Goal: Task Accomplishment & Management: Manage account settings

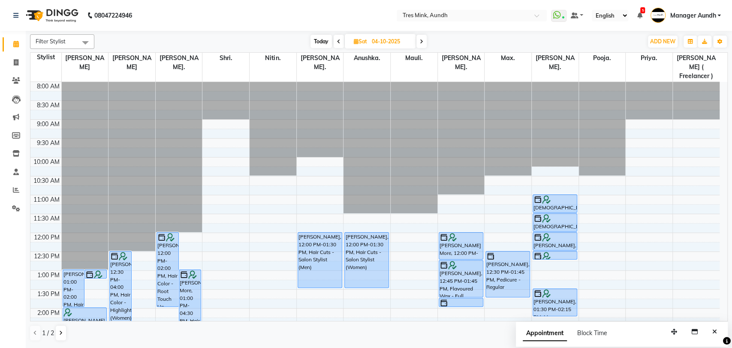
scroll to position [95, 0]
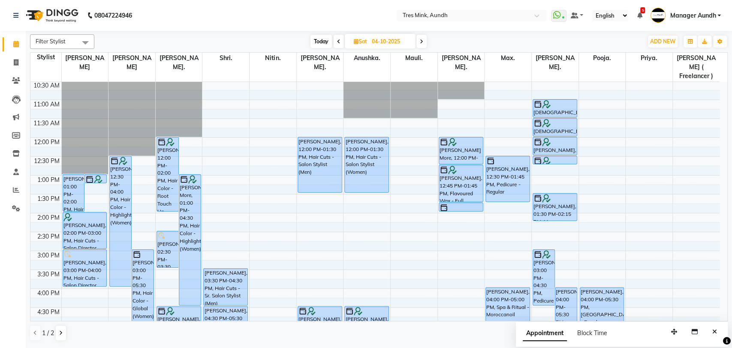
click at [319, 42] on span "Today" at bounding box center [320, 41] width 21 height 13
type input "03-10-2025"
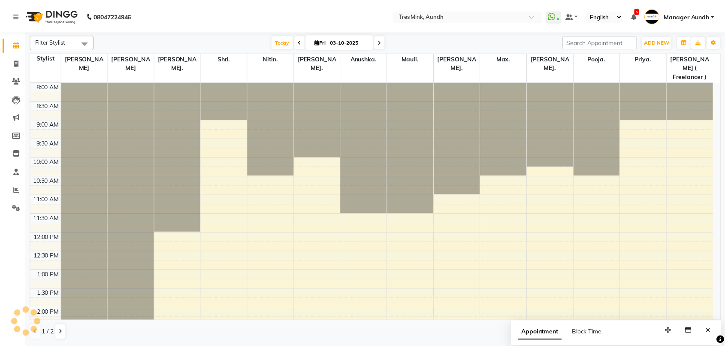
scroll to position [277, 0]
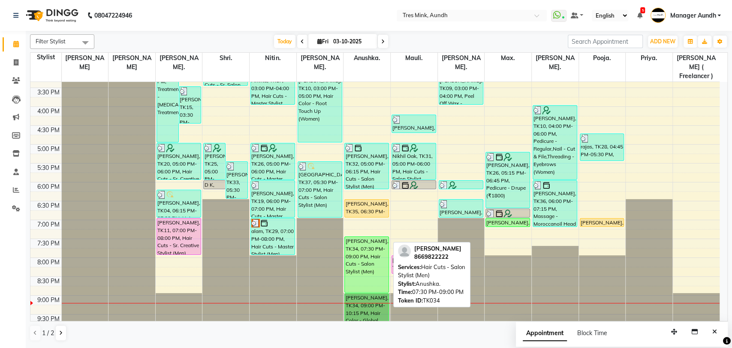
click at [373, 251] on div "[PERSON_NAME], TK34, 07:30 PM-09:00 PM, Hair Cuts - Salon Stylist (Men)" at bounding box center [367, 264] width 44 height 55
click at [357, 250] on div "[PERSON_NAME], TK34, 07:30 PM-09:00 PM, Hair Cuts - Salon Stylist (Men)" at bounding box center [367, 264] width 44 height 55
select select "6"
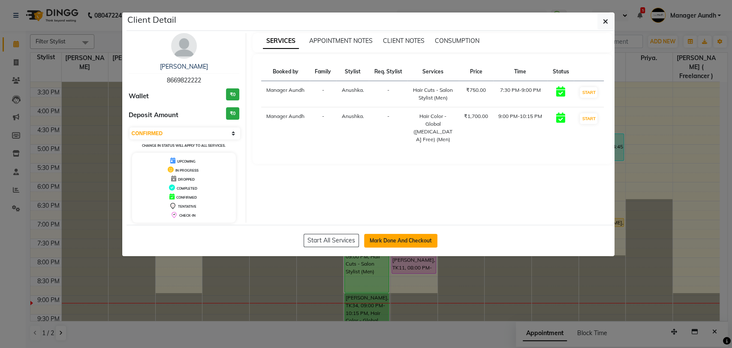
click at [396, 237] on button "Mark Done And Checkout" at bounding box center [400, 241] width 73 height 14
select select "service"
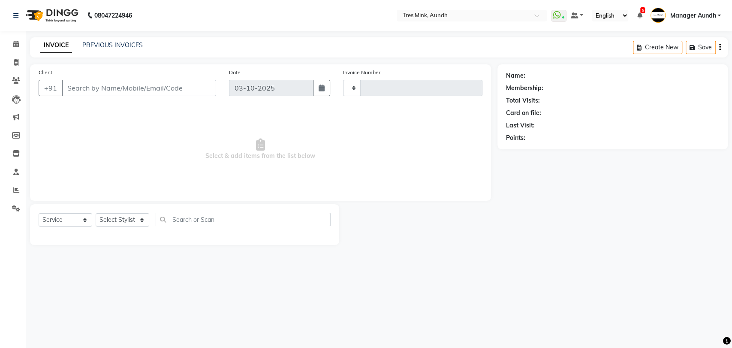
type input "04298"
select select "4235"
type input "8669822222"
select select "61787"
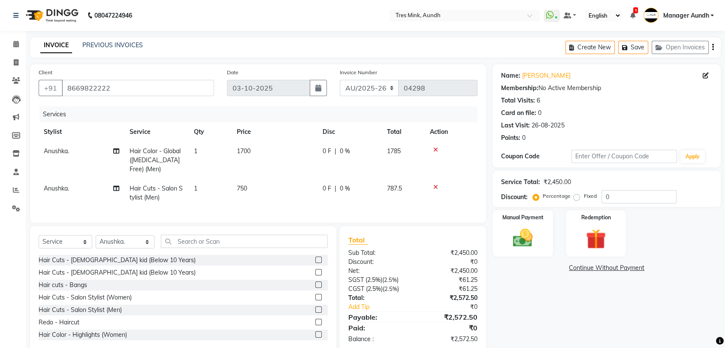
click at [435, 147] on icon at bounding box center [435, 150] width 5 height 6
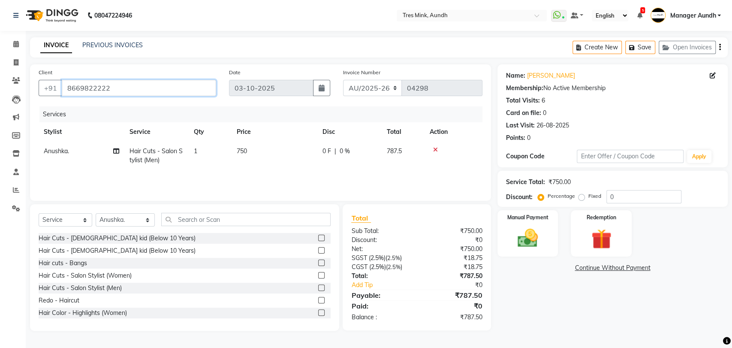
drag, startPoint x: 116, startPoint y: 90, endPoint x: 66, endPoint y: 89, distance: 49.8
click at [66, 89] on input "8669822222" at bounding box center [139, 88] width 154 height 16
click at [530, 239] on img at bounding box center [528, 238] width 34 height 24
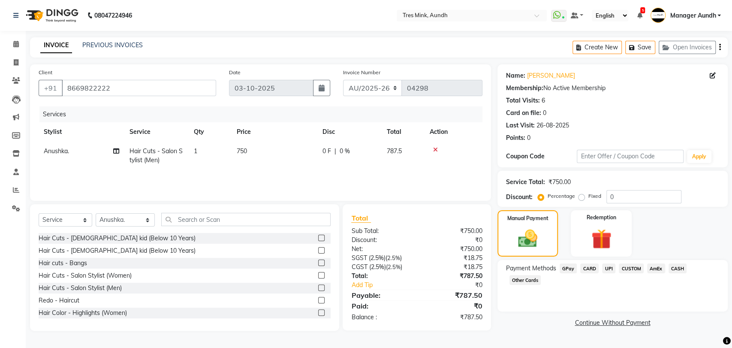
click at [593, 269] on span "CARD" at bounding box center [589, 268] width 18 height 10
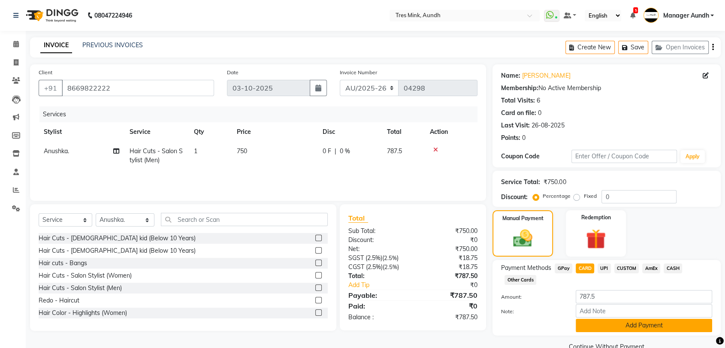
click at [626, 326] on button "Add Payment" at bounding box center [643, 325] width 136 height 13
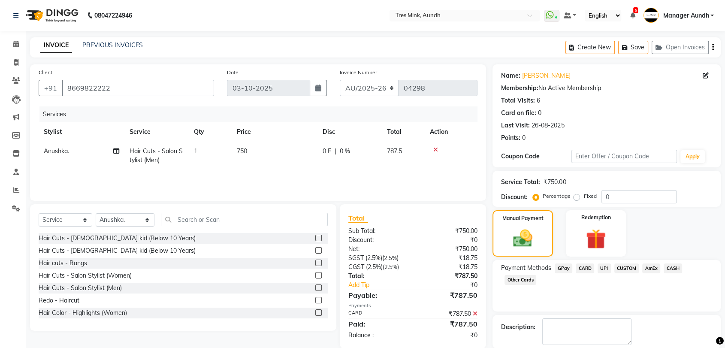
click at [601, 318] on textarea at bounding box center [586, 331] width 89 height 27
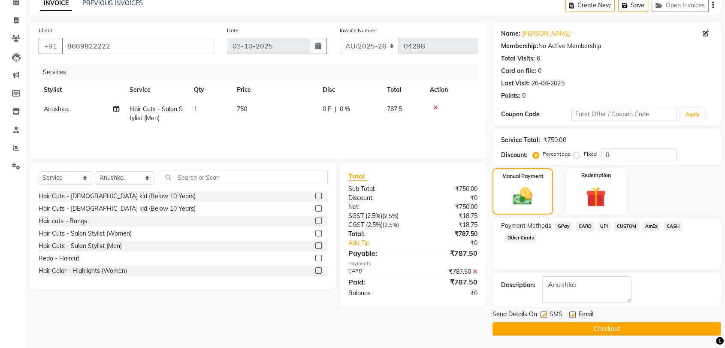
type textarea "Anushka"
click at [599, 329] on button "Checkout" at bounding box center [606, 328] width 228 height 13
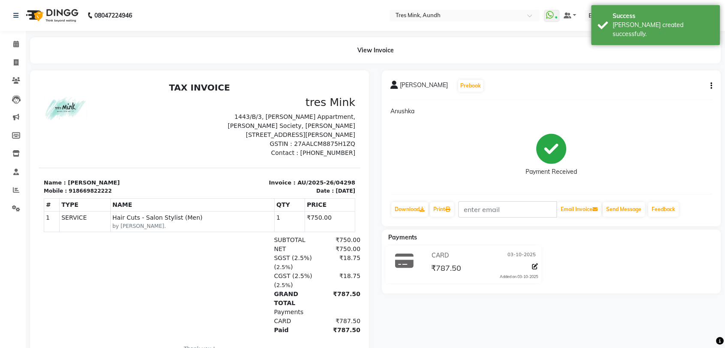
select select "service"
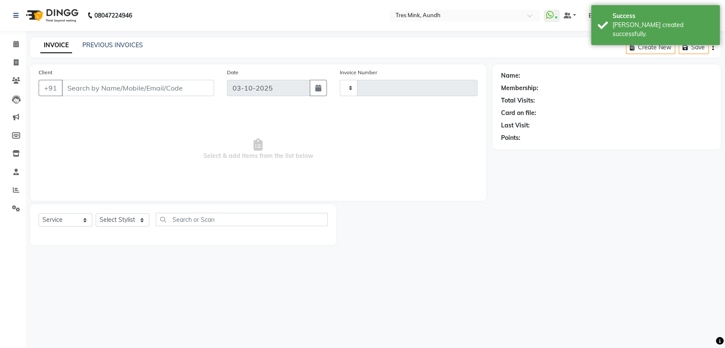
type input "04299"
select select "4235"
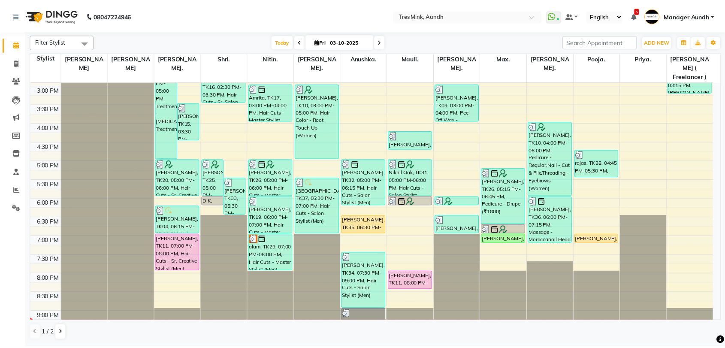
scroll to position [277, 0]
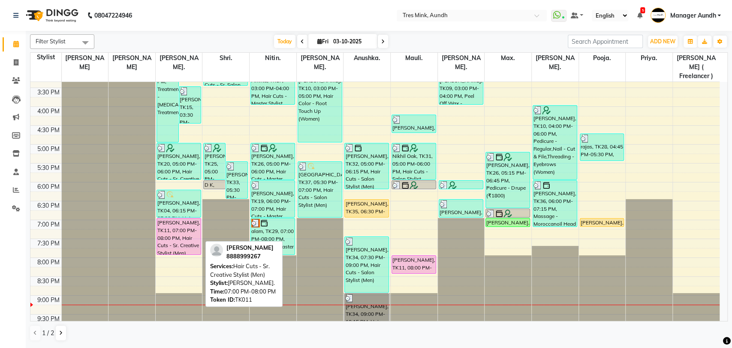
click at [170, 234] on div "[PERSON_NAME], TK11, 07:00 PM-08:00 PM, Hair Cuts - Sr. Creative Stylist (Men)" at bounding box center [179, 236] width 44 height 36
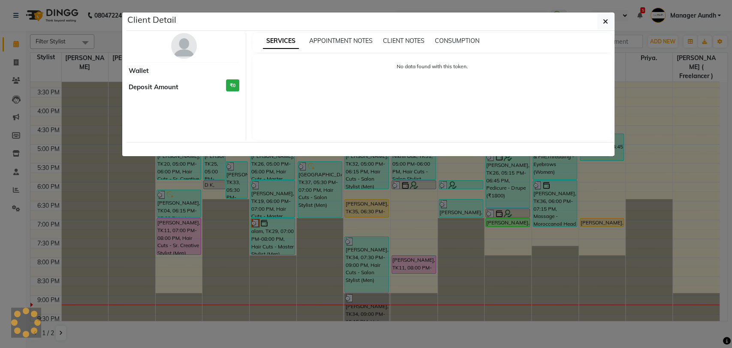
select select "8"
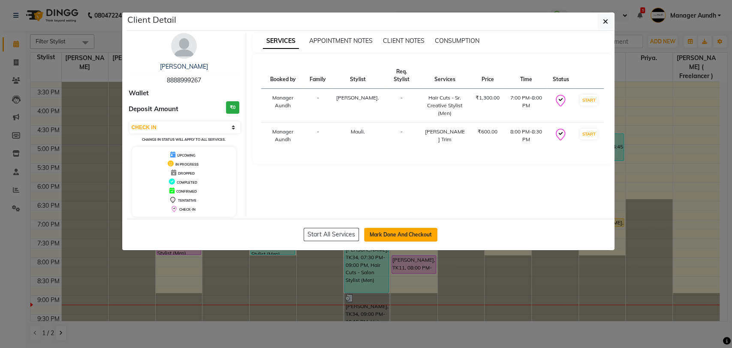
click at [407, 232] on button "Mark Done And Checkout" at bounding box center [400, 235] width 73 height 14
select select "service"
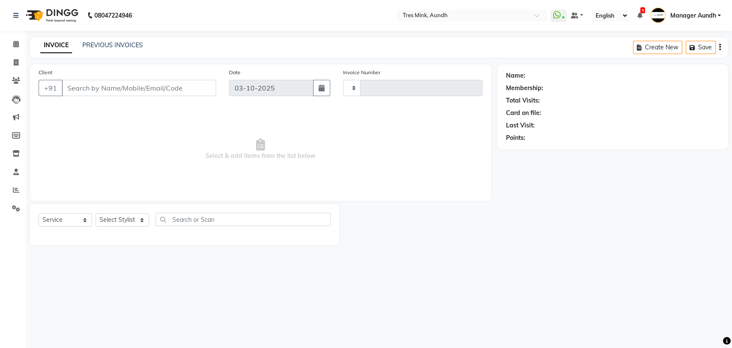
type input "04299"
select select "4235"
type input "8888999267"
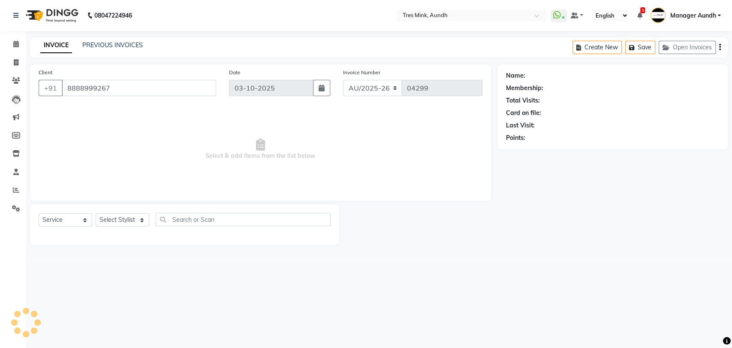
select select "85693"
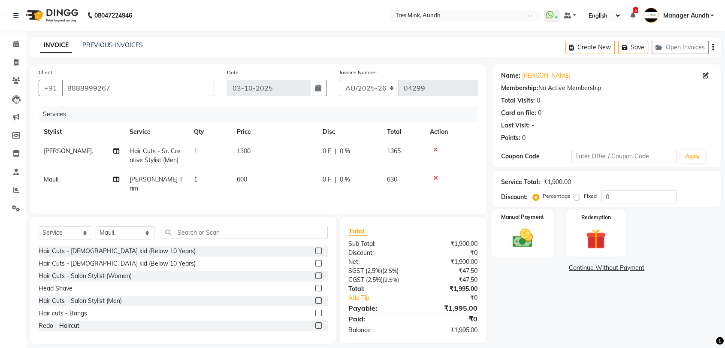
click at [537, 246] on img at bounding box center [522, 238] width 33 height 24
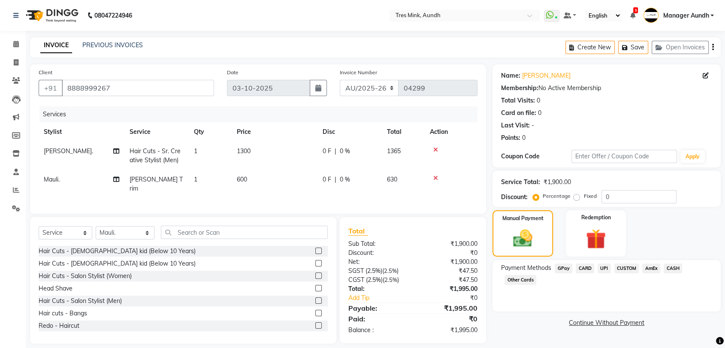
click at [587, 271] on span "CARD" at bounding box center [584, 268] width 18 height 10
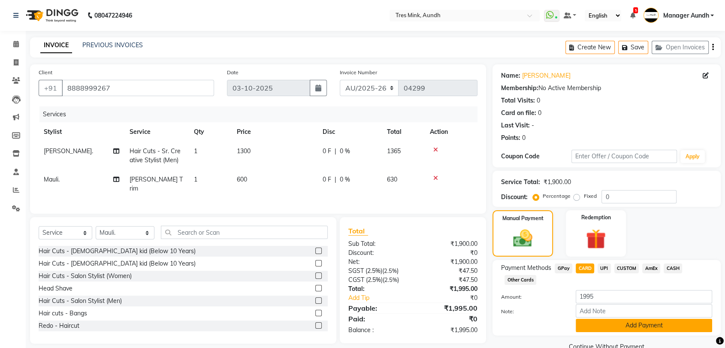
click at [639, 319] on button "Add Payment" at bounding box center [643, 325] width 136 height 13
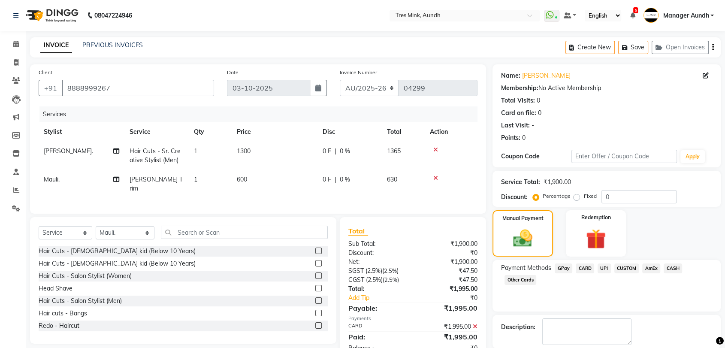
scroll to position [18, 0]
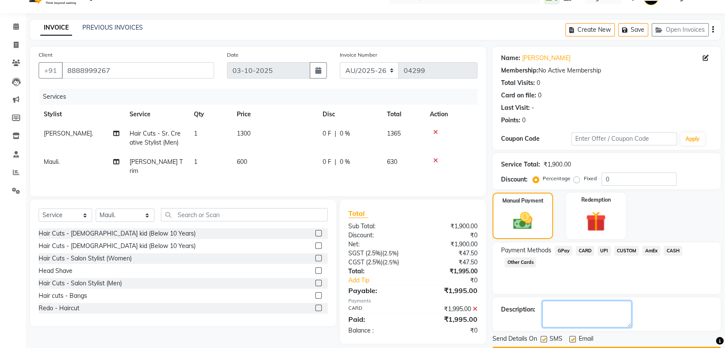
click at [579, 310] on textarea at bounding box center [586, 314] width 89 height 27
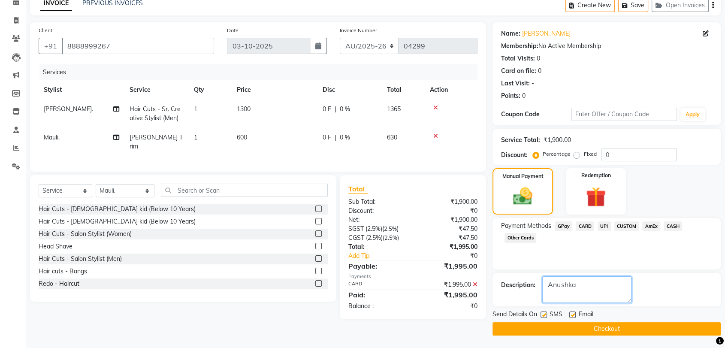
type textarea "Anushka"
click at [545, 331] on button "Checkout" at bounding box center [606, 328] width 228 height 13
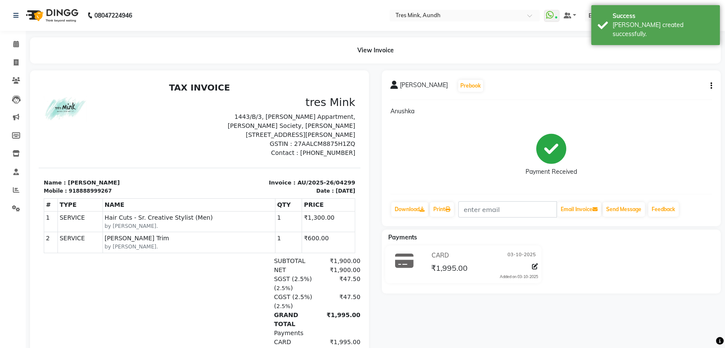
select select "service"
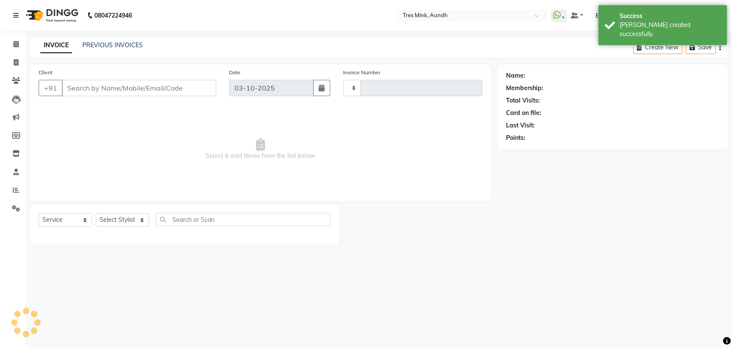
type input "04300"
select select "4235"
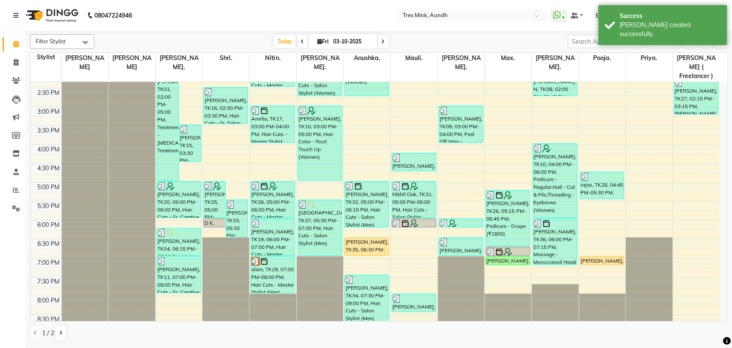
scroll to position [277, 0]
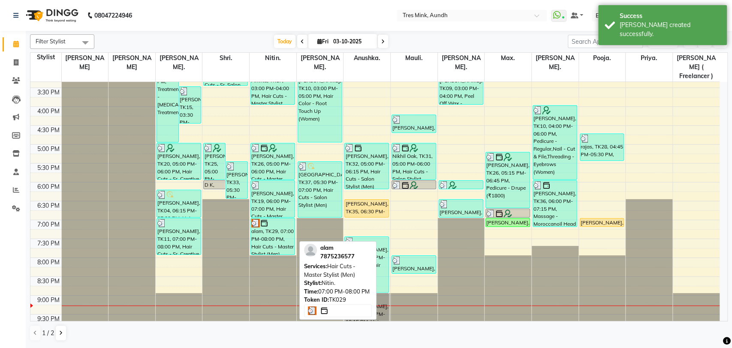
click at [271, 223] on div "alam, TK29, 07:00 PM-08:00 PM, Hair Cuts - Master Stylist (Men)" at bounding box center [273, 236] width 44 height 36
select select "3"
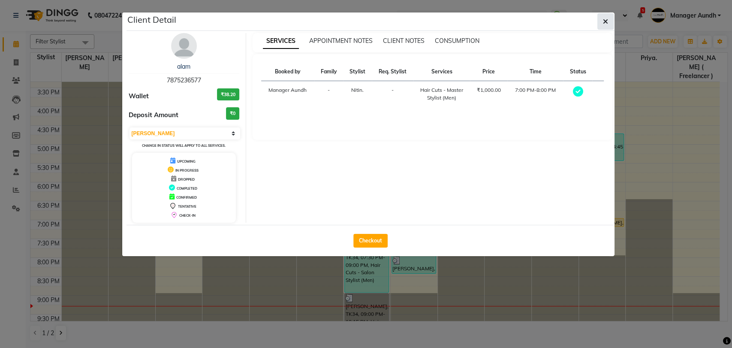
click at [602, 19] on button "button" at bounding box center [605, 21] width 16 height 16
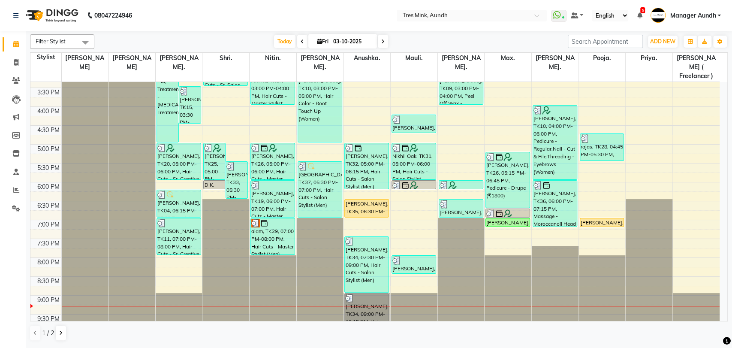
click at [378, 41] on span at bounding box center [383, 41] width 10 height 13
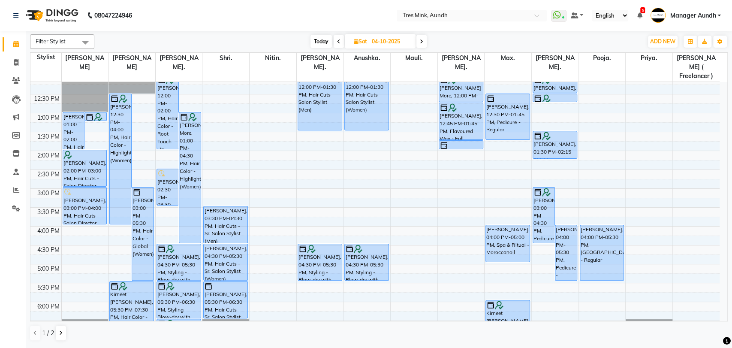
scroll to position [134, 0]
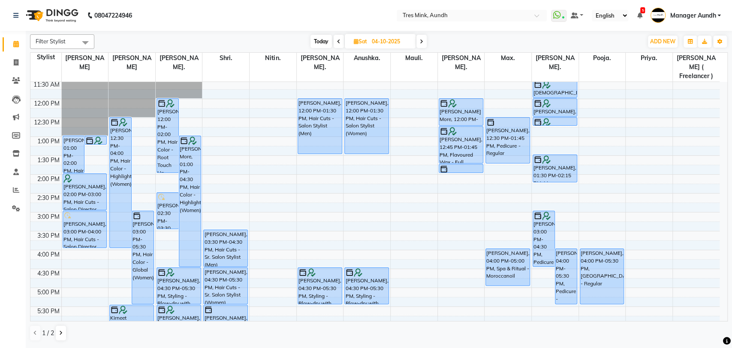
click at [317, 40] on span "Today" at bounding box center [320, 41] width 21 height 13
type input "03-10-2025"
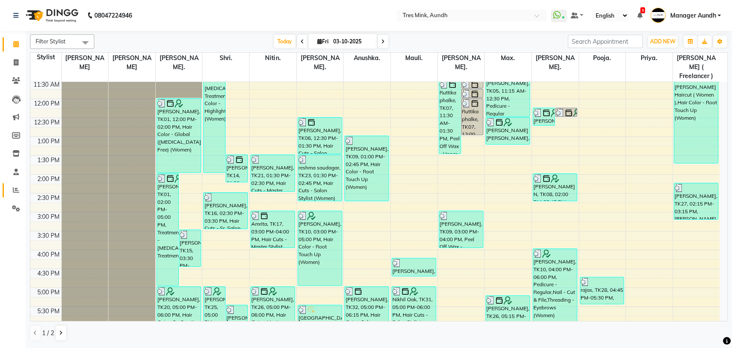
click at [17, 197] on link "Reports" at bounding box center [13, 190] width 21 height 14
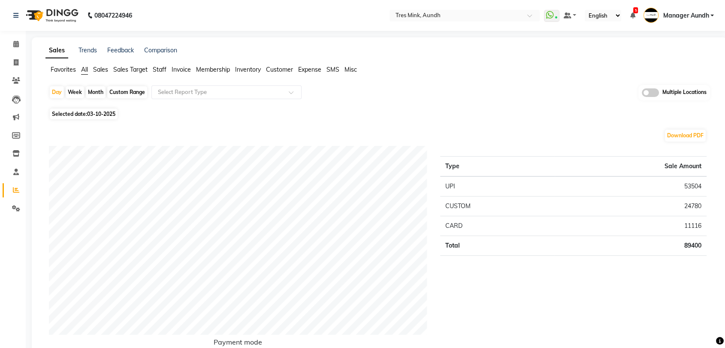
drag, startPoint x: 68, startPoint y: 67, endPoint x: 74, endPoint y: 70, distance: 6.9
click at [68, 67] on span "Favorites" at bounding box center [63, 70] width 25 height 8
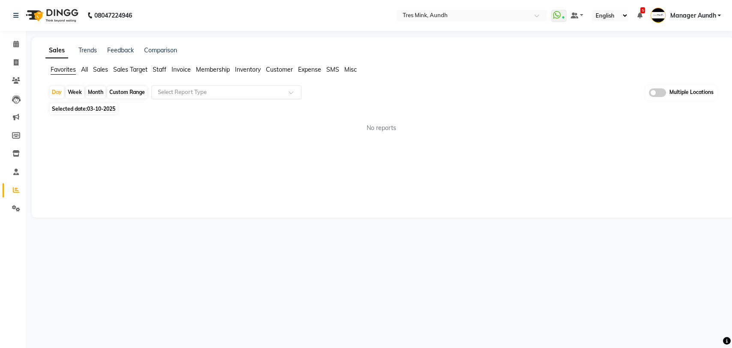
drag, startPoint x: 170, startPoint y: 91, endPoint x: 175, endPoint y: 96, distance: 6.4
click at [170, 91] on input "text" at bounding box center [217, 92] width 123 height 9
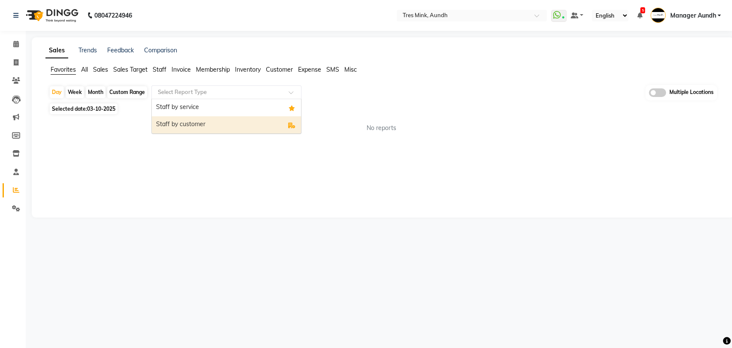
click at [205, 124] on div "Staff by customer" at bounding box center [226, 124] width 149 height 17
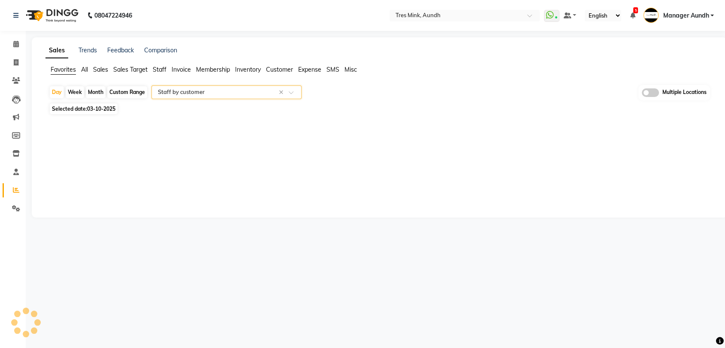
select select "filtered_report"
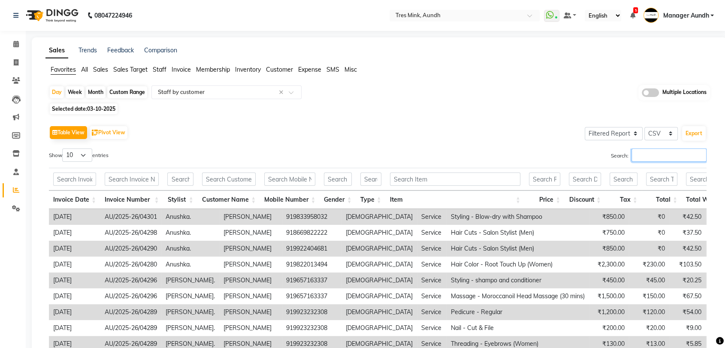
click at [660, 158] on input "Search:" at bounding box center [668, 154] width 75 height 13
click at [648, 127] on select "Select CSV PDF" at bounding box center [660, 133] width 33 height 13
select select "pdf"
click at [644, 127] on select "Select CSV PDF" at bounding box center [660, 133] width 33 height 13
click at [647, 159] on input "Search:" at bounding box center [668, 154] width 75 height 13
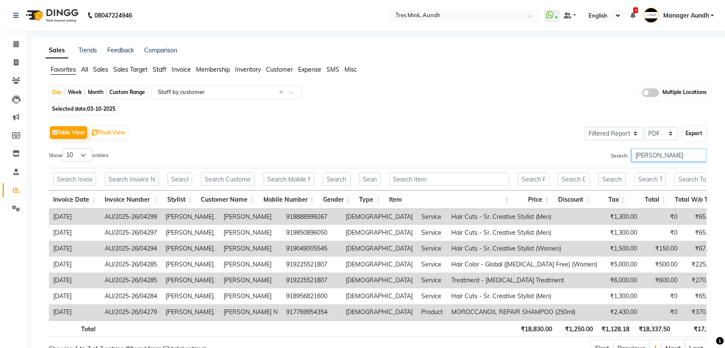
type input "nelson"
click at [690, 138] on button "Export" at bounding box center [694, 133] width 24 height 15
select select "sans-serif"
select select "16px"
select select "template_1"
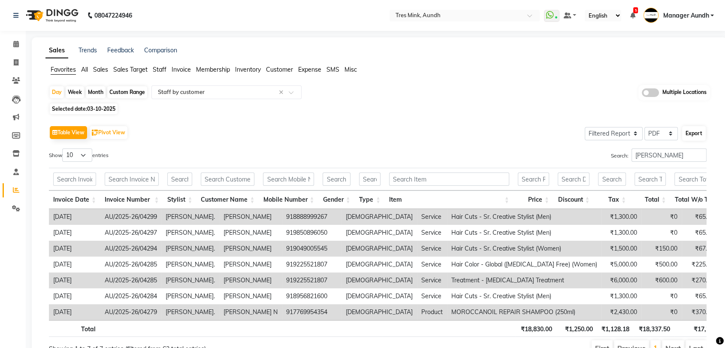
select select "A4"
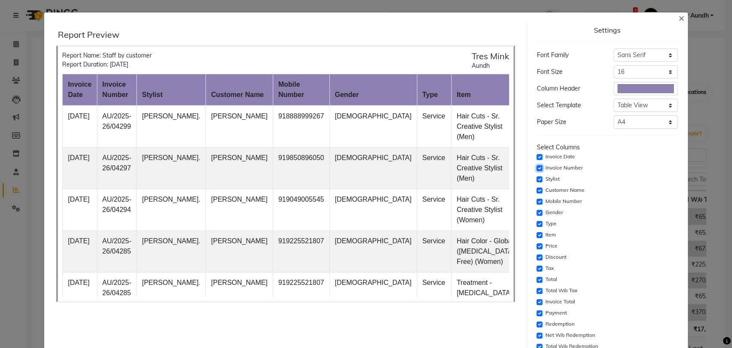
click at [536, 168] on input "checkbox" at bounding box center [539, 168] width 6 height 6
checkbox input "false"
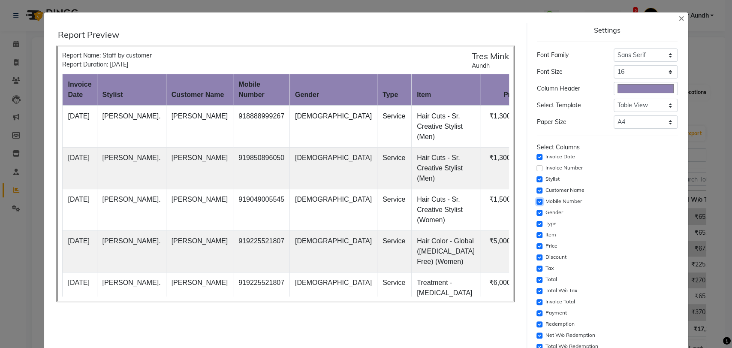
click at [536, 202] on input "checkbox" at bounding box center [539, 202] width 6 height 6
checkbox input "false"
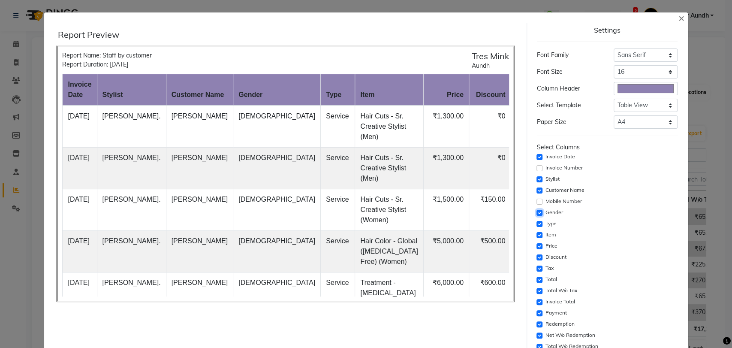
click at [536, 213] on input "checkbox" at bounding box center [539, 213] width 6 height 6
checkbox input "false"
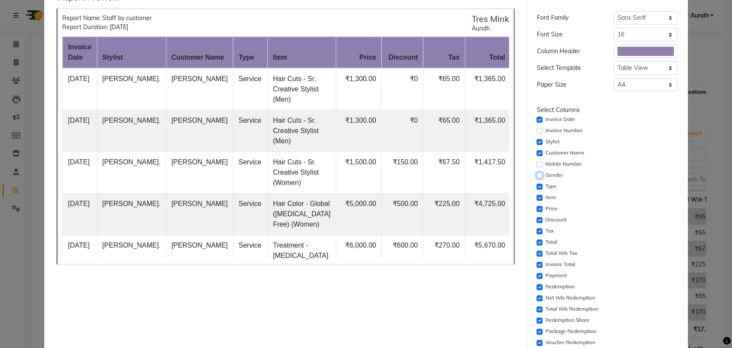
scroll to position [95, 0]
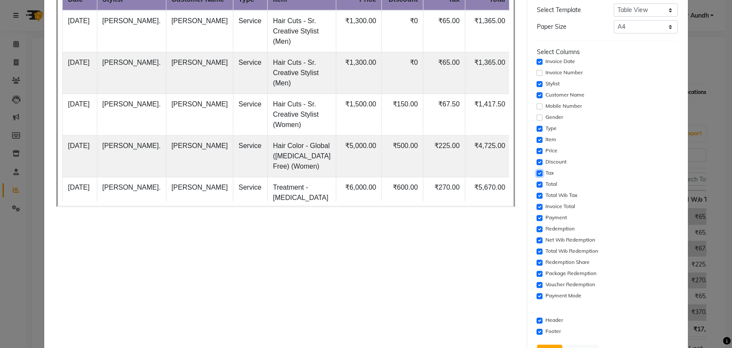
click at [536, 170] on input "checkbox" at bounding box center [539, 173] width 6 height 6
checkbox input "false"
click at [536, 185] on input "checkbox" at bounding box center [539, 184] width 6 height 6
checkbox input "false"
click at [536, 204] on input "checkbox" at bounding box center [539, 207] width 6 height 6
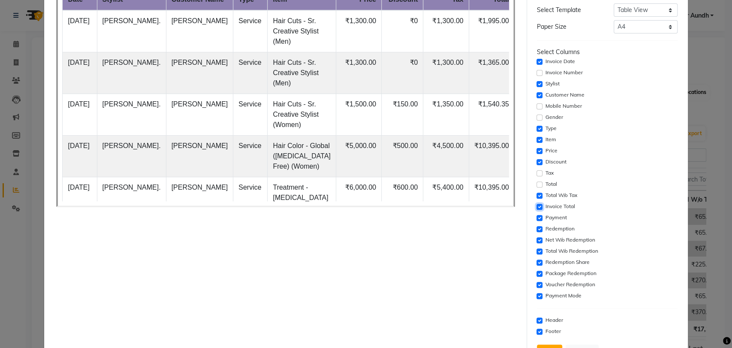
checkbox input "false"
click at [536, 219] on input "checkbox" at bounding box center [539, 218] width 6 height 6
checkbox input "false"
click at [536, 230] on input "checkbox" at bounding box center [539, 229] width 6 height 6
checkbox input "false"
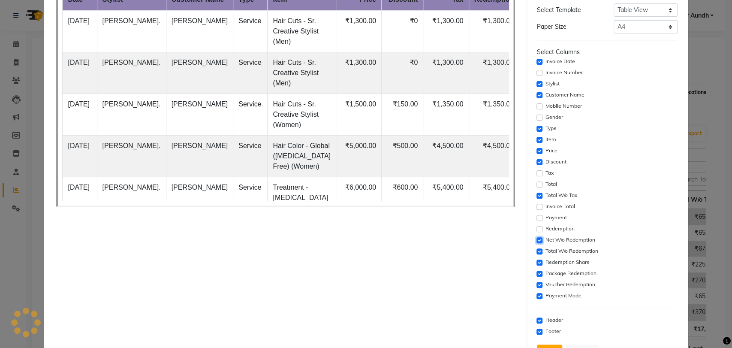
click at [536, 239] on input "checkbox" at bounding box center [539, 240] width 6 height 6
checkbox input "false"
drag, startPoint x: 534, startPoint y: 253, endPoint x: 535, endPoint y: 263, distance: 9.9
click at [536, 253] on input "checkbox" at bounding box center [539, 251] width 6 height 6
checkbox input "false"
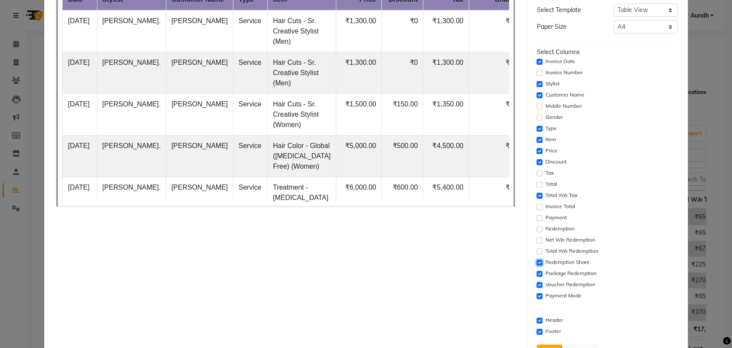
click at [536, 264] on input "checkbox" at bounding box center [539, 262] width 6 height 6
checkbox input "false"
click at [536, 272] on input "checkbox" at bounding box center [539, 274] width 6 height 6
checkbox input "false"
click at [536, 283] on input "checkbox" at bounding box center [539, 285] width 6 height 6
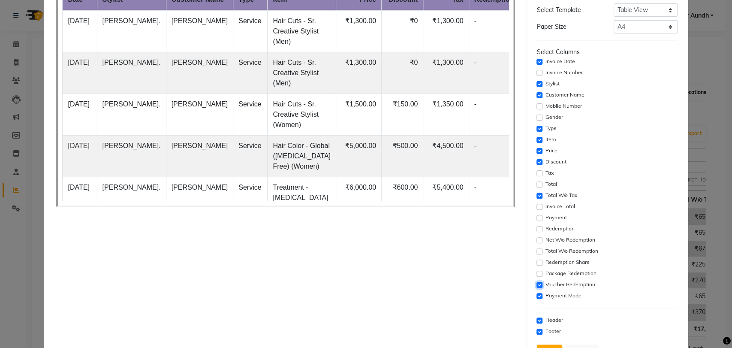
checkbox input "false"
click at [536, 293] on input "checkbox" at bounding box center [539, 296] width 6 height 6
checkbox input "false"
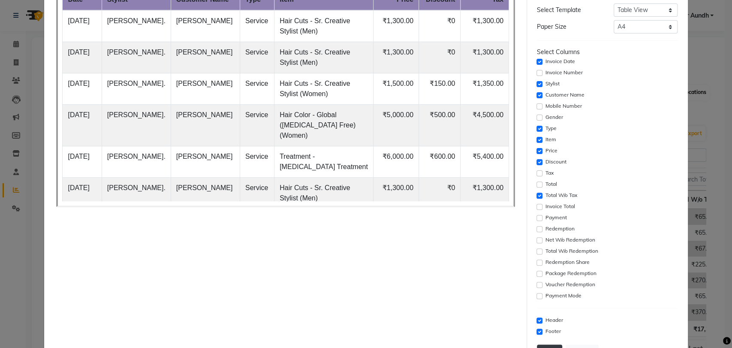
click at [542, 344] on button "Print" at bounding box center [549, 352] width 25 height 16
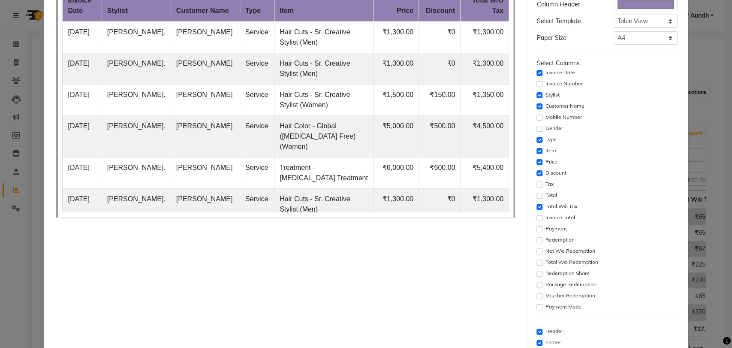
scroll to position [0, 0]
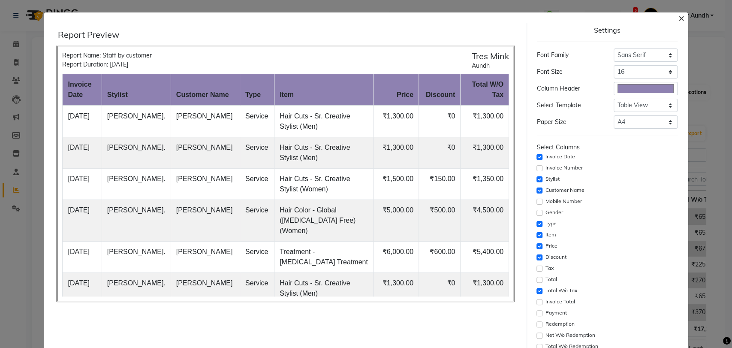
click at [678, 20] on span "×" at bounding box center [681, 17] width 6 height 13
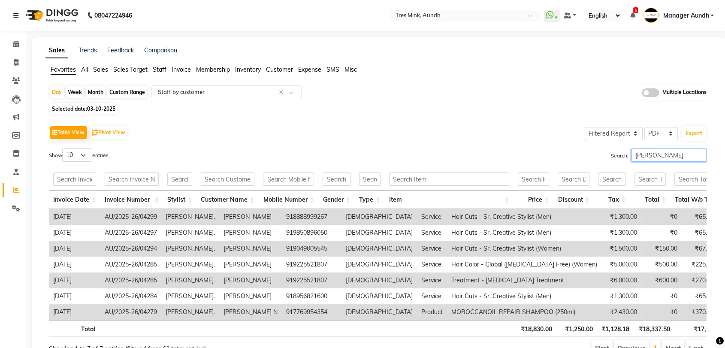
drag, startPoint x: 633, startPoint y: 155, endPoint x: 628, endPoint y: 155, distance: 5.6
click at [628, 155] on label "Search: nelson" at bounding box center [659, 154] width 96 height 13
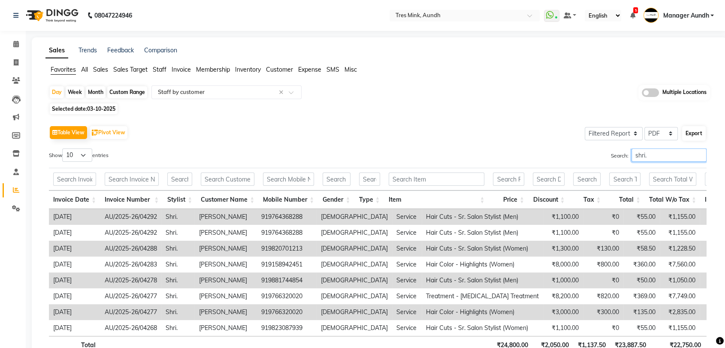
type input "shri."
click at [701, 135] on button "Export" at bounding box center [694, 133] width 24 height 15
select select "sans-serif"
select select "16px"
select select "template_1"
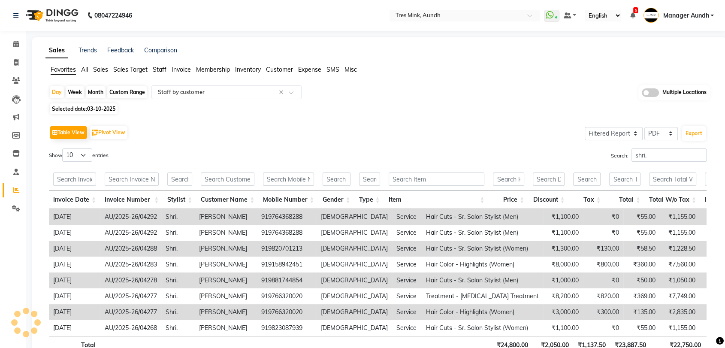
select select "A4"
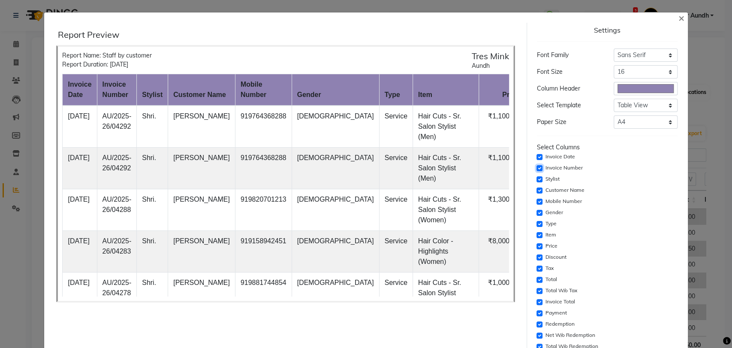
click at [536, 169] on input "checkbox" at bounding box center [539, 168] width 6 height 6
checkbox input "false"
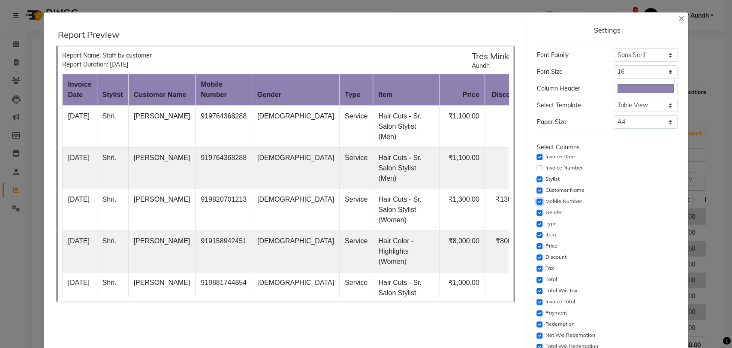
click at [537, 200] on input "checkbox" at bounding box center [539, 202] width 6 height 6
checkbox input "false"
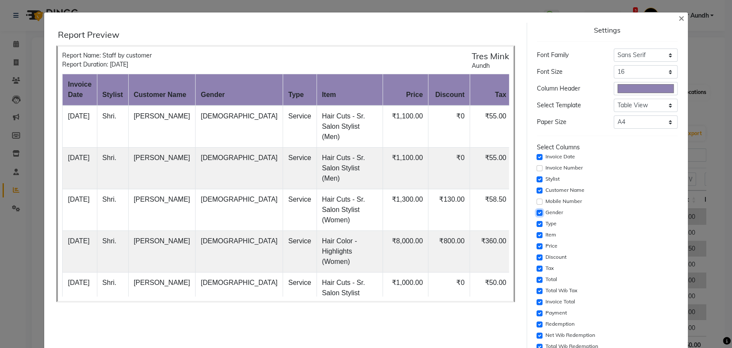
click at [536, 212] on input "checkbox" at bounding box center [539, 213] width 6 height 6
checkbox input "false"
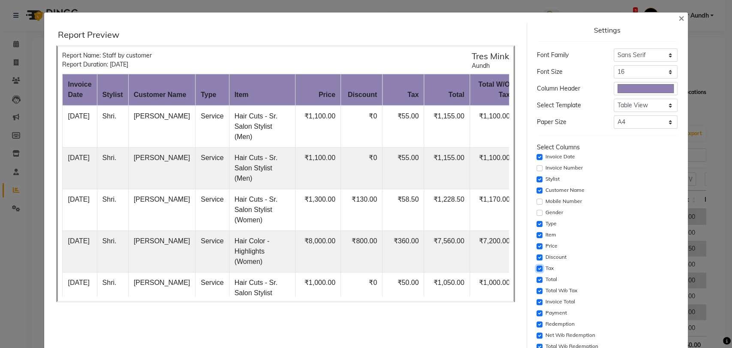
click at [536, 268] on input "checkbox" at bounding box center [539, 268] width 6 height 6
checkbox input "false"
click at [536, 277] on input "checkbox" at bounding box center [539, 280] width 6 height 6
checkbox input "false"
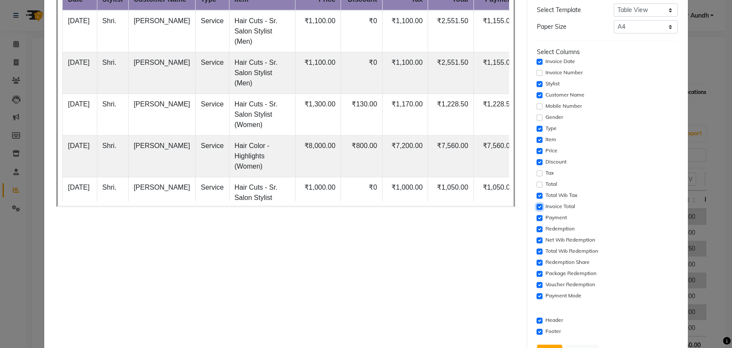
click at [536, 204] on input "checkbox" at bounding box center [539, 207] width 6 height 6
checkbox input "false"
click at [536, 217] on input "checkbox" at bounding box center [539, 218] width 6 height 6
checkbox input "false"
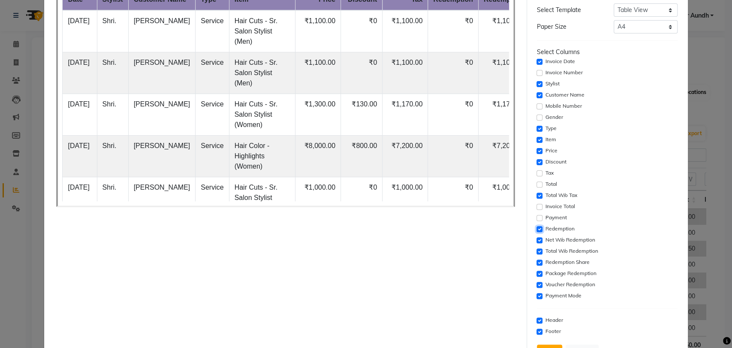
click at [536, 229] on input "checkbox" at bounding box center [539, 229] width 6 height 6
checkbox input "false"
click at [536, 239] on input "checkbox" at bounding box center [539, 240] width 6 height 6
checkbox input "false"
click at [536, 250] on input "checkbox" at bounding box center [539, 251] width 6 height 6
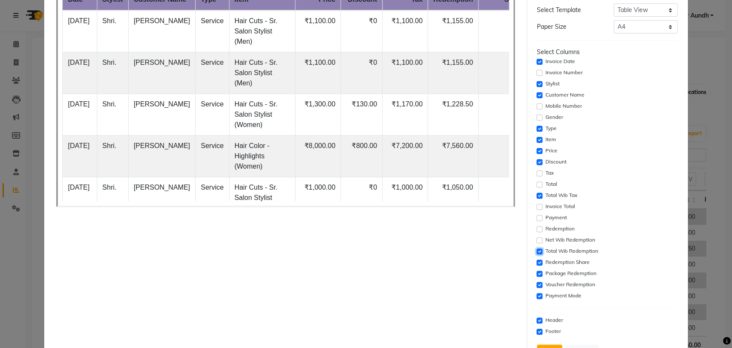
checkbox input "false"
click at [536, 262] on input "checkbox" at bounding box center [539, 262] width 6 height 6
checkbox input "false"
drag, startPoint x: 533, startPoint y: 270, endPoint x: 533, endPoint y: 276, distance: 5.6
click at [536, 271] on input "checkbox" at bounding box center [539, 274] width 6 height 6
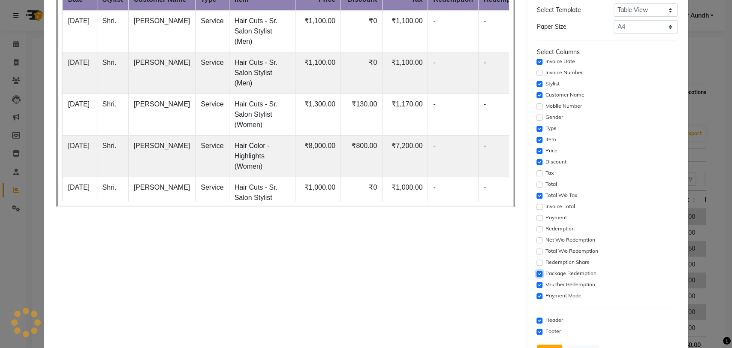
checkbox input "false"
click at [536, 284] on input "checkbox" at bounding box center [539, 285] width 6 height 6
checkbox input "false"
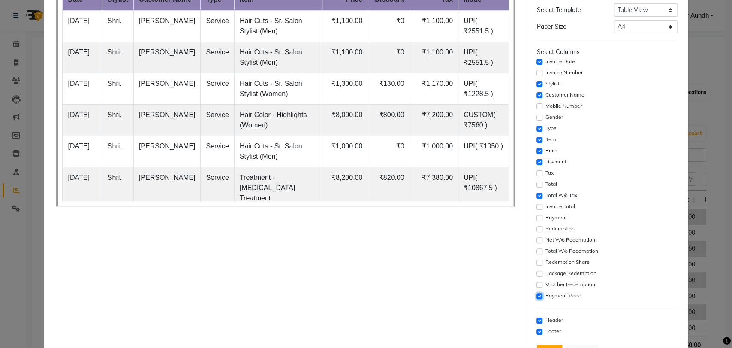
click at [536, 294] on input "checkbox" at bounding box center [539, 296] width 6 height 6
checkbox input "false"
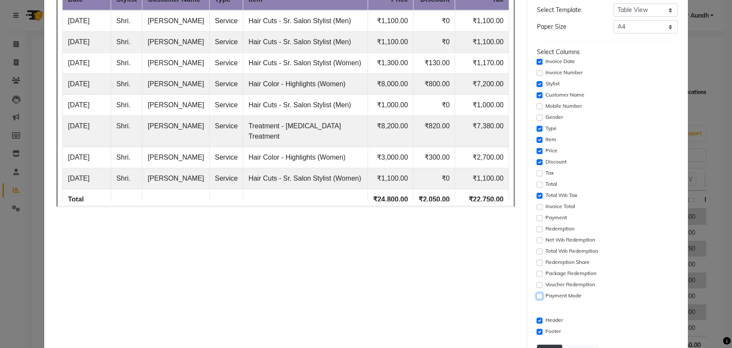
scroll to position [130, 0]
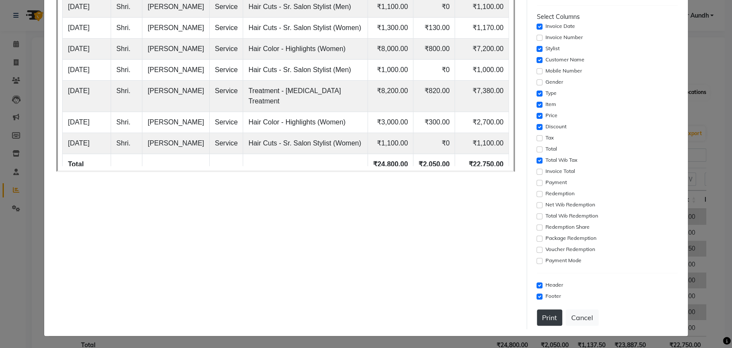
click at [540, 319] on button "Print" at bounding box center [549, 317] width 25 height 16
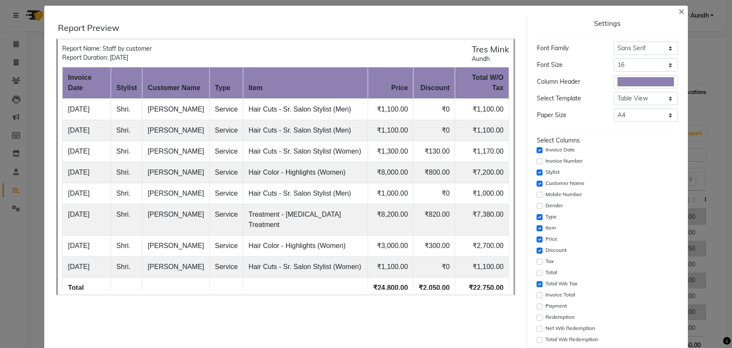
scroll to position [0, 0]
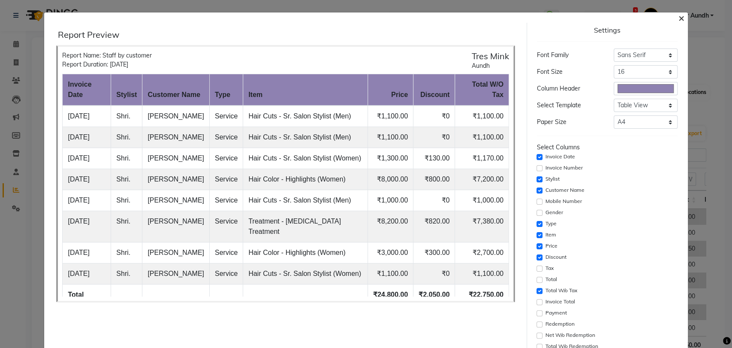
click at [678, 21] on span "×" at bounding box center [681, 17] width 6 height 13
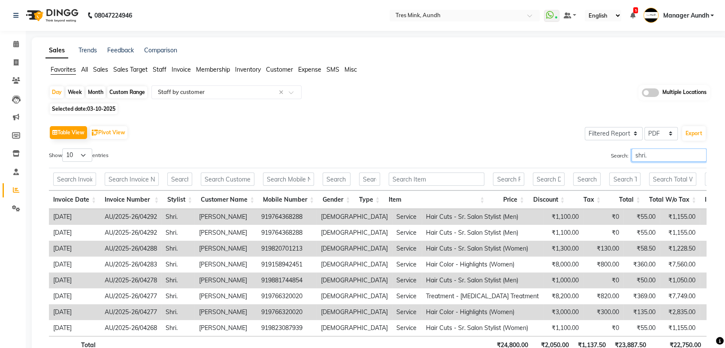
drag, startPoint x: 654, startPoint y: 157, endPoint x: 617, endPoint y: 158, distance: 36.9
click at [617, 158] on label "Search: shri." at bounding box center [659, 154] width 96 height 13
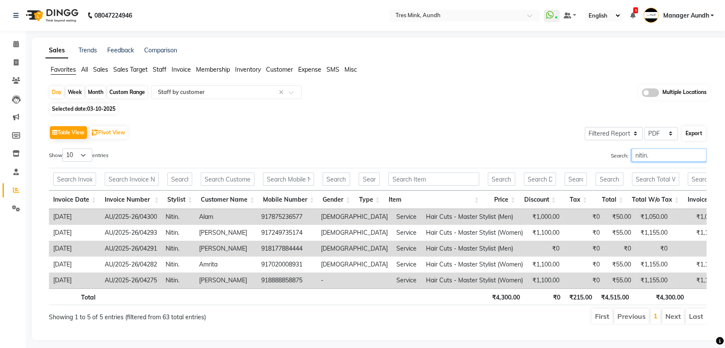
type input "nitin."
click at [693, 135] on button "Export" at bounding box center [694, 133] width 24 height 15
select select "sans-serif"
select select "16px"
select select "template_1"
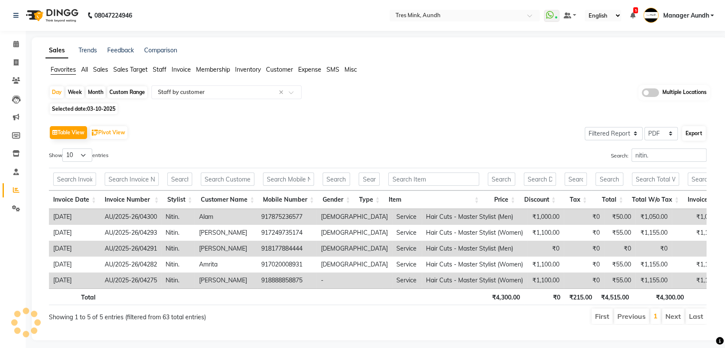
select select "A4"
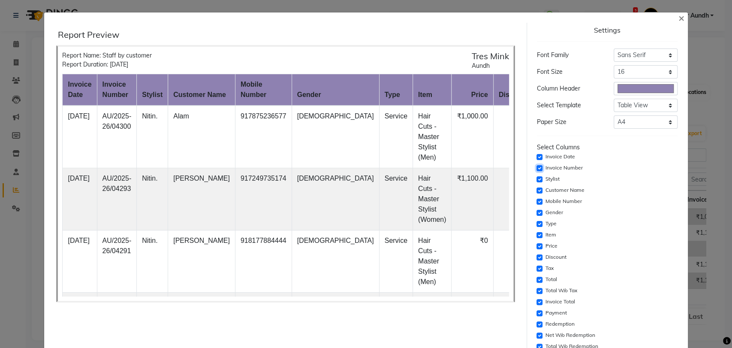
click at [536, 169] on input "checkbox" at bounding box center [539, 168] width 6 height 6
checkbox input "false"
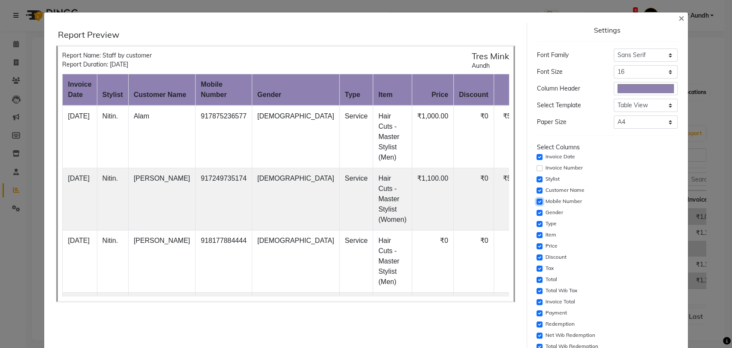
click at [536, 201] on input "checkbox" at bounding box center [539, 202] width 6 height 6
checkbox input "false"
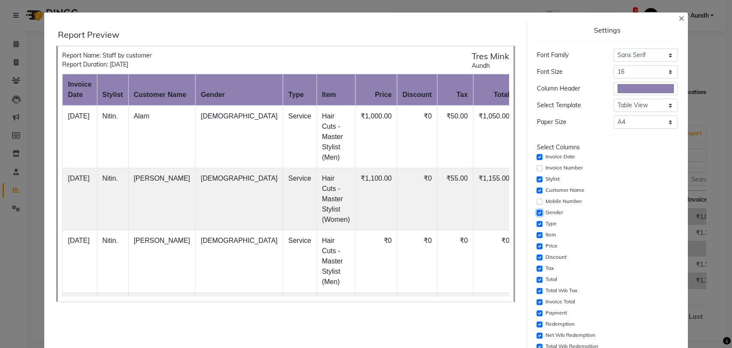
click at [536, 210] on input "checkbox" at bounding box center [539, 213] width 6 height 6
checkbox input "false"
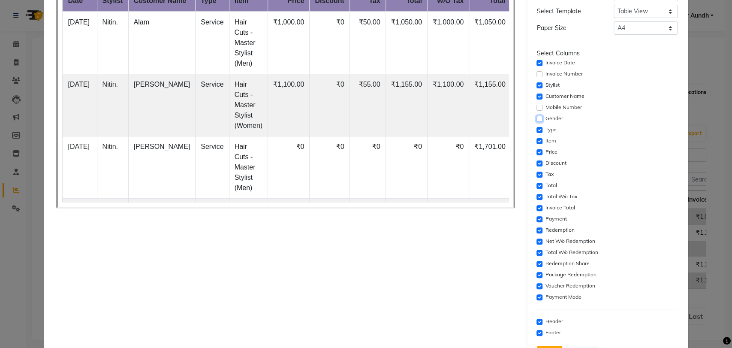
scroll to position [95, 0]
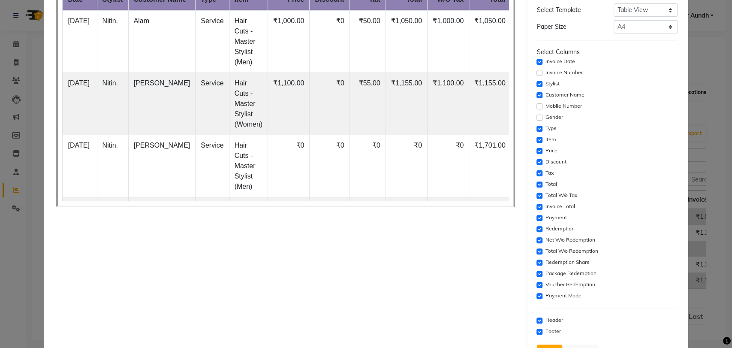
click at [537, 176] on div "Tax" at bounding box center [607, 173] width 141 height 10
click at [533, 183] on div "Settings Font Family Select Sans Serif Monospace Serif Font Size Select 8 9 10 …" at bounding box center [607, 146] width 148 height 437
click at [536, 172] on input "checkbox" at bounding box center [539, 173] width 6 height 6
checkbox input "false"
click at [533, 184] on div "Settings Font Family Select Sans Serif Monospace Serif Font Size Select 8 9 10 …" at bounding box center [607, 146] width 148 height 437
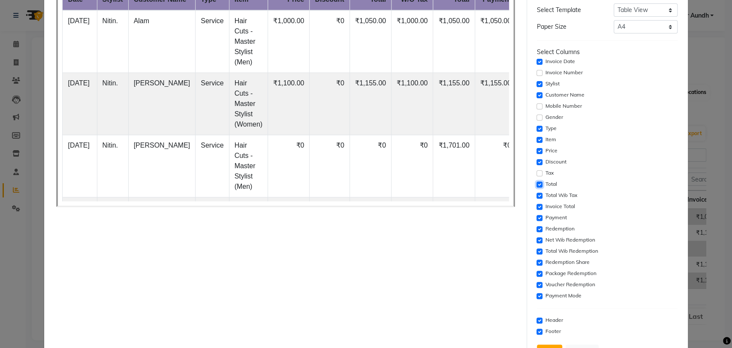
click at [536, 184] on input "checkbox" at bounding box center [539, 184] width 6 height 6
checkbox input "false"
click at [536, 207] on input "checkbox" at bounding box center [539, 207] width 6 height 6
checkbox input "false"
click at [536, 216] on input "checkbox" at bounding box center [539, 218] width 6 height 6
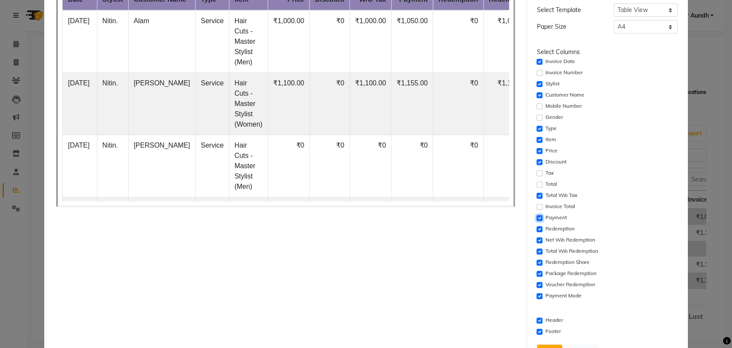
checkbox input "false"
click at [537, 225] on div "Redemption" at bounding box center [607, 229] width 141 height 10
click at [536, 230] on input "checkbox" at bounding box center [539, 229] width 6 height 6
checkbox input "false"
click at [537, 236] on div "Net W/o Redemption" at bounding box center [607, 240] width 141 height 10
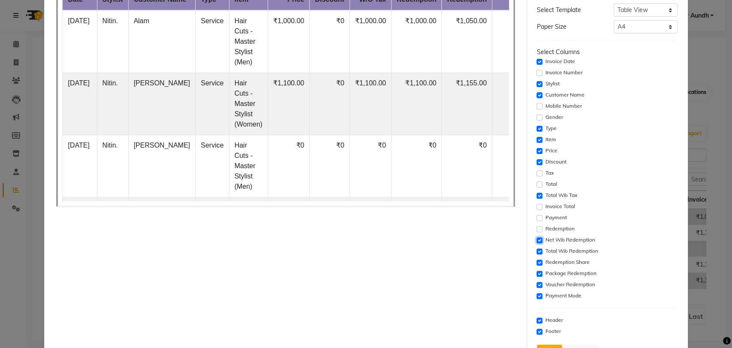
click at [536, 238] on input "checkbox" at bounding box center [539, 240] width 6 height 6
checkbox input "false"
click at [536, 249] on input "checkbox" at bounding box center [539, 251] width 6 height 6
checkbox input "false"
drag, startPoint x: 532, startPoint y: 261, endPoint x: 532, endPoint y: 269, distance: 7.7
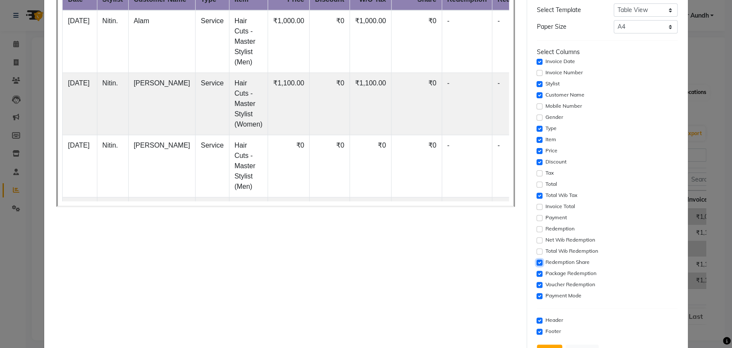
click at [536, 261] on input "checkbox" at bounding box center [539, 262] width 6 height 6
checkbox input "false"
click at [536, 275] on input "checkbox" at bounding box center [539, 274] width 6 height 6
checkbox input "false"
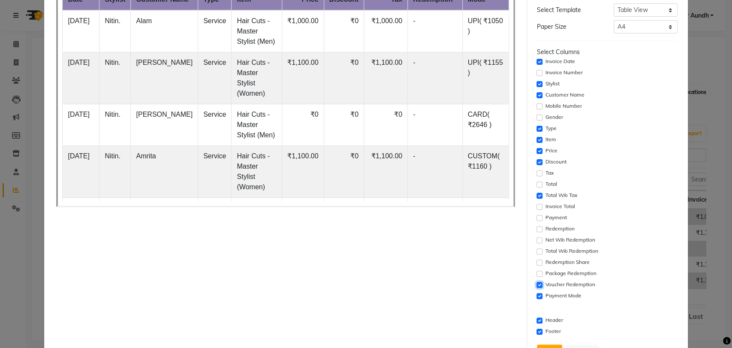
click at [536, 282] on input "checkbox" at bounding box center [539, 285] width 6 height 6
checkbox input "false"
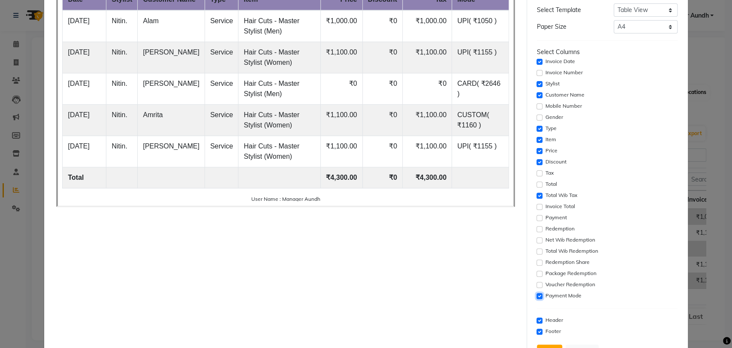
click at [536, 293] on input "checkbox" at bounding box center [539, 296] width 6 height 6
checkbox input "false"
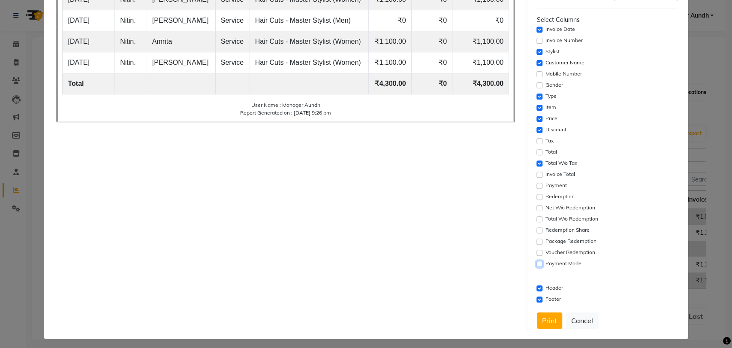
scroll to position [130, 0]
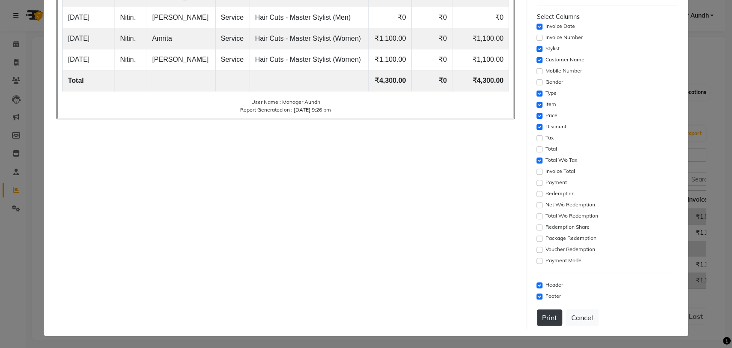
click at [542, 313] on button "Print" at bounding box center [549, 317] width 25 height 16
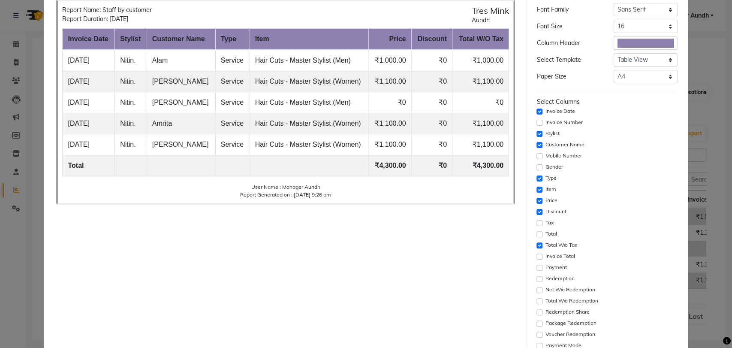
scroll to position [0, 0]
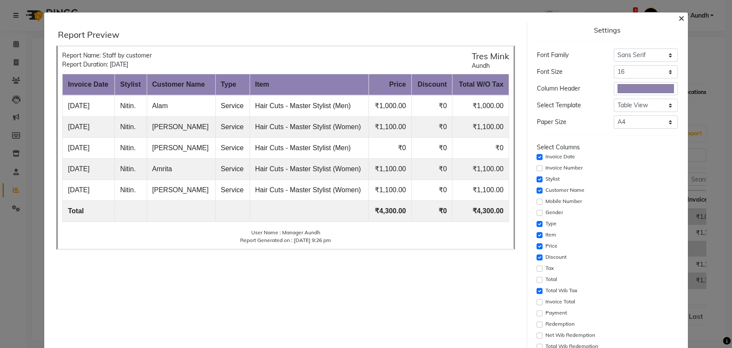
click at [678, 17] on button "×" at bounding box center [682, 18] width 20 height 24
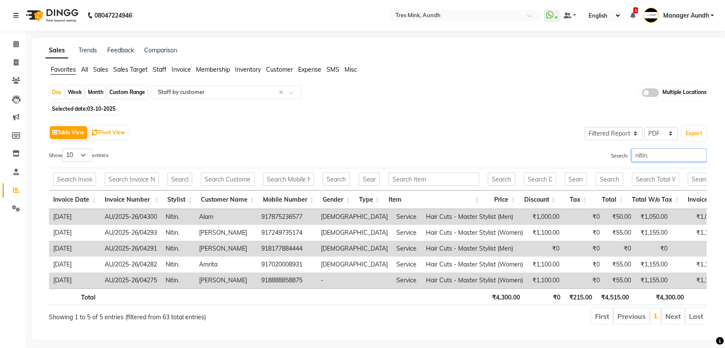
drag, startPoint x: 648, startPoint y: 154, endPoint x: 618, endPoint y: 161, distance: 30.3
click at [618, 161] on label "Search: nitin." at bounding box center [659, 154] width 96 height 13
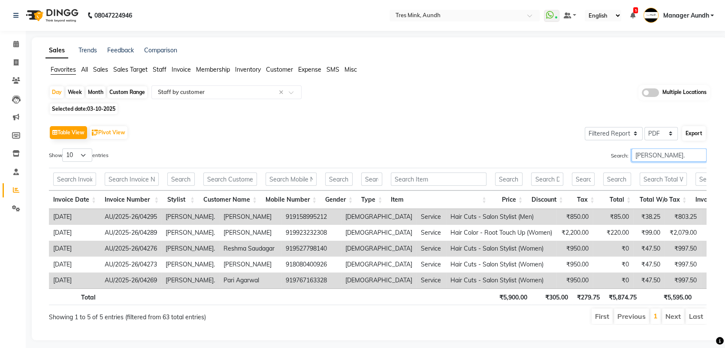
type input "pratiksha."
click at [693, 135] on button "Export" at bounding box center [694, 133] width 24 height 15
select select "sans-serif"
select select "16px"
select select "template_1"
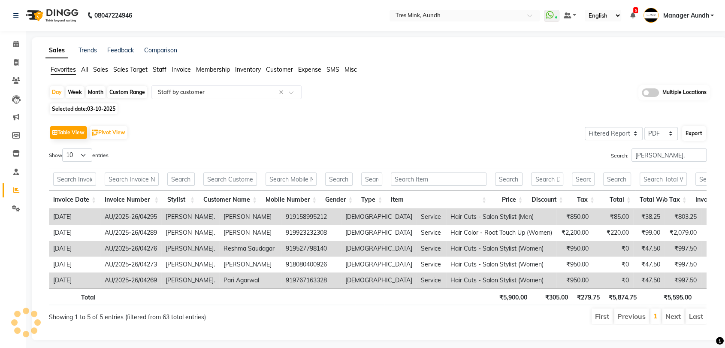
select select "A4"
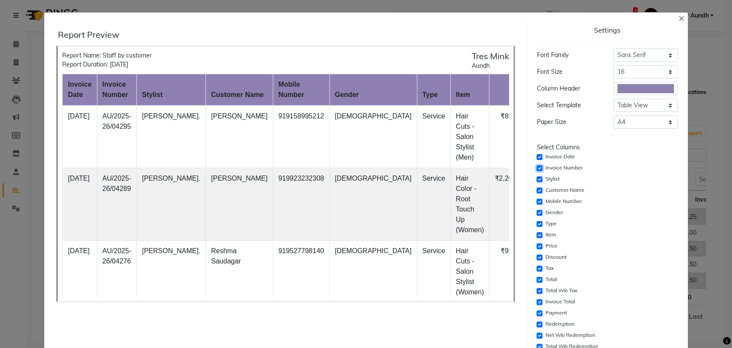
click at [536, 166] on input "checkbox" at bounding box center [539, 168] width 6 height 6
checkbox input "false"
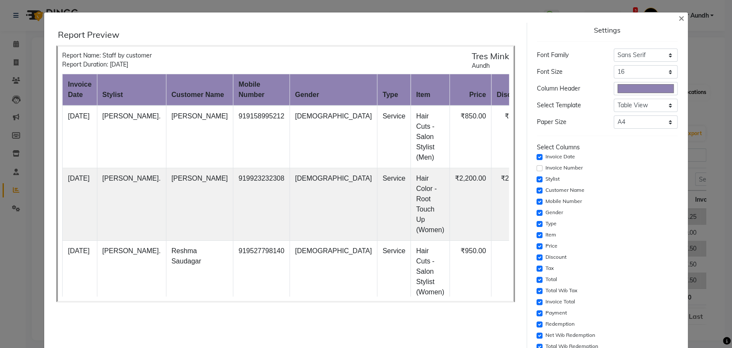
click at [538, 199] on div "Mobile Number" at bounding box center [607, 201] width 141 height 10
click at [536, 213] on input "checkbox" at bounding box center [539, 213] width 6 height 6
checkbox input "false"
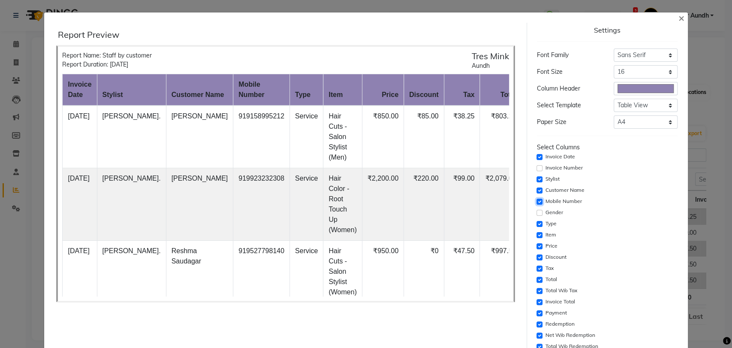
click at [536, 201] on input "checkbox" at bounding box center [539, 202] width 6 height 6
checkbox input "false"
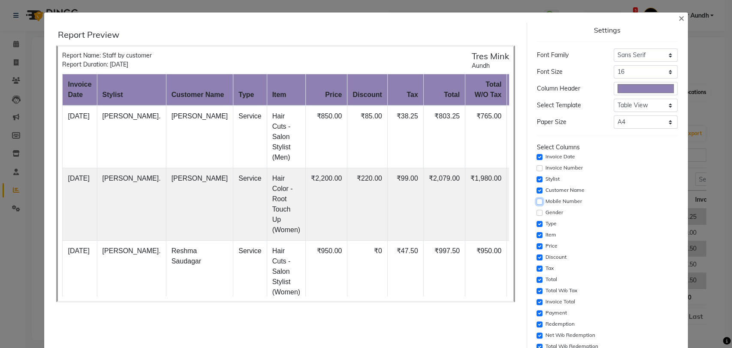
scroll to position [48, 0]
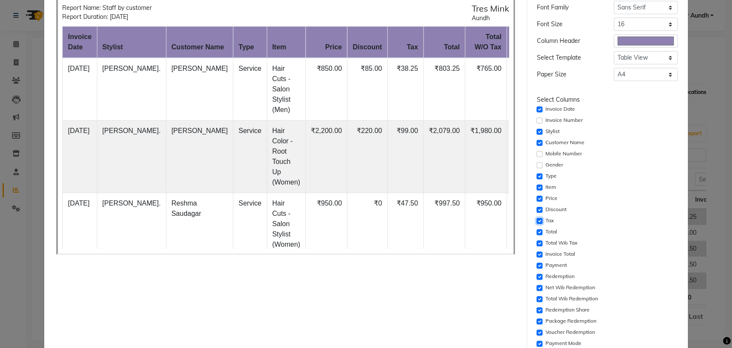
click at [536, 219] on input "checkbox" at bounding box center [539, 221] width 6 height 6
checkbox input "false"
click at [536, 229] on input "checkbox" at bounding box center [539, 232] width 6 height 6
checkbox input "false"
click at [536, 253] on input "checkbox" at bounding box center [539, 254] width 6 height 6
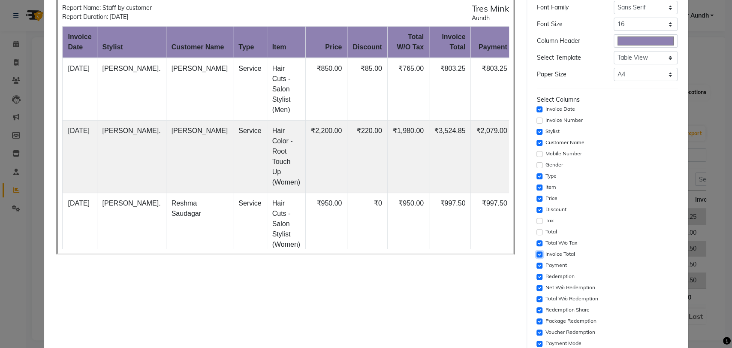
checkbox input "false"
click at [536, 267] on input "checkbox" at bounding box center [539, 265] width 6 height 6
checkbox input "false"
click at [536, 279] on input "checkbox" at bounding box center [539, 277] width 6 height 6
checkbox input "false"
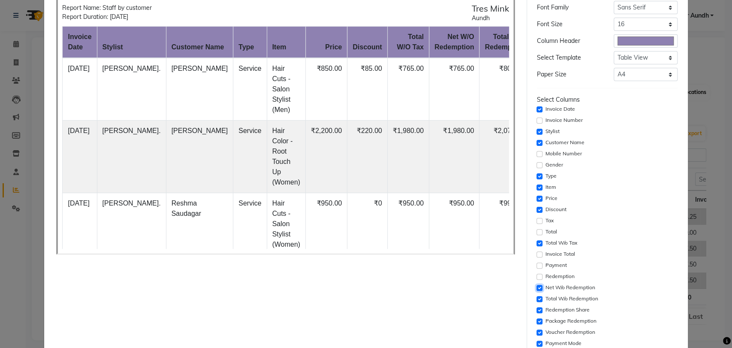
click at [536, 288] on input "checkbox" at bounding box center [539, 288] width 6 height 6
checkbox input "false"
click at [536, 299] on input "checkbox" at bounding box center [539, 299] width 6 height 6
checkbox input "false"
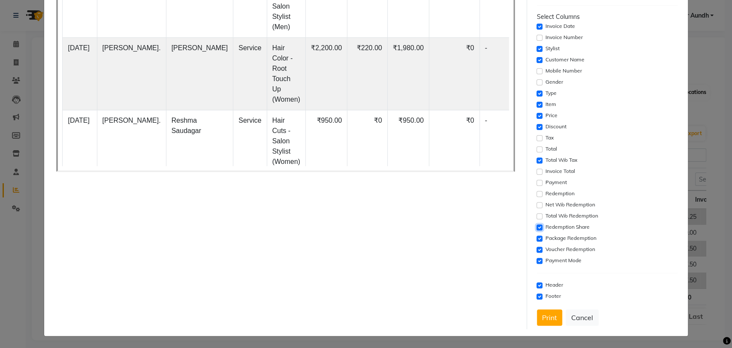
click at [536, 228] on input "checkbox" at bounding box center [539, 227] width 6 height 6
checkbox input "false"
click at [537, 238] on input "checkbox" at bounding box center [539, 238] width 6 height 6
checkbox input "false"
click at [536, 249] on input "checkbox" at bounding box center [539, 250] width 6 height 6
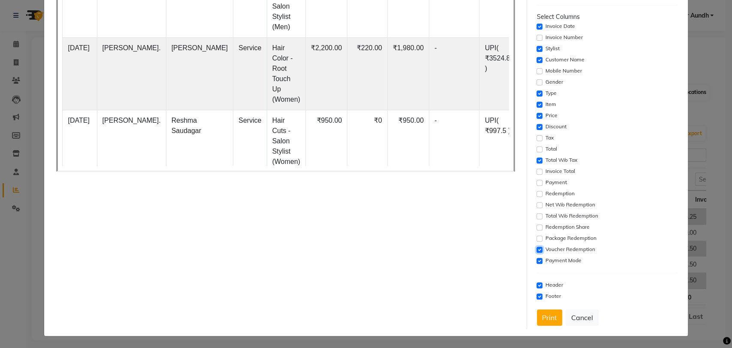
checkbox input "false"
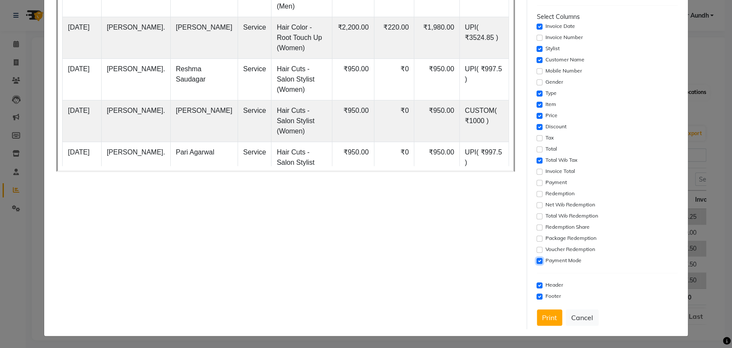
click at [536, 261] on input "checkbox" at bounding box center [539, 261] width 6 height 6
checkbox input "false"
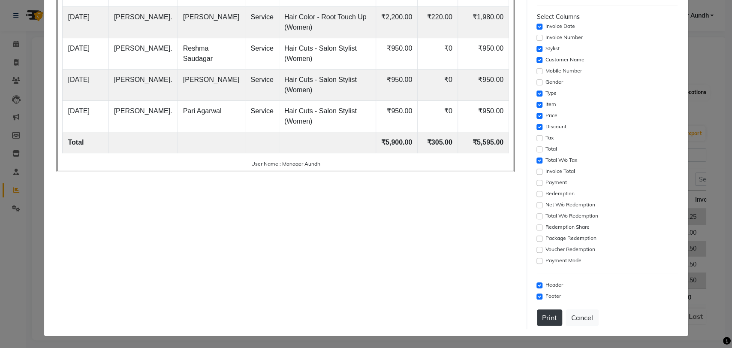
click at [545, 310] on button "Print" at bounding box center [549, 317] width 25 height 16
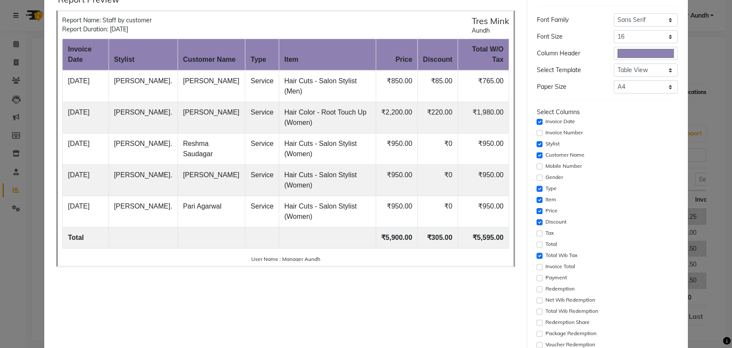
scroll to position [0, 0]
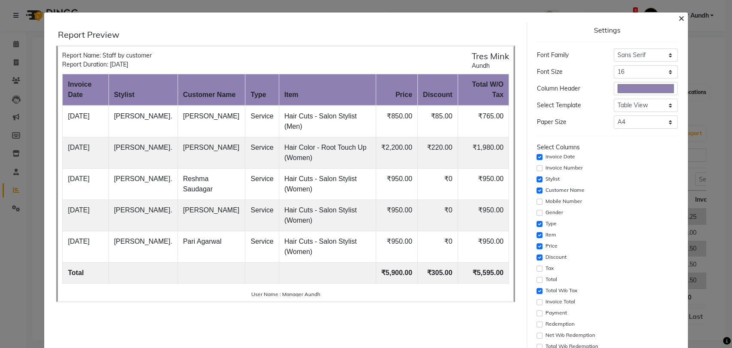
click at [678, 18] on span "×" at bounding box center [681, 17] width 6 height 13
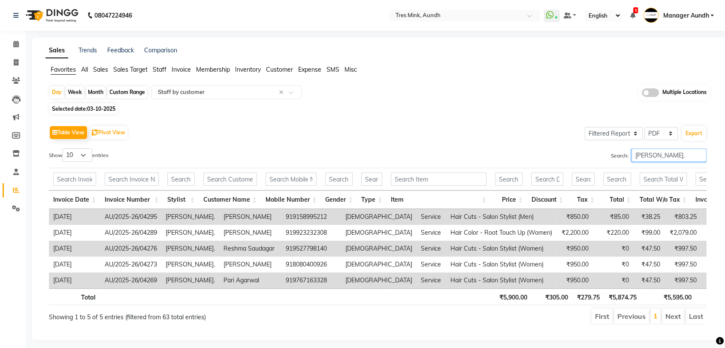
drag, startPoint x: 669, startPoint y: 154, endPoint x: 622, endPoint y: 155, distance: 46.8
click at [622, 155] on label "Search: pratiksha." at bounding box center [659, 154] width 96 height 13
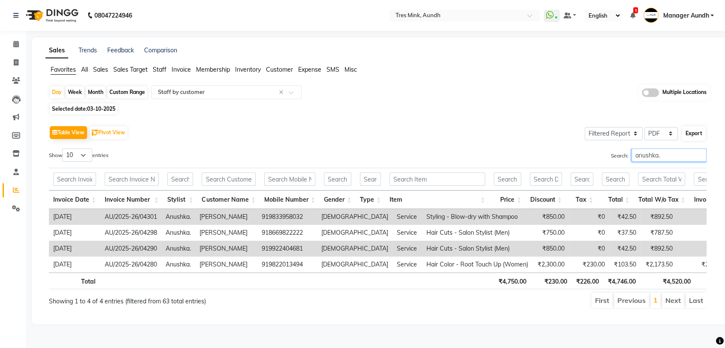
type input "anushka."
click at [693, 131] on button "Export" at bounding box center [694, 133] width 24 height 15
select select "sans-serif"
select select "16px"
select select "template_1"
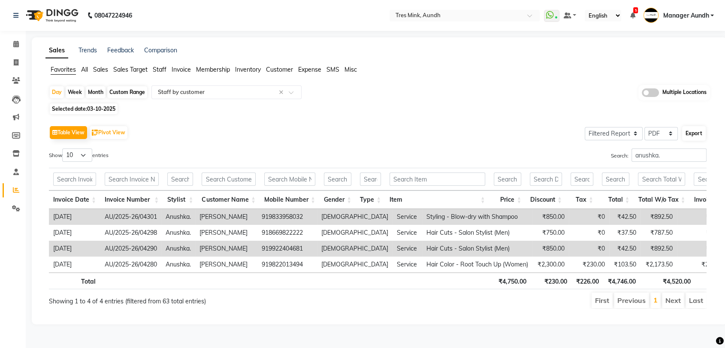
select select "A4"
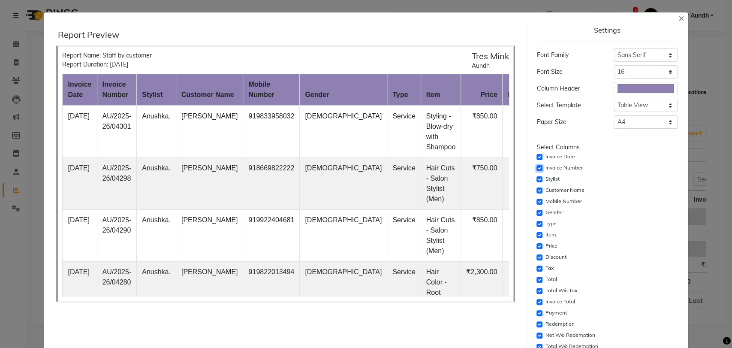
click at [536, 168] on input "checkbox" at bounding box center [539, 168] width 6 height 6
checkbox input "false"
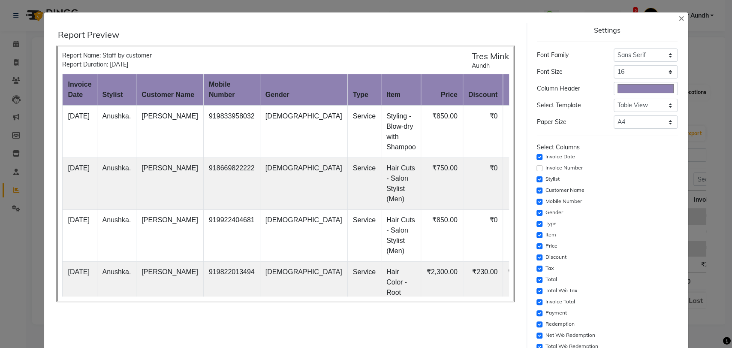
click at [537, 197] on div "Mobile Number" at bounding box center [607, 201] width 141 height 10
drag, startPoint x: 534, startPoint y: 203, endPoint x: 535, endPoint y: 208, distance: 4.8
click at [536, 202] on input "checkbox" at bounding box center [539, 202] width 6 height 6
checkbox input "false"
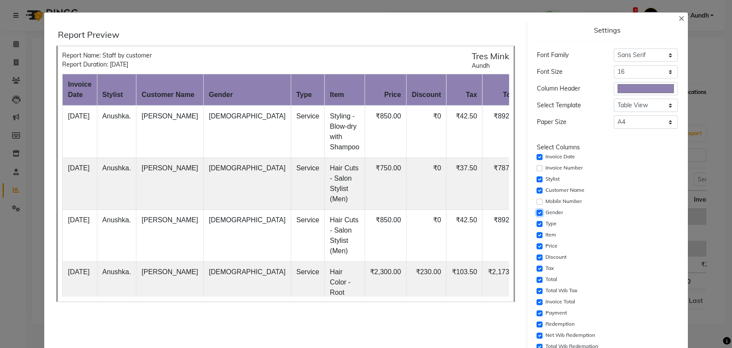
click at [536, 210] on input "checkbox" at bounding box center [539, 213] width 6 height 6
checkbox input "false"
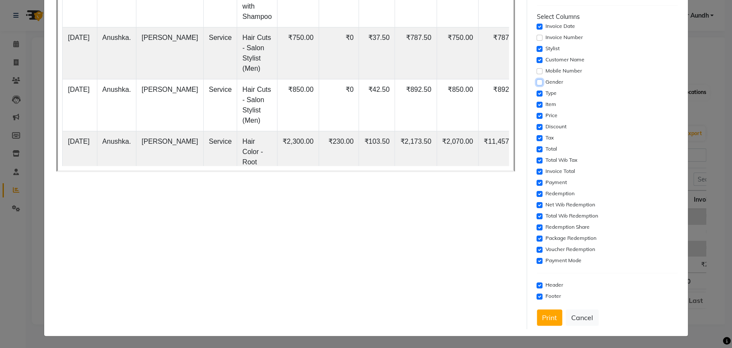
scroll to position [130, 0]
click at [536, 139] on input "checkbox" at bounding box center [539, 138] width 6 height 6
checkbox input "false"
click at [536, 148] on input "checkbox" at bounding box center [539, 149] width 6 height 6
checkbox input "false"
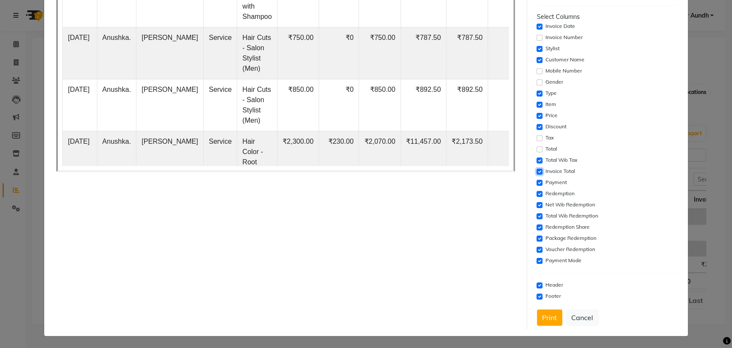
click at [536, 171] on input "checkbox" at bounding box center [539, 172] width 6 height 6
checkbox input "false"
click at [536, 183] on input "checkbox" at bounding box center [539, 183] width 6 height 6
checkbox input "false"
click at [536, 194] on input "checkbox" at bounding box center [539, 194] width 6 height 6
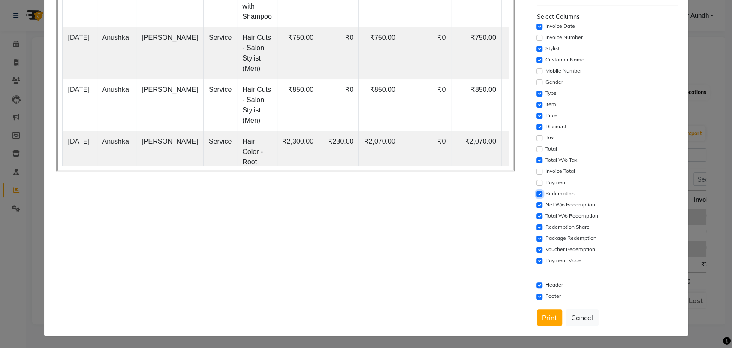
checkbox input "false"
click at [536, 202] on input "checkbox" at bounding box center [539, 205] width 6 height 6
checkbox input "false"
click at [536, 216] on input "checkbox" at bounding box center [539, 216] width 6 height 6
checkbox input "false"
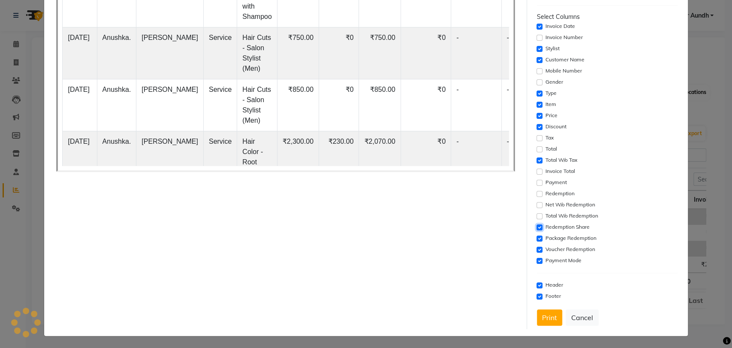
click at [536, 225] on input "checkbox" at bounding box center [539, 227] width 6 height 6
checkbox input "false"
click at [536, 237] on input "checkbox" at bounding box center [539, 238] width 6 height 6
checkbox input "false"
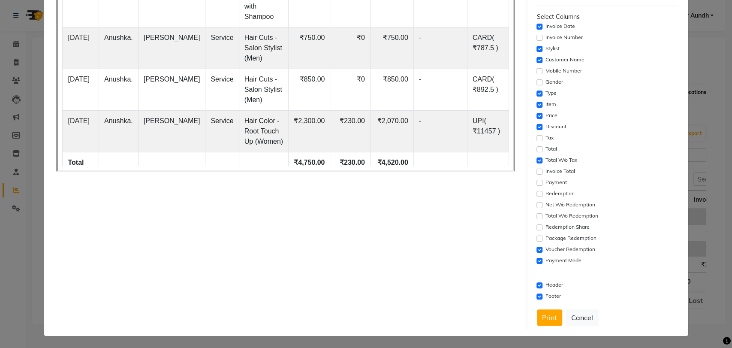
click at [537, 253] on div "Voucher Redemption" at bounding box center [607, 249] width 141 height 10
drag, startPoint x: 533, startPoint y: 248, endPoint x: 534, endPoint y: 258, distance: 10.3
click at [536, 249] on input "checkbox" at bounding box center [539, 250] width 6 height 6
checkbox input "false"
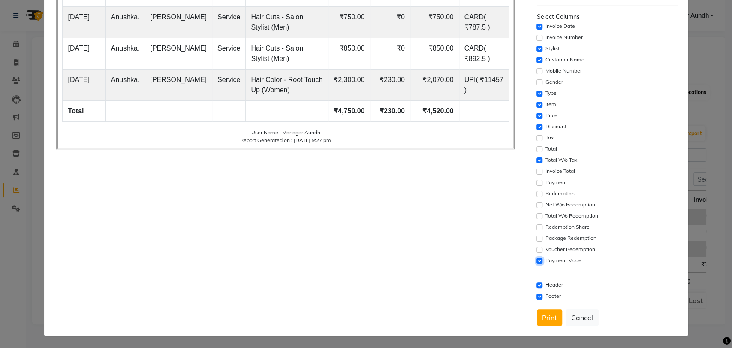
click at [536, 258] on input "checkbox" at bounding box center [539, 261] width 6 height 6
checkbox input "false"
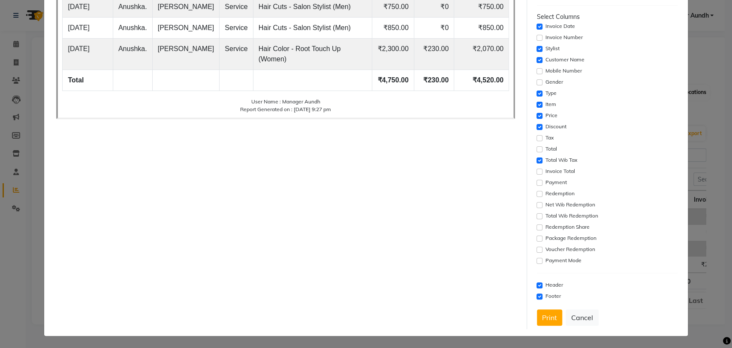
click at [546, 314] on button "Print" at bounding box center [549, 317] width 25 height 16
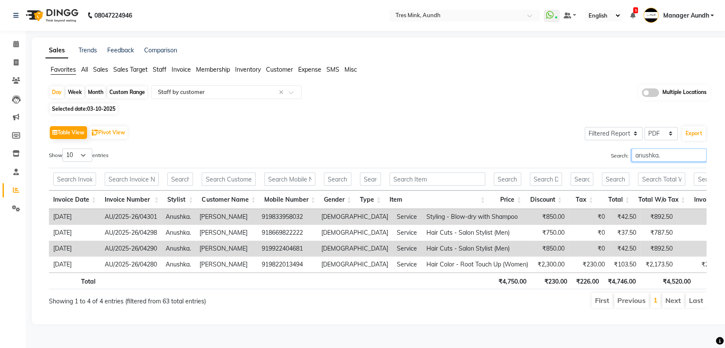
drag, startPoint x: 672, startPoint y: 150, endPoint x: 602, endPoint y: 152, distance: 69.5
click at [602, 152] on div "Search: anushka." at bounding box center [545, 156] width 322 height 17
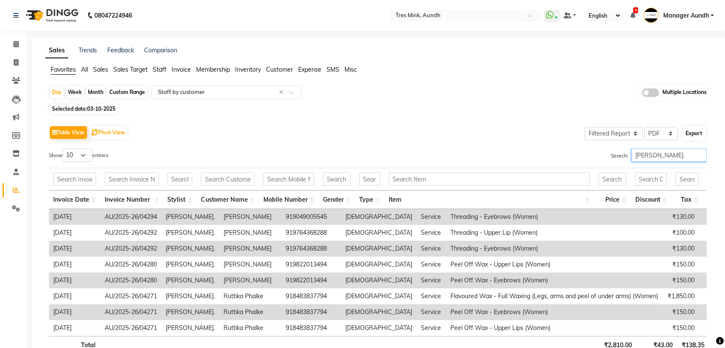
type input "sonali."
click at [696, 131] on button "Export" at bounding box center [694, 133] width 24 height 15
select select "sans-serif"
select select "16px"
select select "template_1"
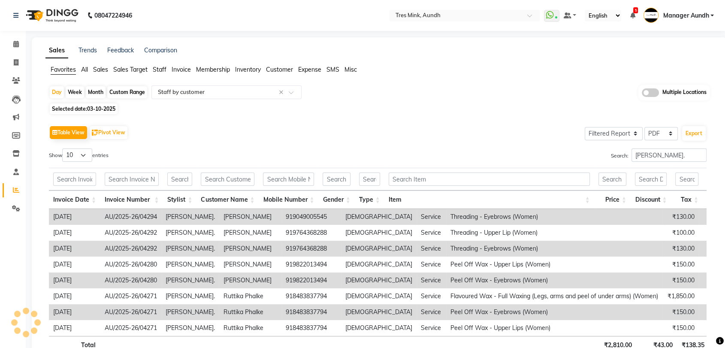
select select "A4"
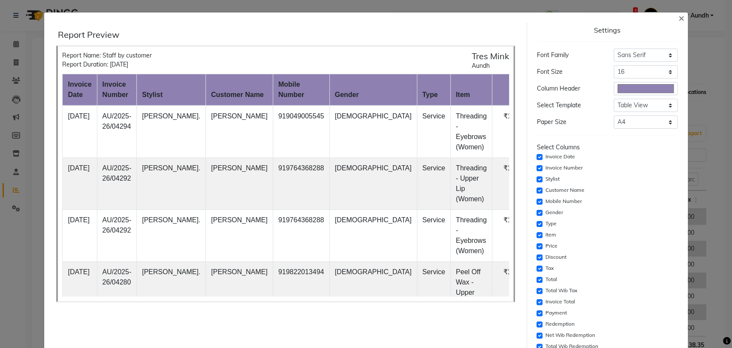
click at [537, 168] on div "Invoice Number" at bounding box center [607, 168] width 141 height 10
click at [536, 200] on input "checkbox" at bounding box center [539, 202] width 6 height 6
checkbox input "false"
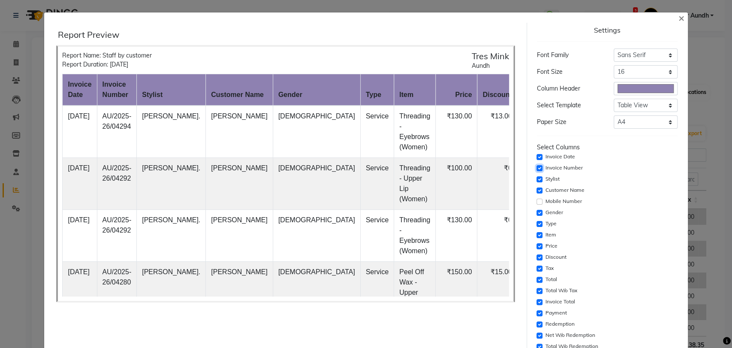
click at [536, 166] on input "checkbox" at bounding box center [539, 168] width 6 height 6
checkbox input "false"
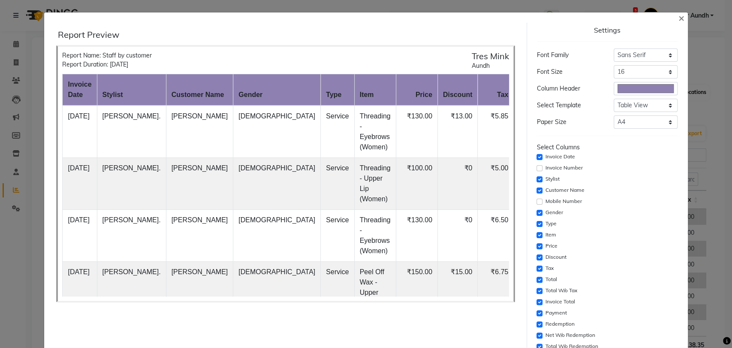
click at [537, 208] on div "Gender" at bounding box center [607, 213] width 141 height 10
click at [536, 211] on input "checkbox" at bounding box center [539, 213] width 6 height 6
checkbox input "false"
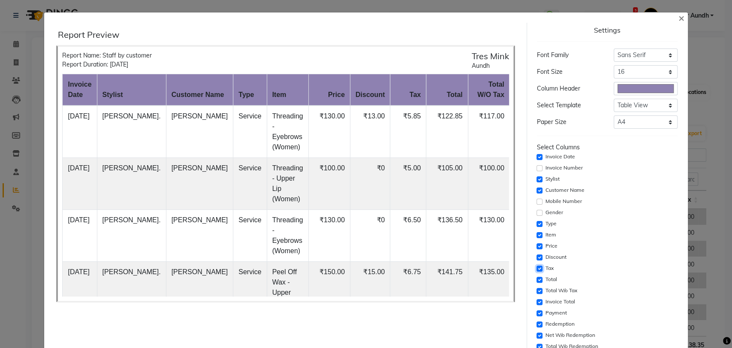
click at [536, 270] on input "checkbox" at bounding box center [539, 268] width 6 height 6
checkbox input "false"
click at [536, 278] on input "checkbox" at bounding box center [539, 280] width 6 height 6
checkbox input "false"
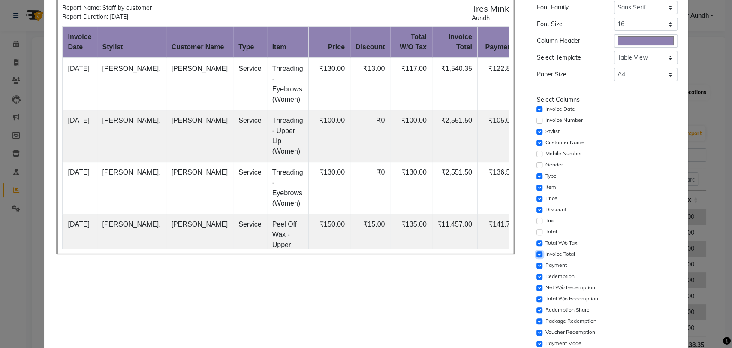
click at [536, 254] on input "checkbox" at bounding box center [539, 254] width 6 height 6
checkbox input "false"
click at [537, 262] on div "Payment" at bounding box center [607, 265] width 141 height 10
click at [536, 275] on input "checkbox" at bounding box center [539, 277] width 6 height 6
checkbox input "false"
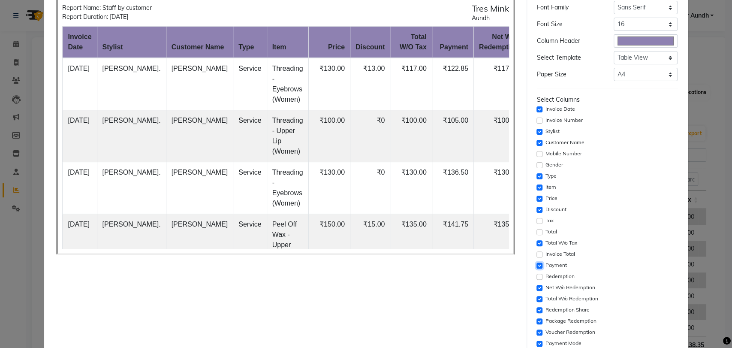
click at [536, 263] on input "checkbox" at bounding box center [539, 265] width 6 height 6
checkbox input "false"
click at [536, 288] on input "checkbox" at bounding box center [539, 288] width 6 height 6
checkbox input "false"
click at [536, 297] on input "checkbox" at bounding box center [539, 299] width 6 height 6
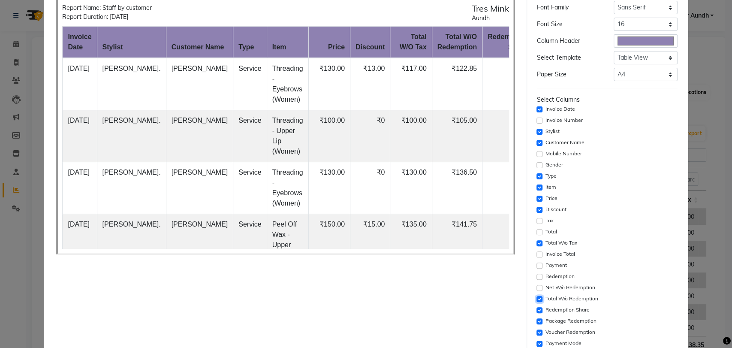
checkbox input "false"
click at [536, 310] on input "checkbox" at bounding box center [539, 310] width 6 height 6
checkbox input "false"
click at [533, 322] on div "Settings Font Family Select Sans Serif Monospace Serif Font Size Select 8 9 10 …" at bounding box center [607, 193] width 148 height 437
click at [536, 331] on input "checkbox" at bounding box center [539, 332] width 6 height 6
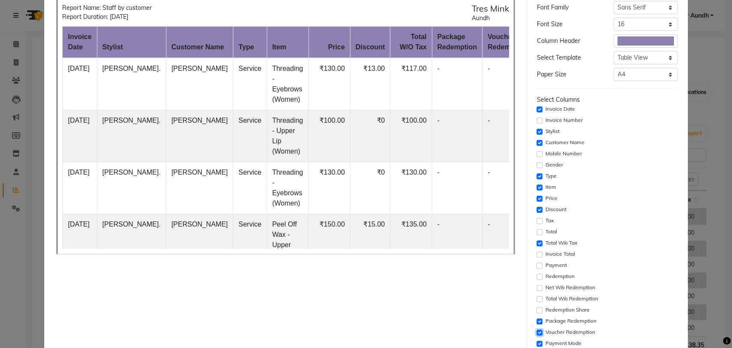
checkbox input "false"
click at [536, 322] on input "checkbox" at bounding box center [539, 321] width 6 height 6
checkbox input "false"
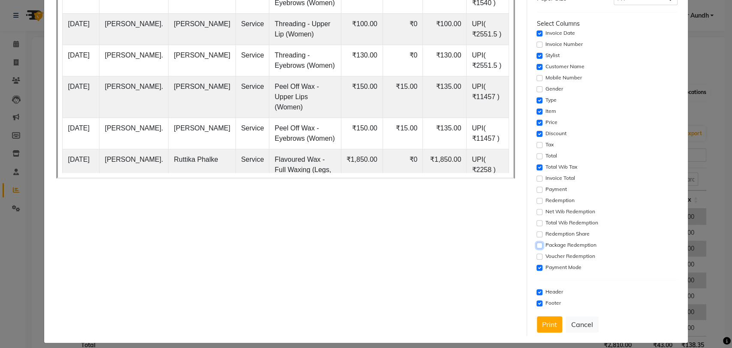
scroll to position [130, 0]
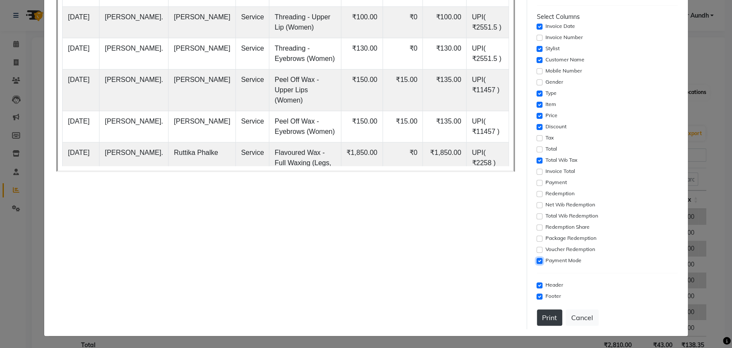
click at [536, 258] on input "checkbox" at bounding box center [539, 261] width 6 height 6
checkbox input "false"
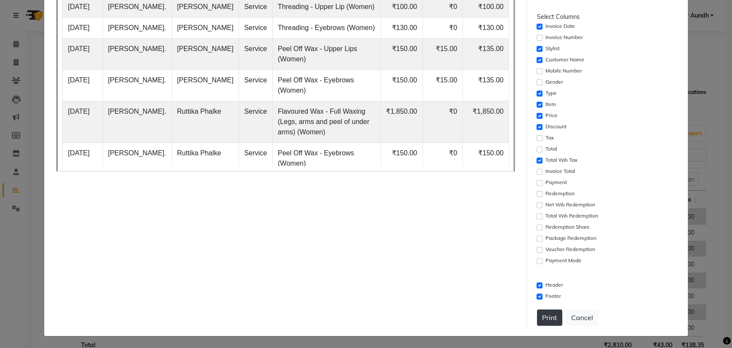
click at [544, 315] on button "Print" at bounding box center [549, 317] width 25 height 16
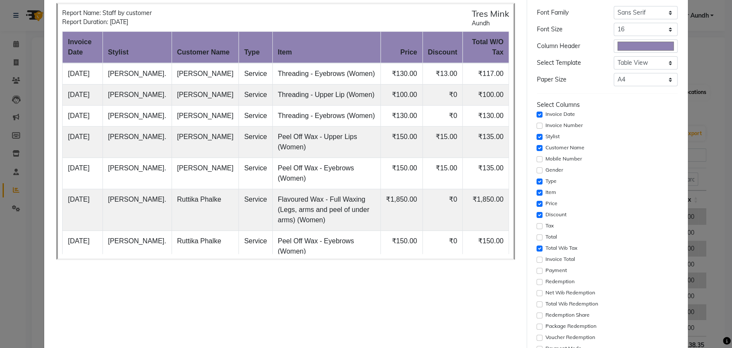
scroll to position [0, 0]
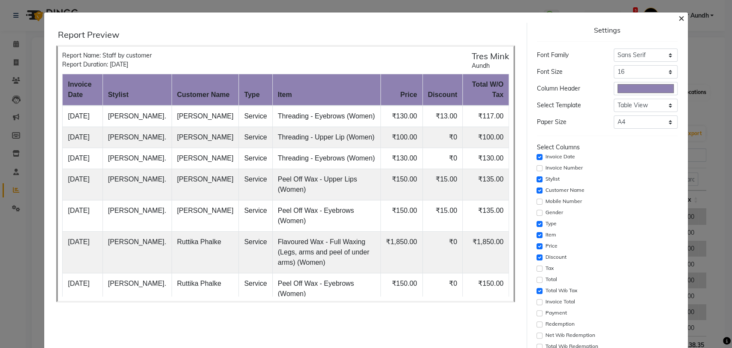
click at [678, 20] on span "×" at bounding box center [681, 17] width 6 height 13
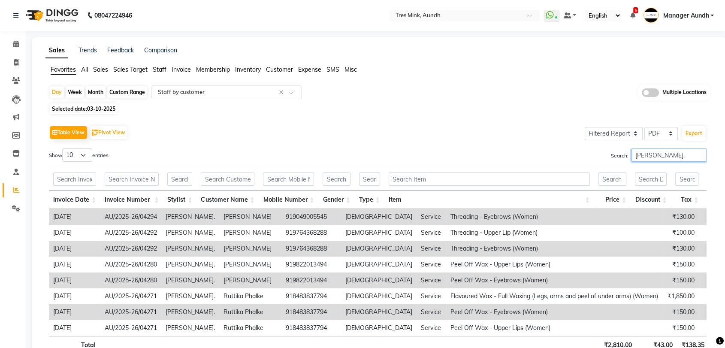
drag, startPoint x: 657, startPoint y: 151, endPoint x: 618, endPoint y: 157, distance: 39.5
click at [618, 157] on label "Search: sonali." at bounding box center [659, 154] width 96 height 13
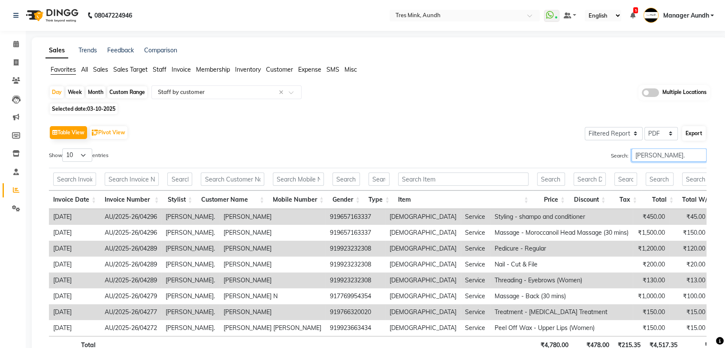
type input "jinny."
click at [693, 138] on button "Export" at bounding box center [694, 133] width 24 height 15
select select "sans-serif"
select select "16px"
select select "template_1"
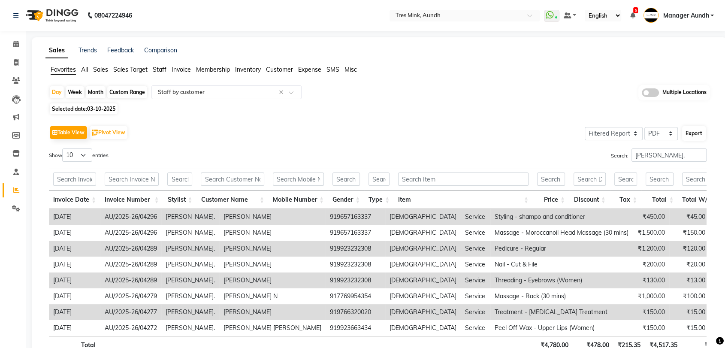
select select "A4"
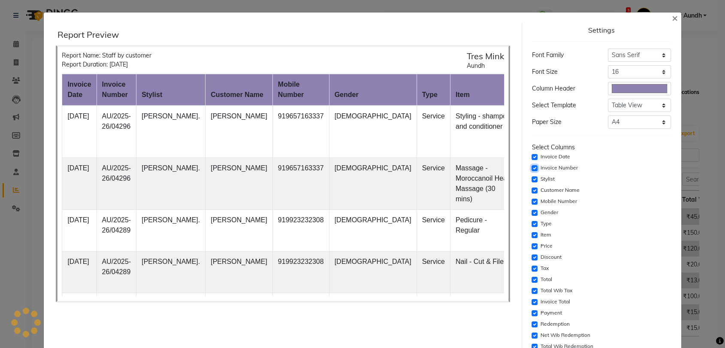
click at [533, 169] on input "checkbox" at bounding box center [534, 168] width 6 height 6
checkbox input "false"
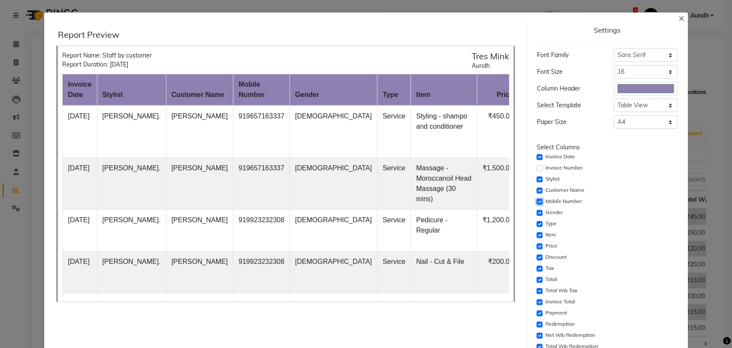
drag, startPoint x: 532, startPoint y: 199, endPoint x: 553, endPoint y: 234, distance: 41.0
click at [536, 199] on input "checkbox" at bounding box center [539, 202] width 6 height 6
checkbox input "false"
click at [536, 213] on input "checkbox" at bounding box center [539, 213] width 6 height 6
checkbox input "false"
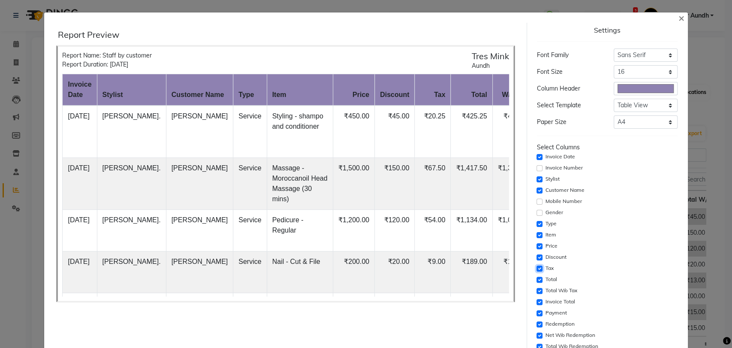
click at [536, 268] on input "checkbox" at bounding box center [539, 268] width 6 height 6
checkbox input "false"
click at [536, 278] on input "checkbox" at bounding box center [539, 280] width 6 height 6
checkbox input "false"
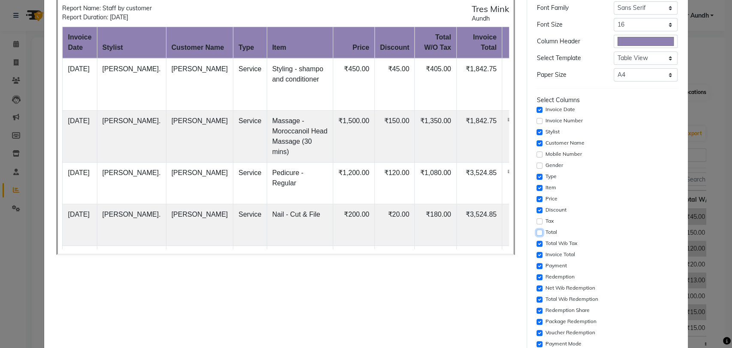
scroll to position [48, 0]
click at [536, 254] on input "checkbox" at bounding box center [539, 254] width 6 height 6
checkbox input "false"
click at [536, 265] on input "checkbox" at bounding box center [539, 265] width 6 height 6
checkbox input "false"
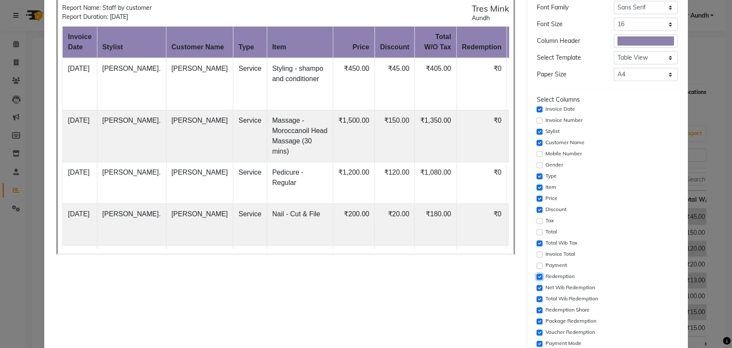
click at [536, 275] on input "checkbox" at bounding box center [539, 277] width 6 height 6
checkbox input "false"
click at [536, 289] on input "checkbox" at bounding box center [539, 288] width 6 height 6
checkbox input "false"
click at [536, 297] on input "checkbox" at bounding box center [539, 299] width 6 height 6
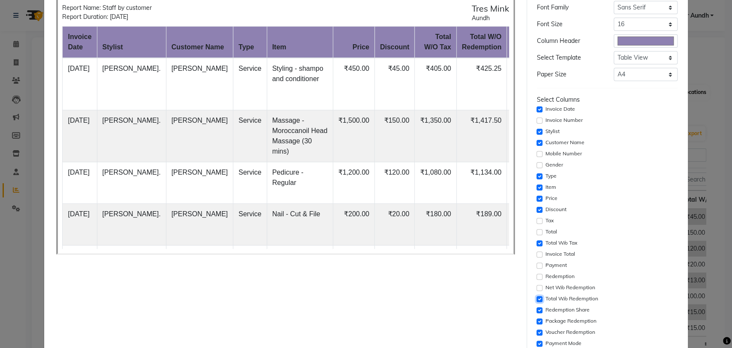
checkbox input "false"
click at [536, 309] on input "checkbox" at bounding box center [539, 310] width 6 height 6
checkbox input "false"
click at [536, 320] on input "checkbox" at bounding box center [539, 321] width 6 height 6
checkbox input "false"
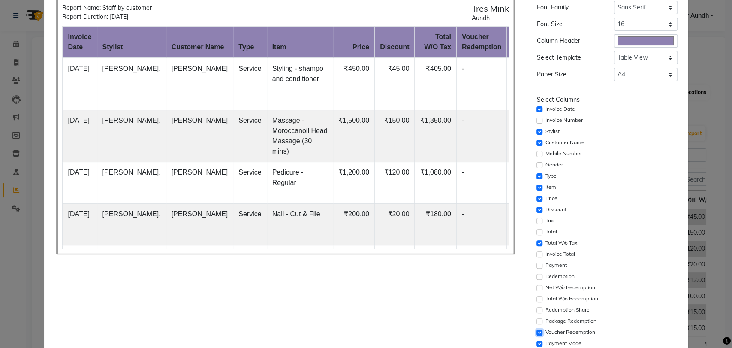
click at [536, 331] on input "checkbox" at bounding box center [539, 332] width 6 height 6
checkbox input "false"
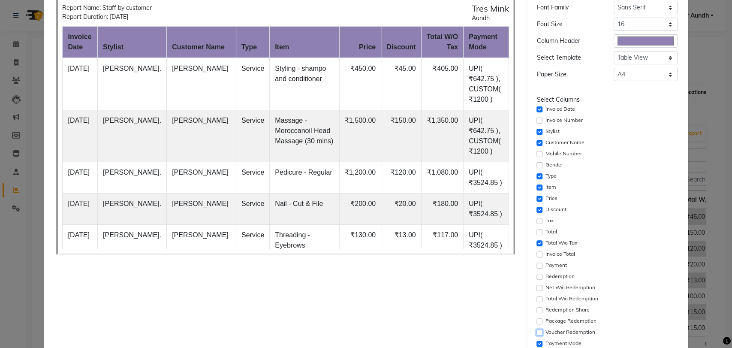
scroll to position [130, 0]
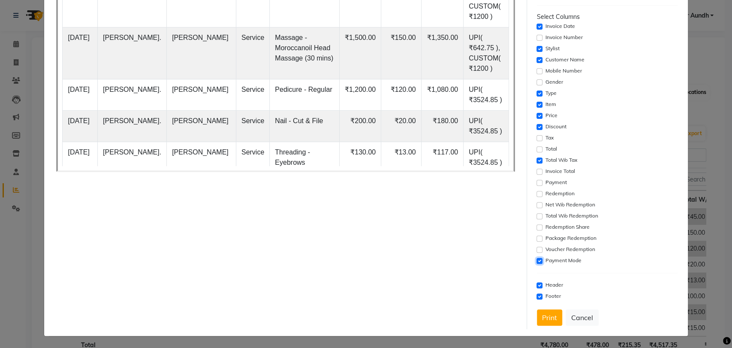
click at [536, 262] on input "checkbox" at bounding box center [539, 261] width 6 height 6
checkbox input "false"
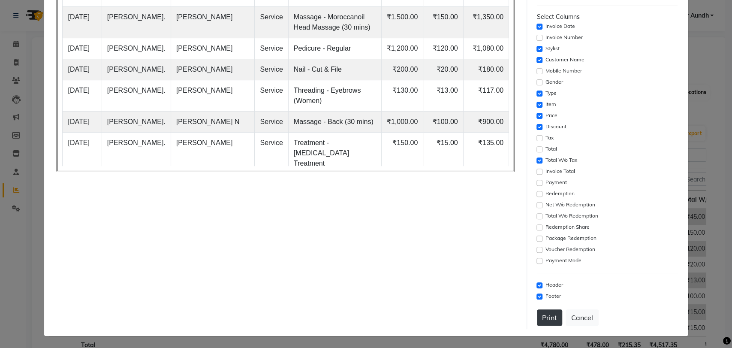
click at [547, 319] on button "Print" at bounding box center [549, 317] width 25 height 16
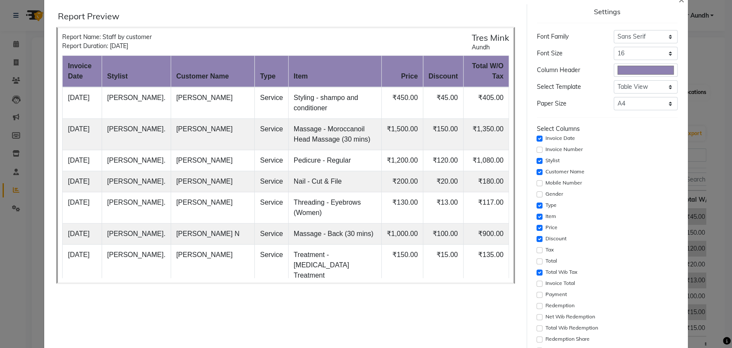
scroll to position [0, 0]
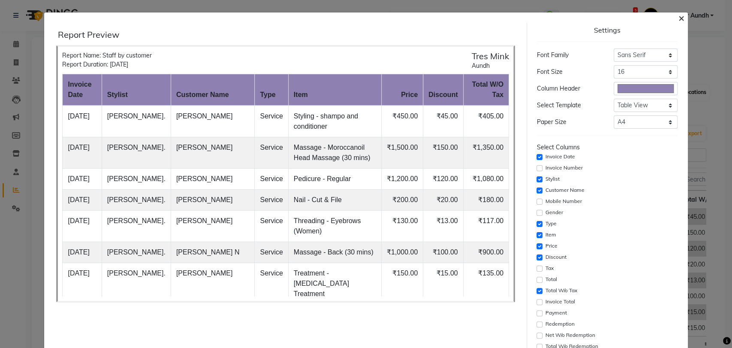
click at [678, 18] on span "×" at bounding box center [681, 17] width 6 height 13
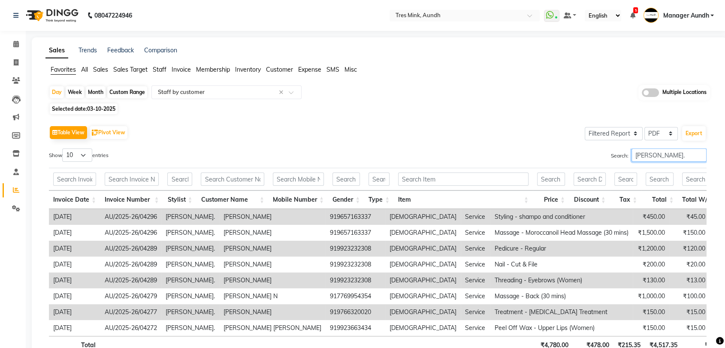
click at [657, 155] on input "jinny." at bounding box center [668, 154] width 75 height 13
click at [690, 136] on button "Export" at bounding box center [694, 133] width 24 height 15
select select "sans-serif"
select select "16px"
select select "template_1"
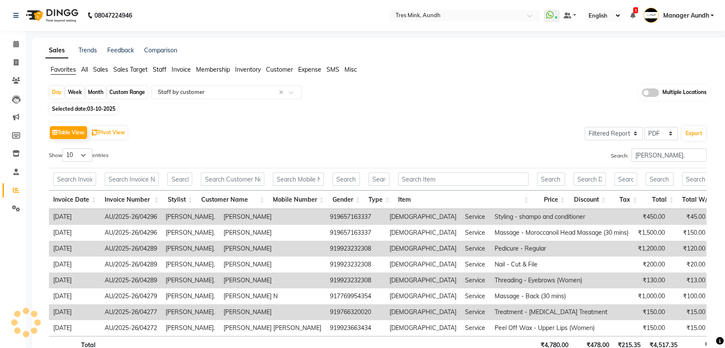
select select "A4"
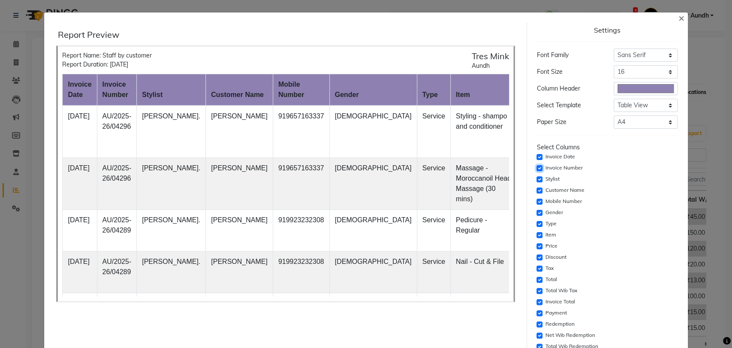
click at [536, 167] on input "checkbox" at bounding box center [539, 168] width 6 height 6
checkbox input "false"
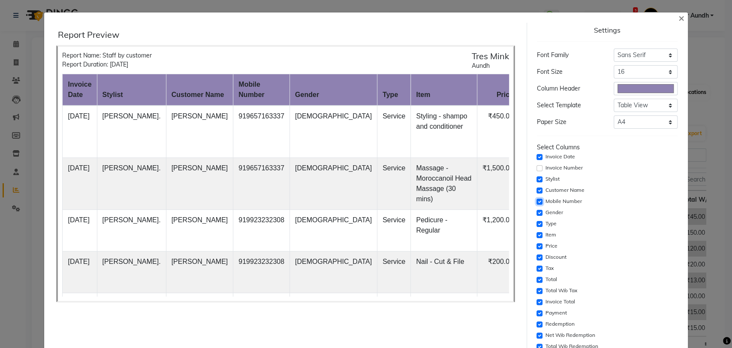
click at [536, 203] on input "checkbox" at bounding box center [539, 202] width 6 height 6
checkbox input "false"
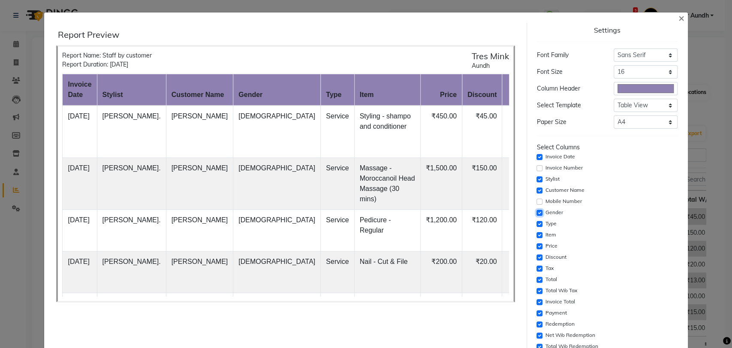
click at [536, 212] on input "checkbox" at bounding box center [539, 213] width 6 height 6
checkbox input "false"
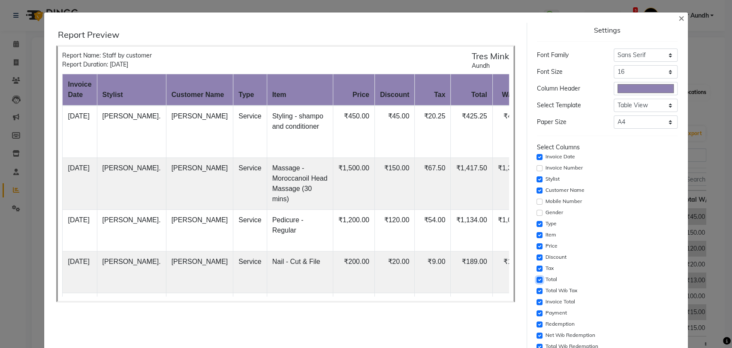
click at [536, 277] on input "checkbox" at bounding box center [539, 280] width 6 height 6
checkbox input "false"
click at [536, 268] on input "checkbox" at bounding box center [539, 268] width 6 height 6
checkbox input "false"
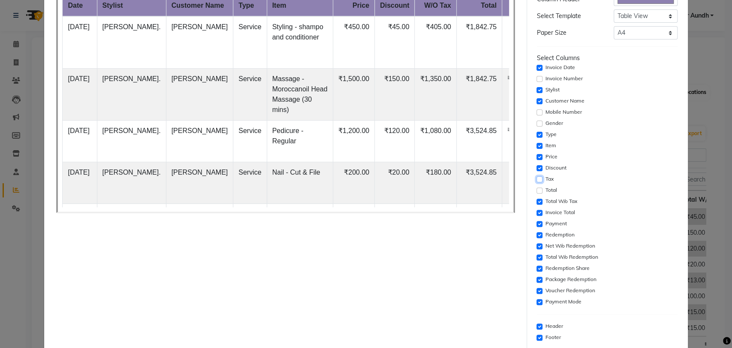
scroll to position [95, 0]
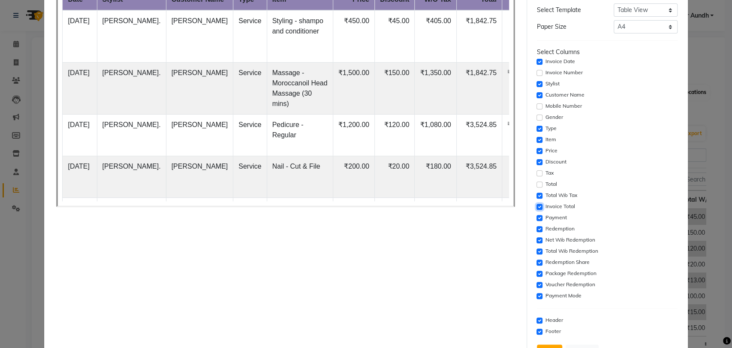
click at [536, 204] on input "checkbox" at bounding box center [539, 207] width 6 height 6
checkbox input "false"
click at [536, 216] on input "checkbox" at bounding box center [539, 218] width 6 height 6
checkbox input "false"
click at [537, 232] on div "Redemption" at bounding box center [607, 229] width 141 height 10
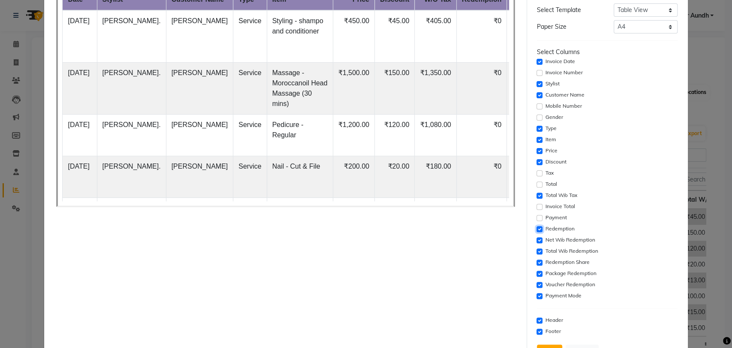
click at [536, 229] on input "checkbox" at bounding box center [539, 229] width 6 height 6
checkbox input "false"
click at [536, 240] on input "checkbox" at bounding box center [539, 240] width 6 height 6
checkbox input "false"
click at [536, 250] on input "checkbox" at bounding box center [539, 251] width 6 height 6
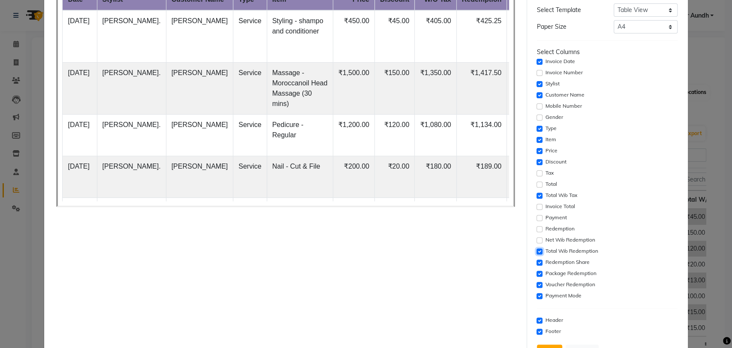
checkbox input "false"
click at [536, 261] on input "checkbox" at bounding box center [539, 262] width 6 height 6
checkbox input "false"
click at [536, 271] on input "checkbox" at bounding box center [539, 274] width 6 height 6
checkbox input "false"
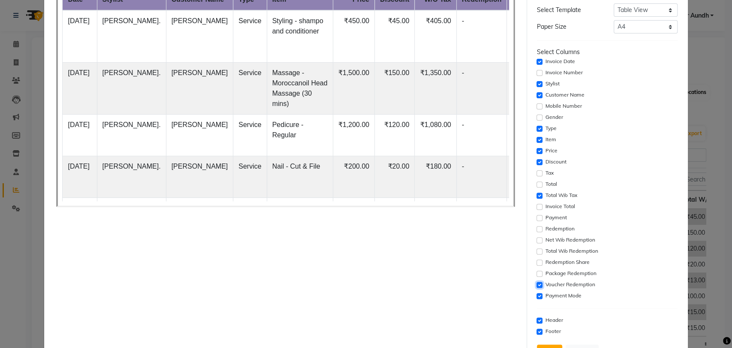
click at [536, 282] on input "checkbox" at bounding box center [539, 285] width 6 height 6
checkbox input "false"
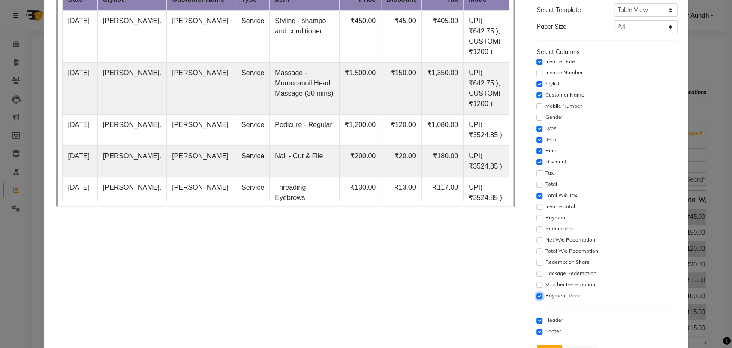
click at [536, 295] on input "checkbox" at bounding box center [539, 296] width 6 height 6
checkbox input "false"
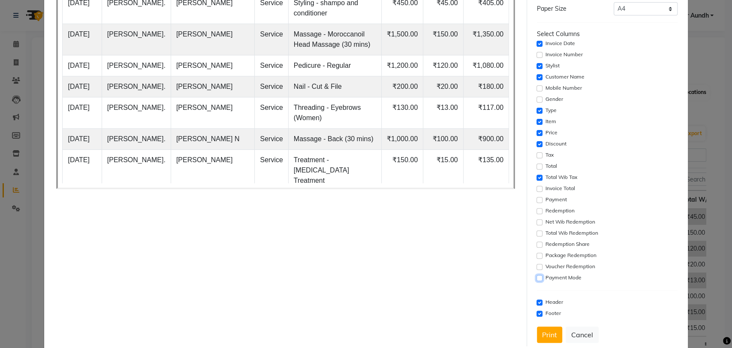
scroll to position [130, 0]
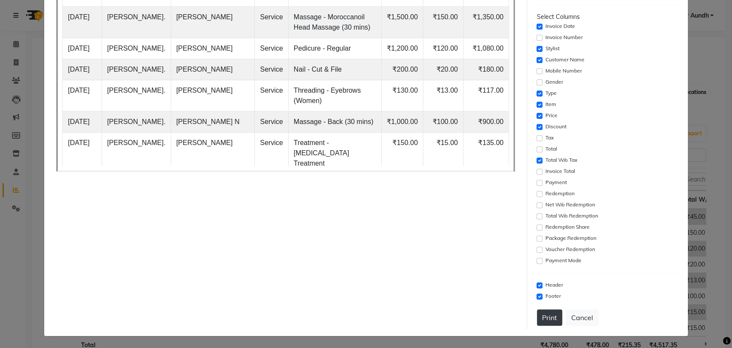
click at [542, 320] on button "Print" at bounding box center [549, 317] width 25 height 16
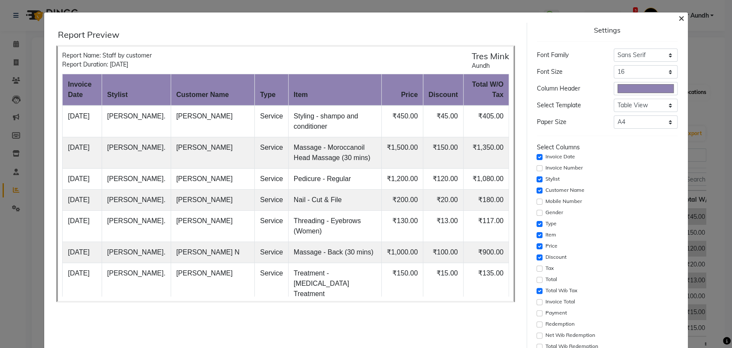
click at [678, 15] on span "×" at bounding box center [681, 17] width 6 height 13
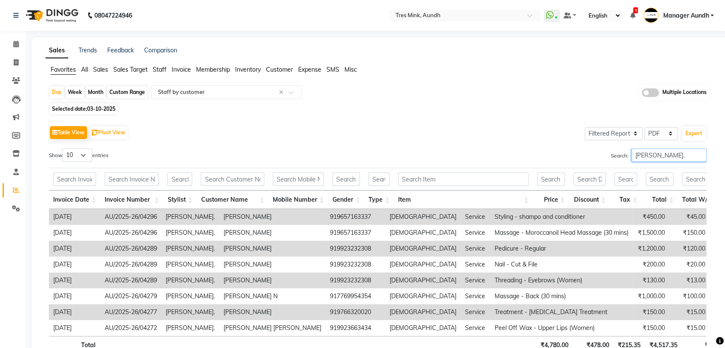
drag, startPoint x: 627, startPoint y: 157, endPoint x: 618, endPoint y: 156, distance: 9.2
click at [618, 156] on label "Search: jinny." at bounding box center [659, 154] width 96 height 13
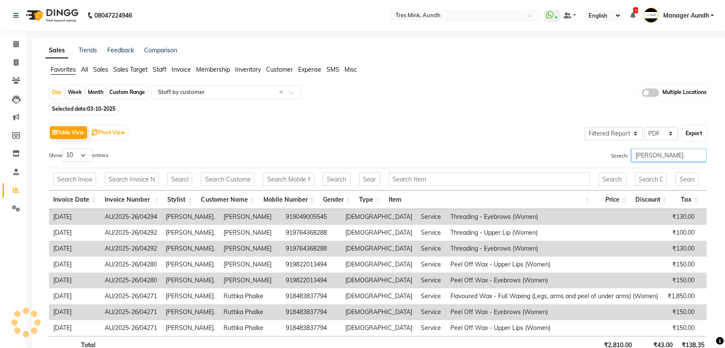
type input "sonali."
click at [689, 138] on button "Export" at bounding box center [694, 133] width 24 height 15
select select "sans-serif"
select select "16px"
select select "template_1"
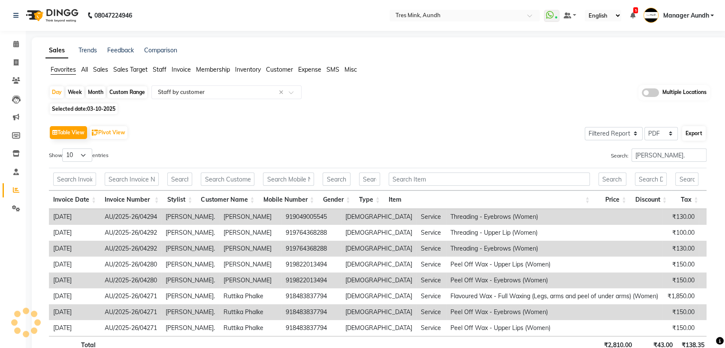
select select "A4"
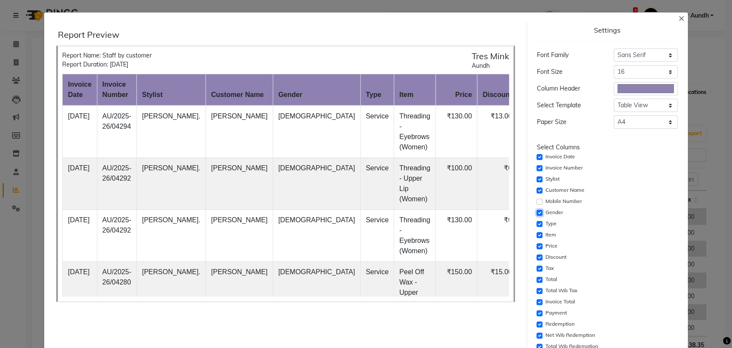
click at [536, 214] on input "checkbox" at bounding box center [539, 213] width 6 height 6
checkbox input "false"
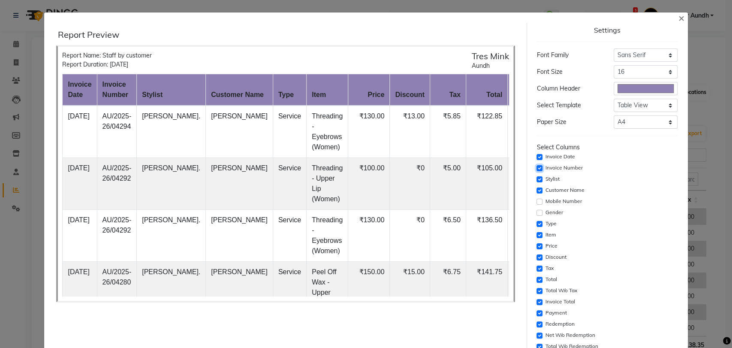
click at [536, 169] on input "checkbox" at bounding box center [539, 168] width 6 height 6
checkbox input "false"
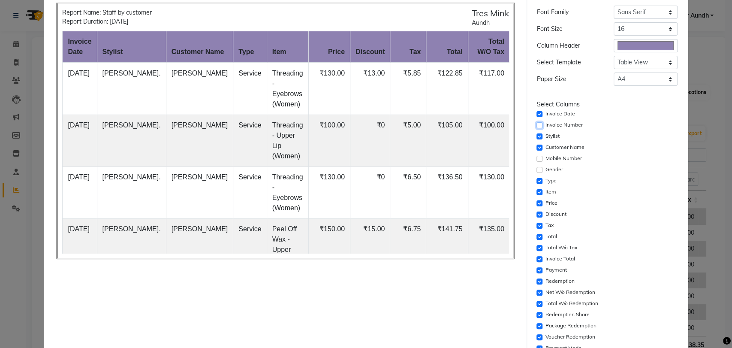
scroll to position [95, 0]
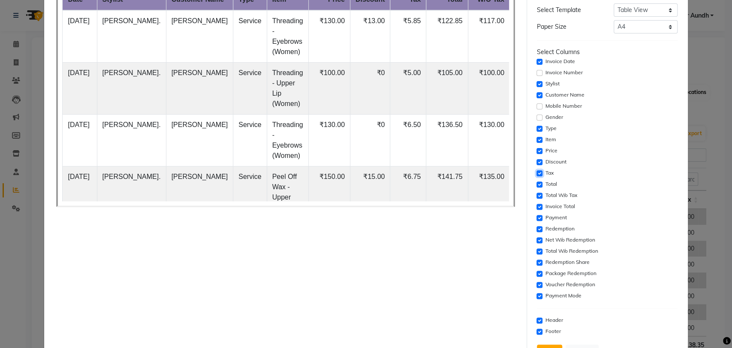
click at [536, 172] on input "checkbox" at bounding box center [539, 173] width 6 height 6
checkbox input "false"
click at [536, 184] on input "checkbox" at bounding box center [539, 184] width 6 height 6
checkbox input "false"
click at [536, 208] on input "checkbox" at bounding box center [539, 207] width 6 height 6
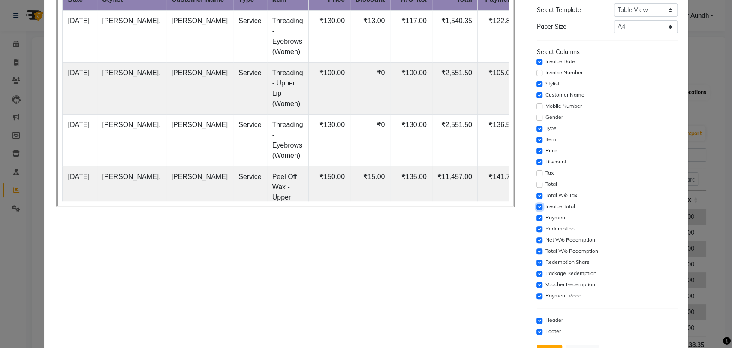
checkbox input "false"
click at [536, 215] on input "checkbox" at bounding box center [539, 218] width 6 height 6
checkbox input "false"
click at [536, 226] on input "checkbox" at bounding box center [539, 229] width 6 height 6
checkbox input "false"
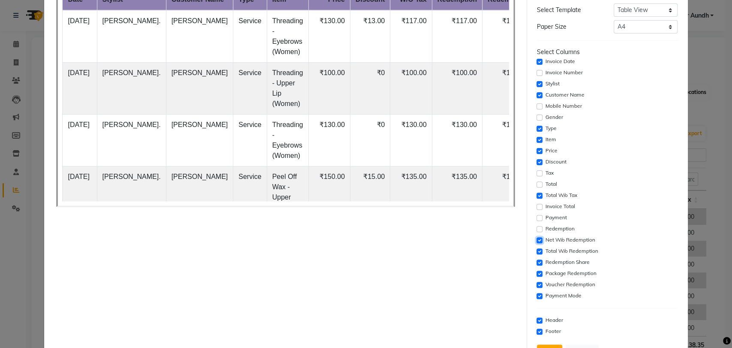
click at [536, 238] on input "checkbox" at bounding box center [539, 240] width 6 height 6
checkbox input "false"
click at [536, 249] on input "checkbox" at bounding box center [539, 251] width 6 height 6
checkbox input "false"
click at [536, 259] on input "checkbox" at bounding box center [539, 262] width 6 height 6
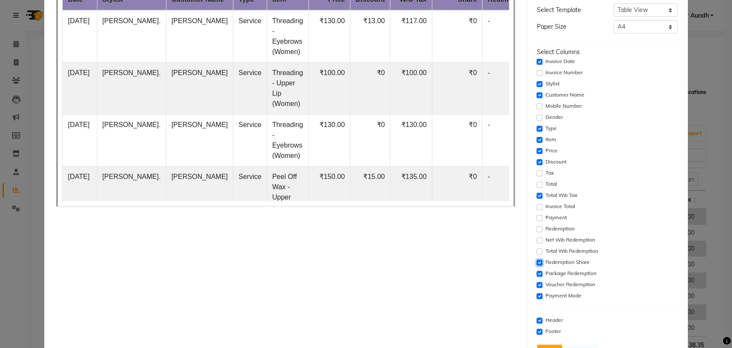
checkbox input "false"
click at [536, 272] on input "checkbox" at bounding box center [539, 274] width 6 height 6
checkbox input "false"
click at [536, 285] on input "checkbox" at bounding box center [539, 285] width 6 height 6
checkbox input "false"
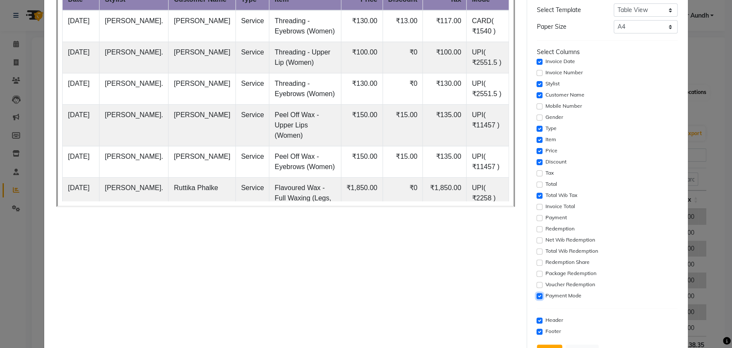
click at [536, 295] on input "checkbox" at bounding box center [539, 296] width 6 height 6
checkbox input "false"
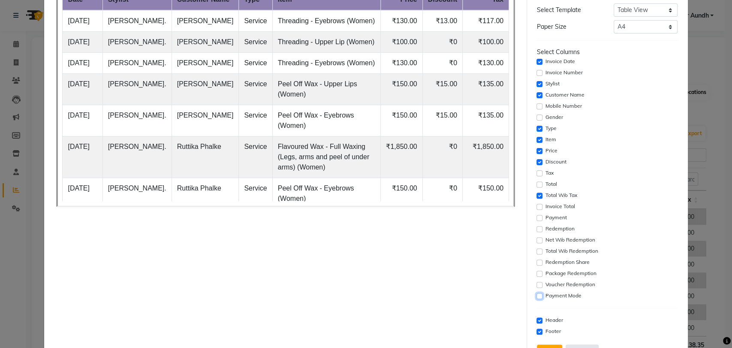
scroll to position [130, 0]
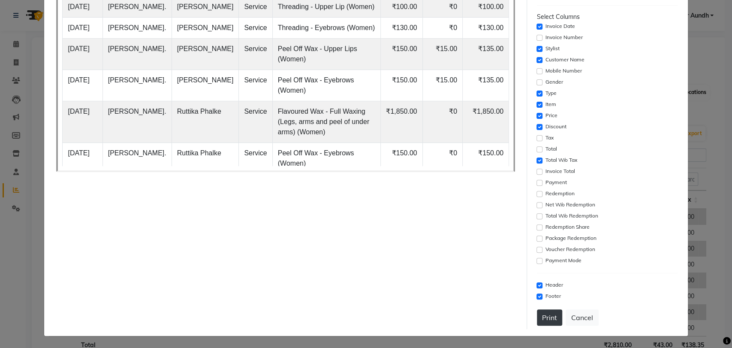
click at [550, 314] on button "Print" at bounding box center [549, 317] width 25 height 16
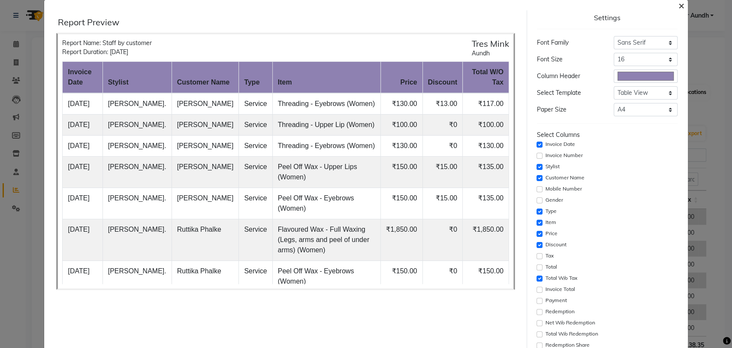
scroll to position [0, 0]
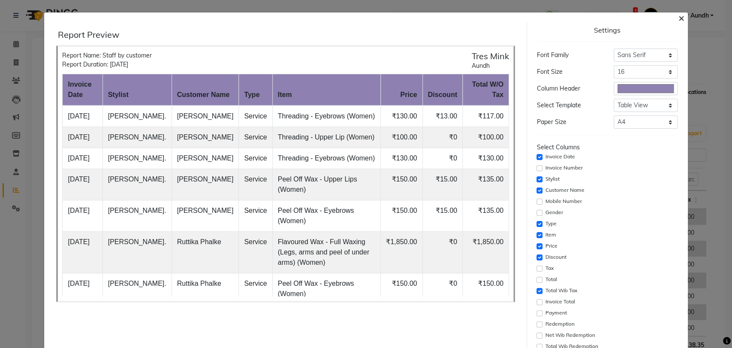
click at [678, 18] on span "×" at bounding box center [681, 17] width 6 height 13
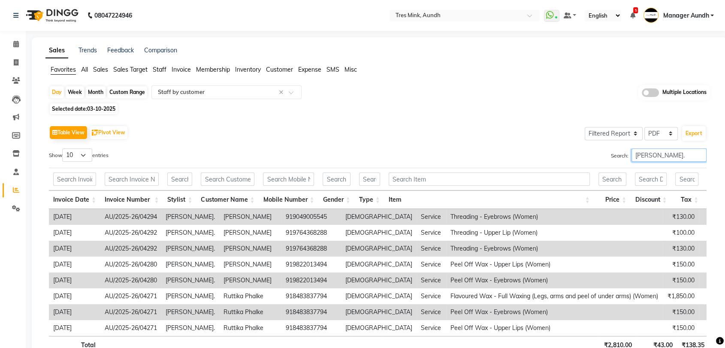
drag, startPoint x: 646, startPoint y: 151, endPoint x: 624, endPoint y: 151, distance: 22.3
click at [624, 151] on label "Search: sonali." at bounding box center [659, 154] width 96 height 13
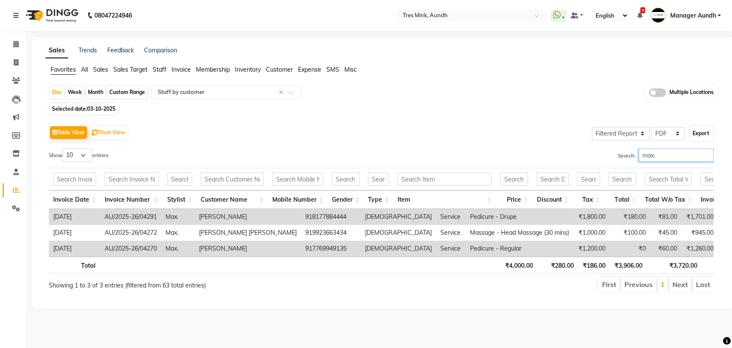
type input "max."
click at [698, 135] on button "Export" at bounding box center [701, 133] width 24 height 15
select select "sans-serif"
select select "16px"
select select "template_1"
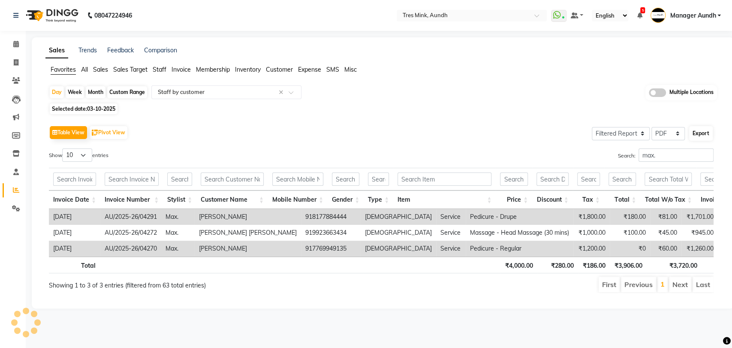
select select "A4"
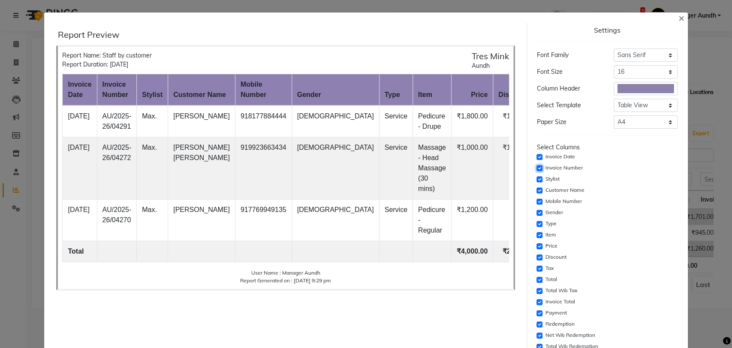
click at [536, 167] on input "checkbox" at bounding box center [539, 168] width 6 height 6
checkbox input "false"
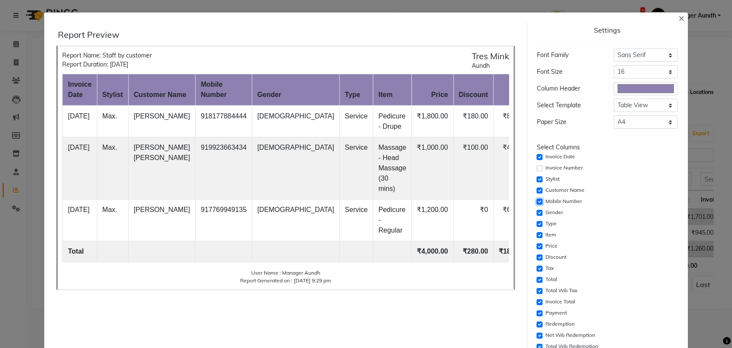
click at [536, 199] on input "checkbox" at bounding box center [539, 202] width 6 height 6
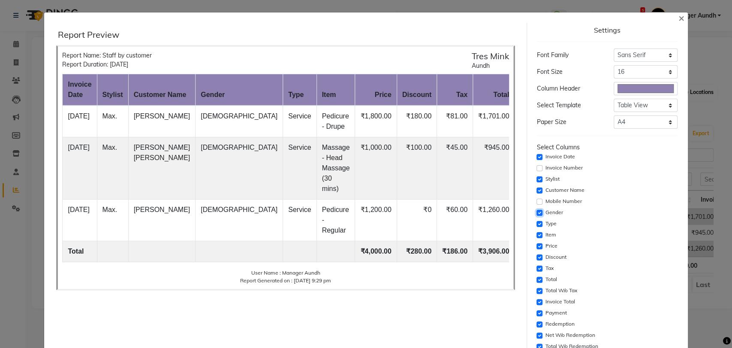
click at [536, 213] on input "checkbox" at bounding box center [539, 213] width 6 height 6
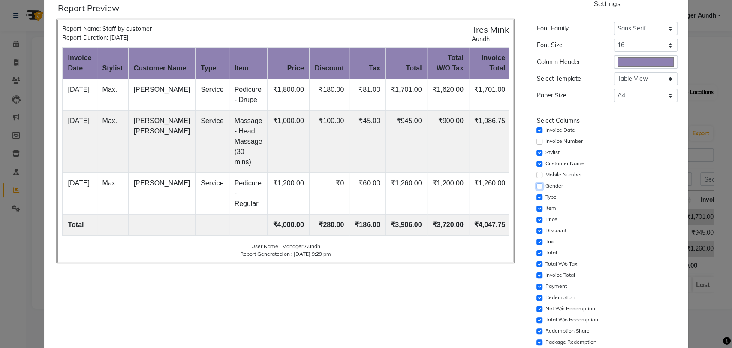
scroll to position [130, 0]
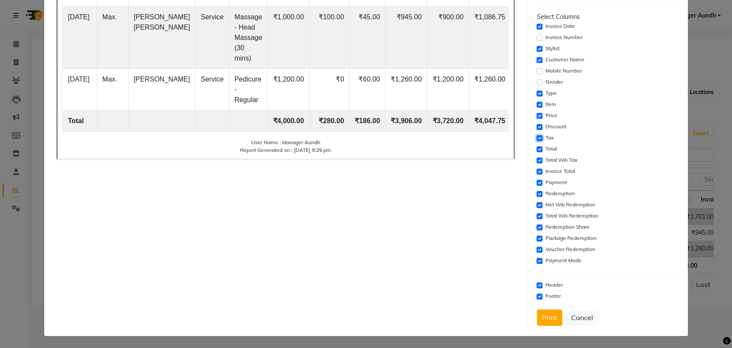
click at [536, 137] on input "checkbox" at bounding box center [539, 138] width 6 height 6
click at [536, 151] on input "checkbox" at bounding box center [539, 149] width 6 height 6
click at [536, 169] on input "checkbox" at bounding box center [539, 172] width 6 height 6
click at [536, 183] on input "checkbox" at bounding box center [539, 183] width 6 height 6
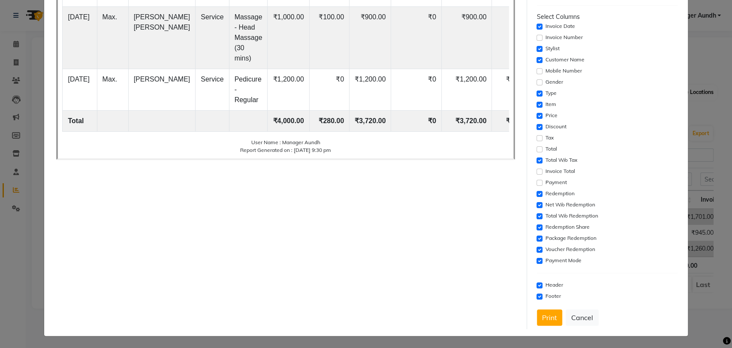
click at [537, 196] on div "Redemption" at bounding box center [607, 194] width 141 height 10
click at [536, 203] on input "checkbox" at bounding box center [539, 205] width 6 height 6
click at [536, 193] on input "checkbox" at bounding box center [539, 194] width 6 height 6
click at [536, 216] on input "checkbox" at bounding box center [539, 216] width 6 height 6
click at [536, 226] on input "checkbox" at bounding box center [539, 227] width 6 height 6
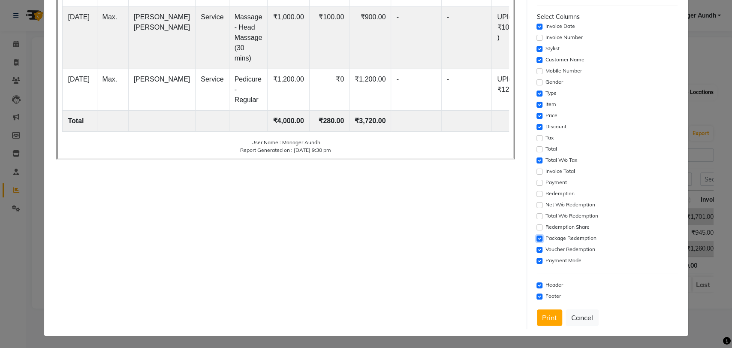
click at [536, 238] on input "checkbox" at bounding box center [539, 238] width 6 height 6
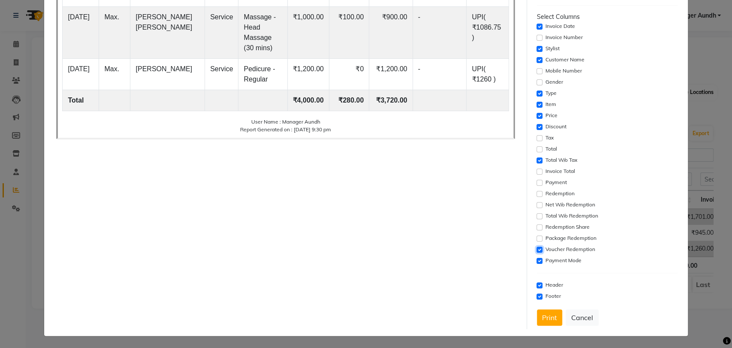
click at [536, 249] on input "checkbox" at bounding box center [539, 250] width 6 height 6
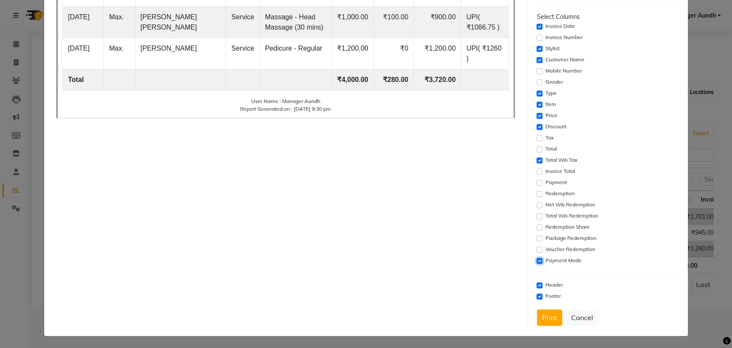
drag, startPoint x: 534, startPoint y: 258, endPoint x: 559, endPoint y: 267, distance: 26.6
click at [536, 258] on input "checkbox" at bounding box center [539, 261] width 6 height 6
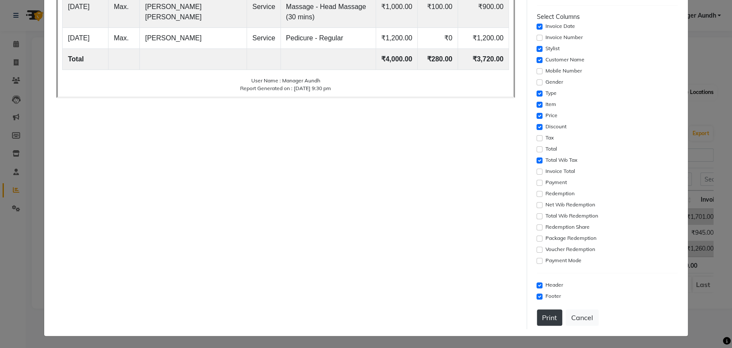
click at [543, 318] on button "Print" at bounding box center [549, 317] width 25 height 16
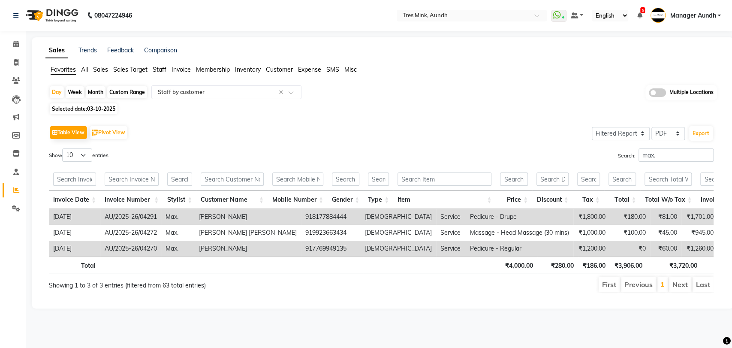
scroll to position [0, 0]
drag, startPoint x: 663, startPoint y: 154, endPoint x: 635, endPoint y: 155, distance: 27.5
click at [638, 155] on input "max." at bounding box center [675, 154] width 75 height 13
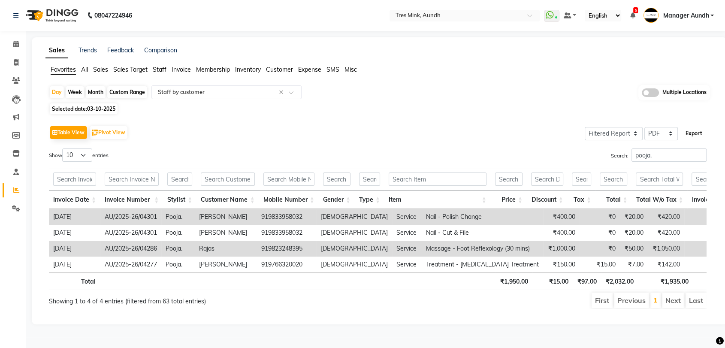
click at [691, 132] on button "Export" at bounding box center [694, 133] width 24 height 15
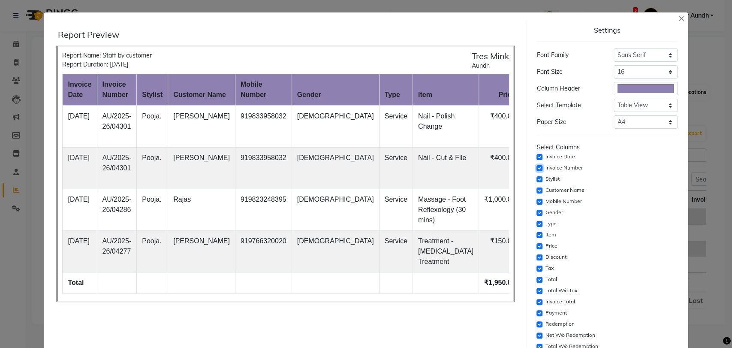
click at [536, 168] on input "checkbox" at bounding box center [539, 168] width 6 height 6
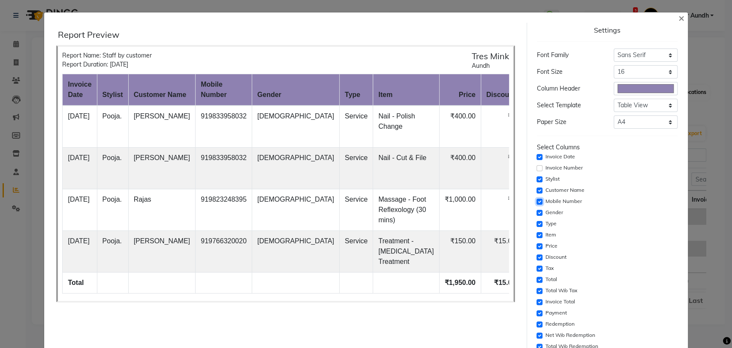
click at [536, 204] on input "checkbox" at bounding box center [539, 202] width 6 height 6
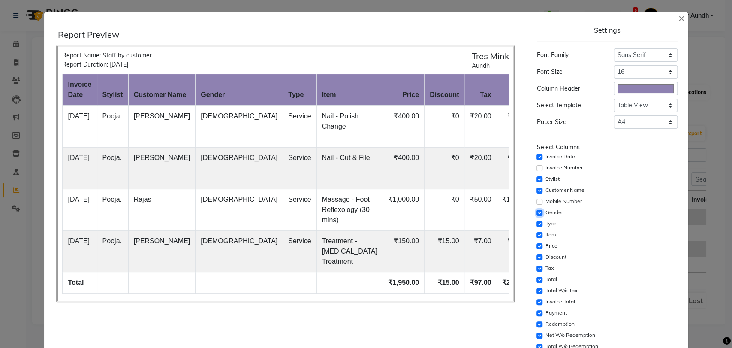
click at [536, 214] on input "checkbox" at bounding box center [539, 213] width 6 height 6
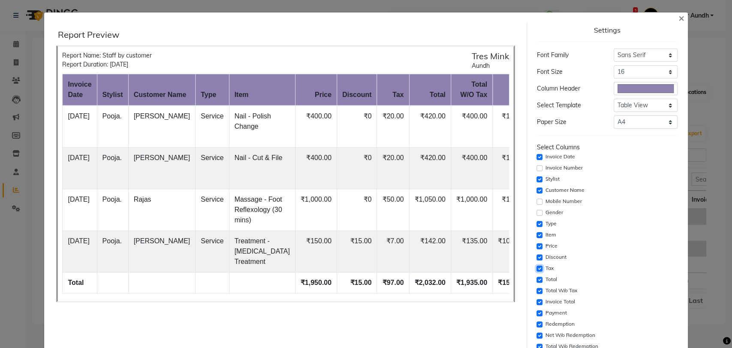
click at [536, 269] on input "checkbox" at bounding box center [539, 268] width 6 height 6
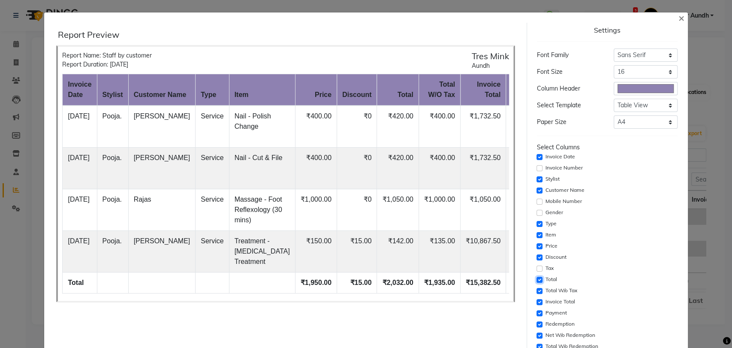
click at [536, 278] on input "checkbox" at bounding box center [539, 280] width 6 height 6
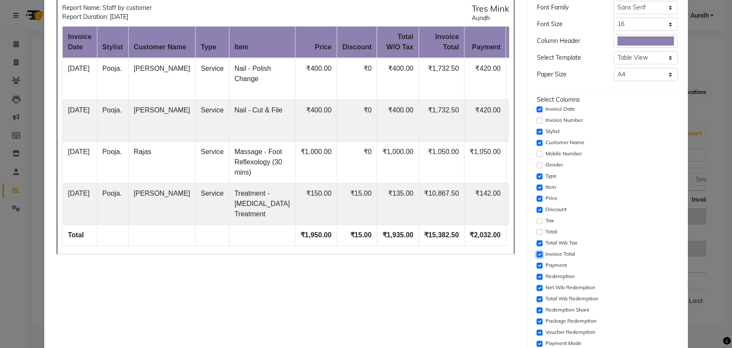
click at [536, 253] on input "checkbox" at bounding box center [539, 254] width 6 height 6
click at [536, 264] on input "checkbox" at bounding box center [539, 265] width 6 height 6
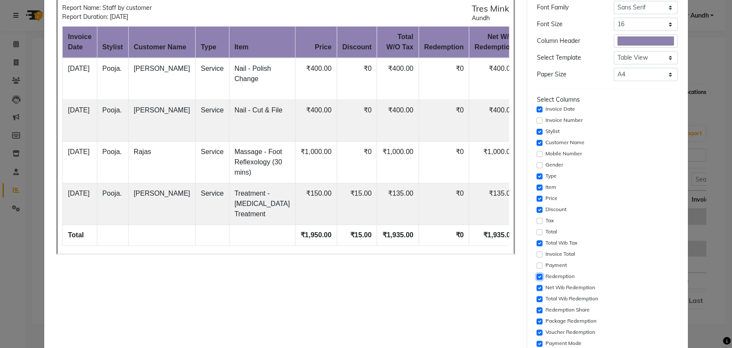
click at [536, 275] on input "checkbox" at bounding box center [539, 277] width 6 height 6
click at [536, 286] on input "checkbox" at bounding box center [539, 288] width 6 height 6
drag, startPoint x: 535, startPoint y: 298, endPoint x: 535, endPoint y: 305, distance: 6.9
click at [536, 299] on input "checkbox" at bounding box center [539, 299] width 6 height 6
click at [536, 309] on input "checkbox" at bounding box center [539, 310] width 6 height 6
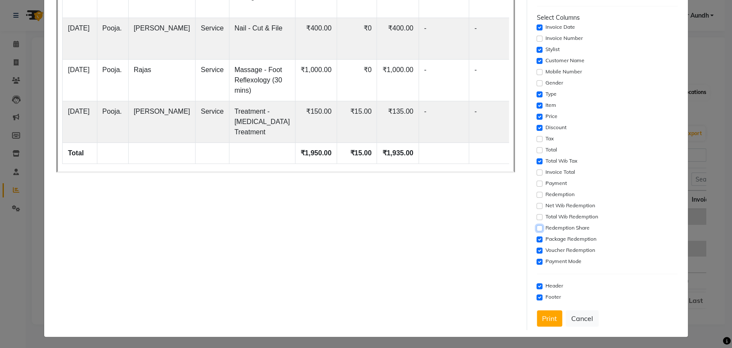
scroll to position [130, 0]
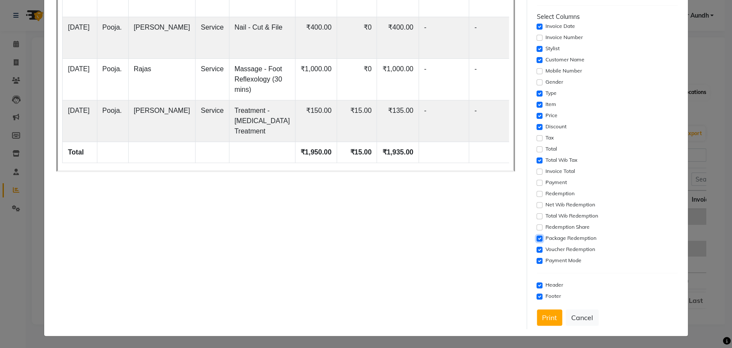
click at [536, 237] on input "checkbox" at bounding box center [539, 238] width 6 height 6
click at [536, 250] on input "checkbox" at bounding box center [539, 250] width 6 height 6
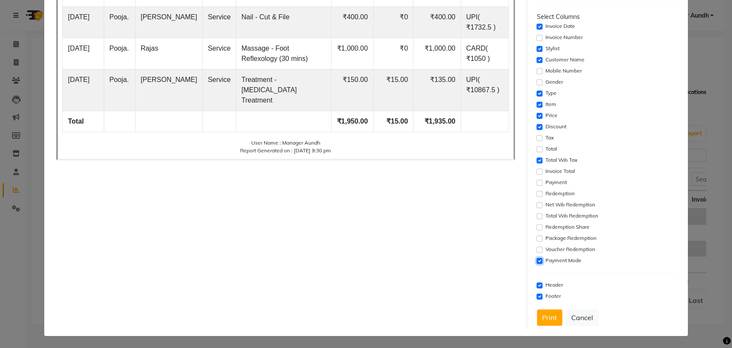
click at [536, 259] on input "checkbox" at bounding box center [539, 261] width 6 height 6
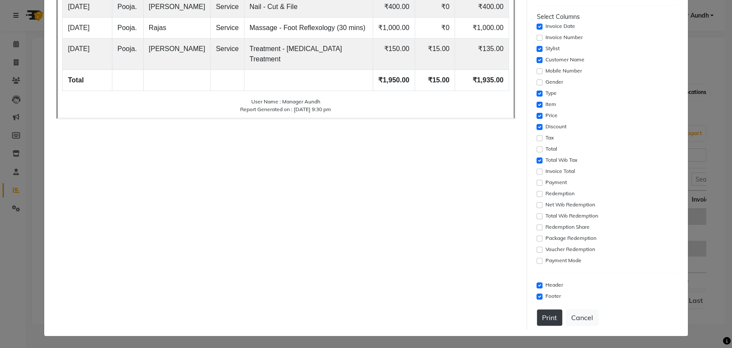
click at [549, 316] on button "Print" at bounding box center [549, 317] width 25 height 16
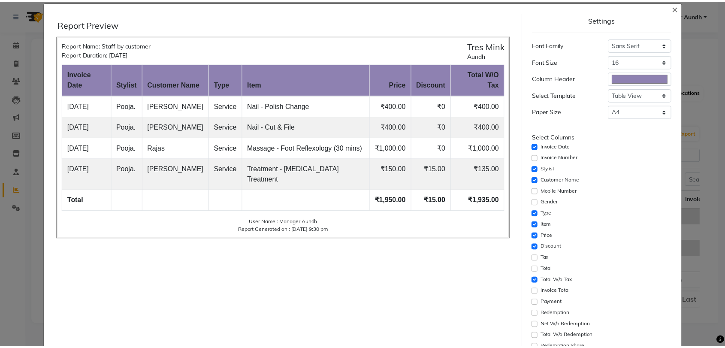
scroll to position [0, 0]
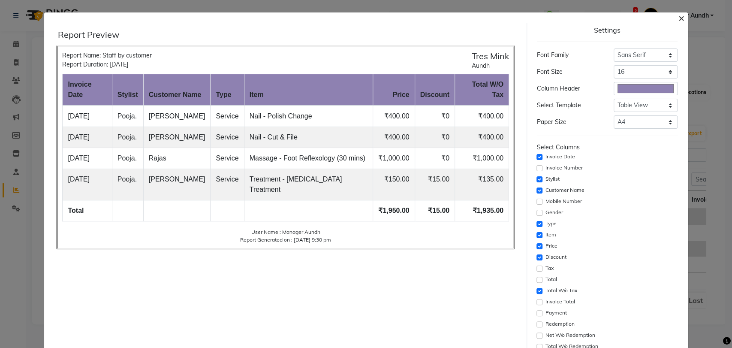
click at [678, 17] on span "×" at bounding box center [681, 17] width 6 height 13
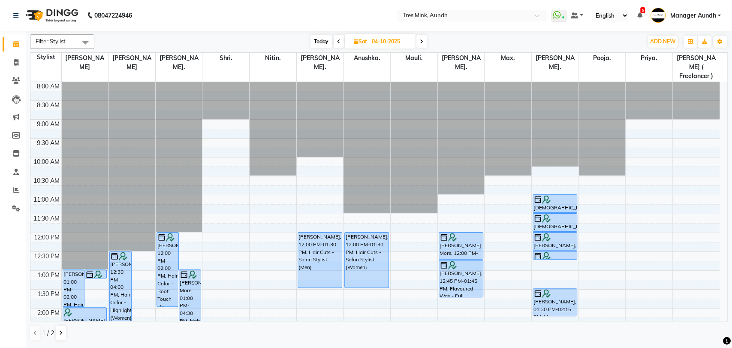
scroll to position [95, 0]
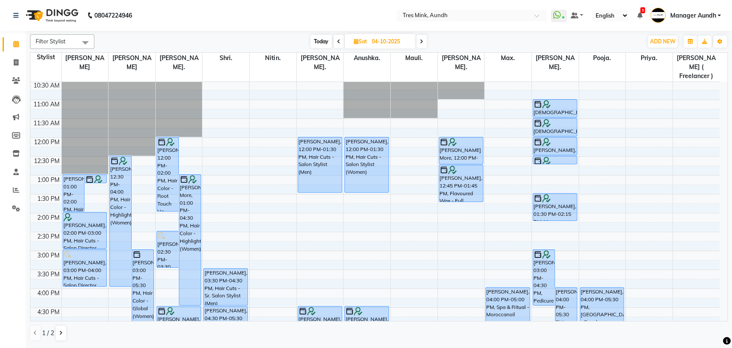
click at [423, 39] on span at bounding box center [421, 41] width 10 height 13
type input "05-10-2025"
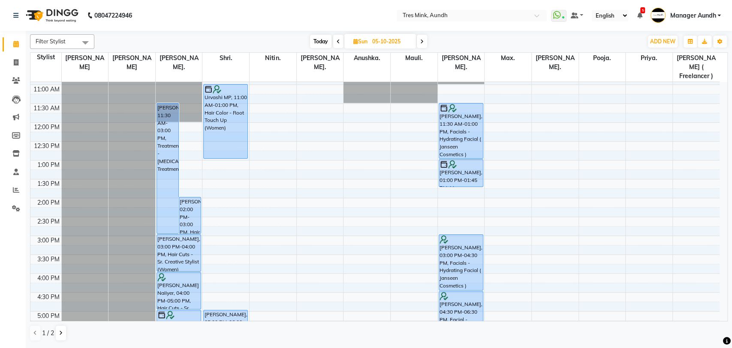
scroll to position [86, 0]
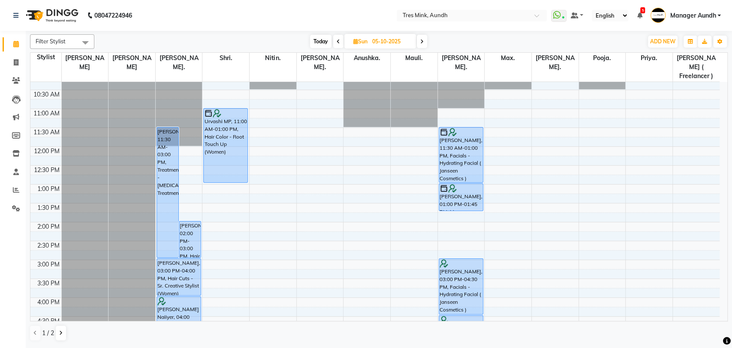
click at [364, 180] on div "8:00 AM 8:30 AM 9:00 AM 9:30 AM 10:00 AM 10:30 AM 11:00 AM 11:30 AM 12:00 PM 12…" at bounding box center [374, 260] width 689 height 528
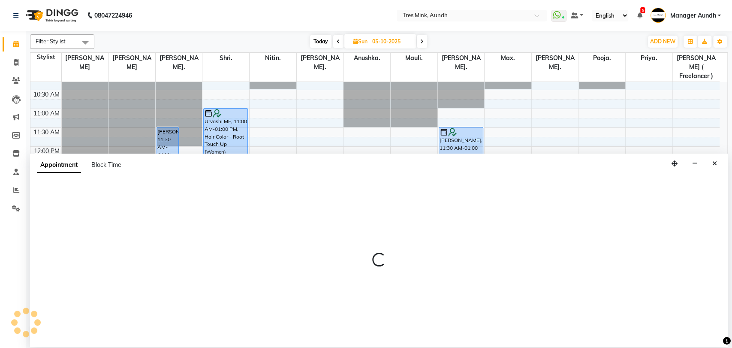
select select "61787"
select select "tentative"
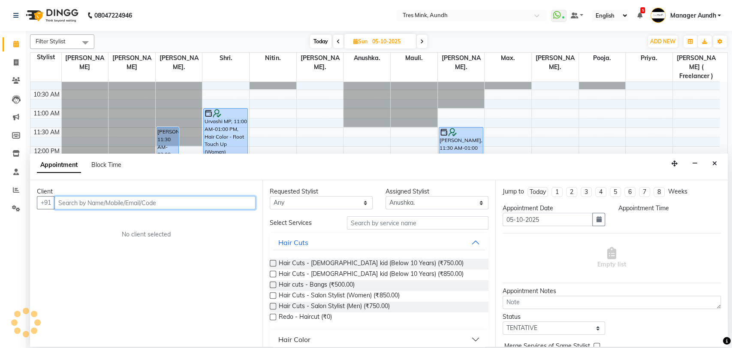
select select "780"
click at [235, 200] on input "text" at bounding box center [154, 202] width 201 height 13
paste input "8669822222"
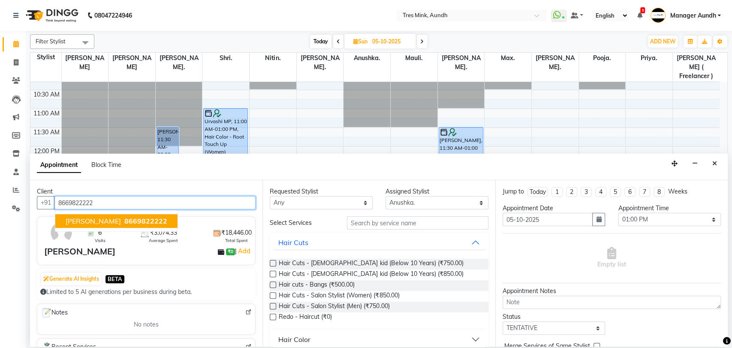
click at [140, 215] on button "Sujit Yadav 8669822222" at bounding box center [116, 221] width 122 height 14
type input "8669822222"
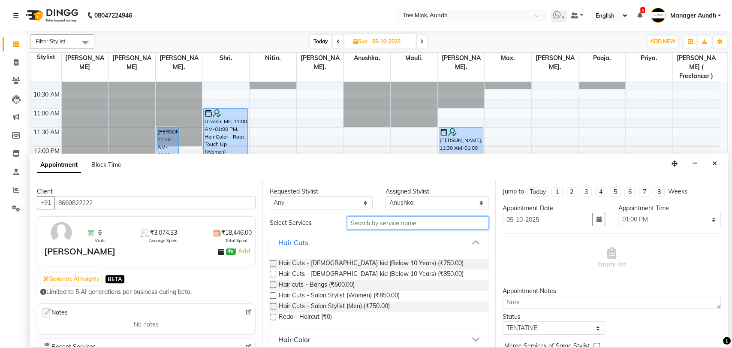
click at [388, 220] on input "text" at bounding box center [418, 222] width 142 height 13
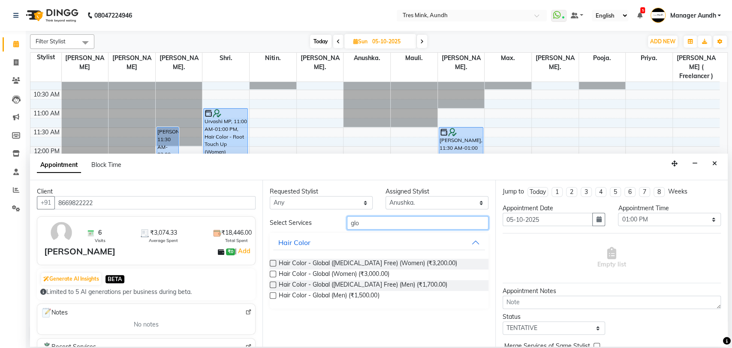
type input "glo"
click at [272, 293] on label at bounding box center [273, 295] width 6 height 6
click at [272, 293] on input "checkbox" at bounding box center [273, 296] width 6 height 6
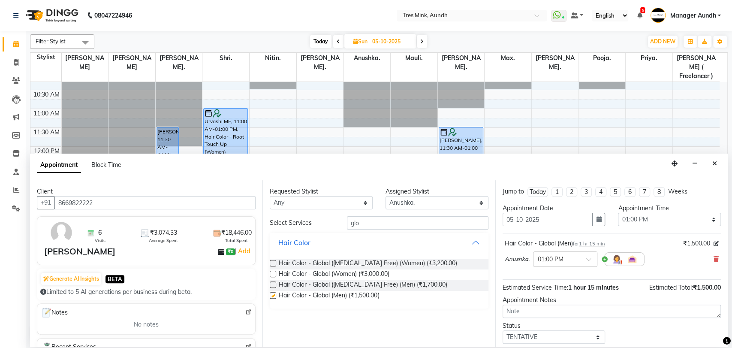
checkbox input "false"
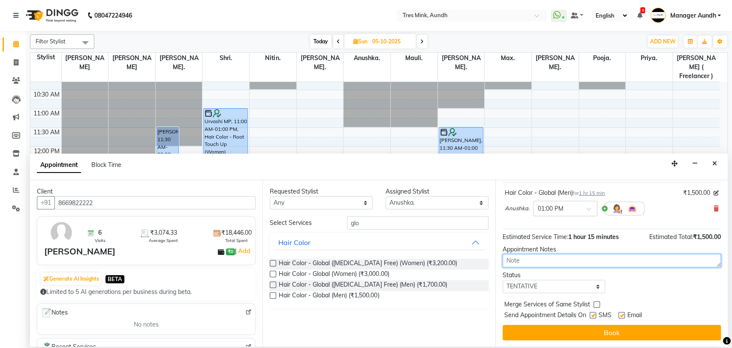
click at [553, 259] on textarea at bounding box center [612, 260] width 218 height 13
type textarea "Anushka, 03.10.25, 9.18pm //desk//"
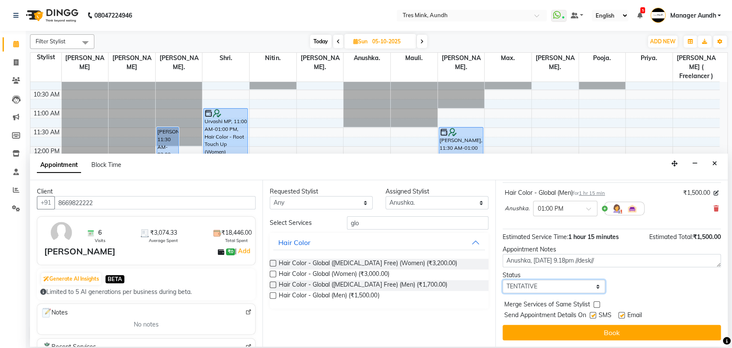
click at [564, 286] on select "Select TENTATIVE CONFIRM UPCOMING" at bounding box center [554, 286] width 103 height 13
select select "upcoming"
click at [503, 280] on select "Select TENTATIVE CONFIRM UPCOMING" at bounding box center [554, 286] width 103 height 13
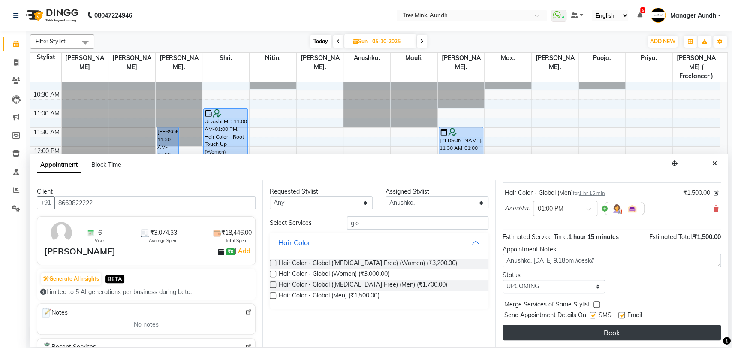
click at [578, 332] on button "Book" at bounding box center [612, 332] width 218 height 15
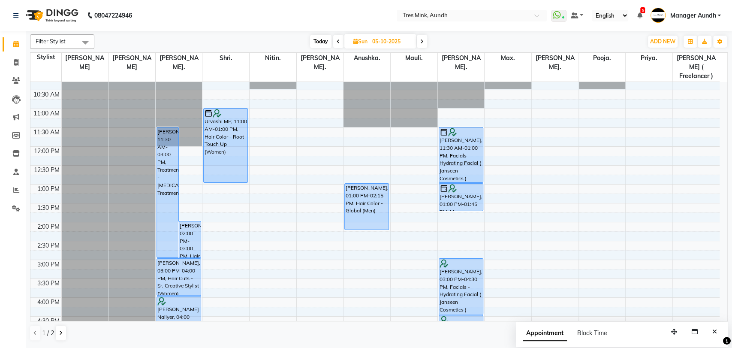
click at [328, 39] on span "Today" at bounding box center [320, 41] width 21 height 13
type input "03-10-2025"
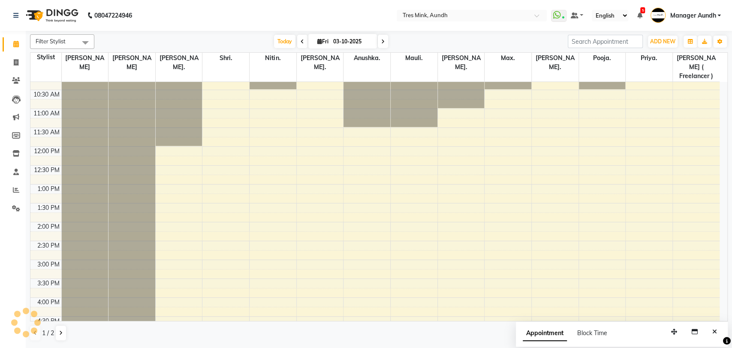
scroll to position [277, 0]
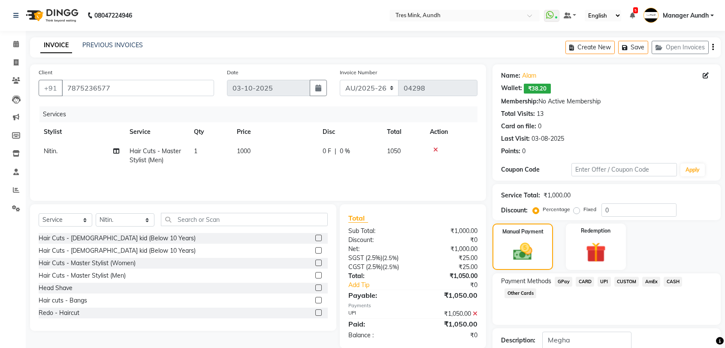
select select "service"
select select "83264"
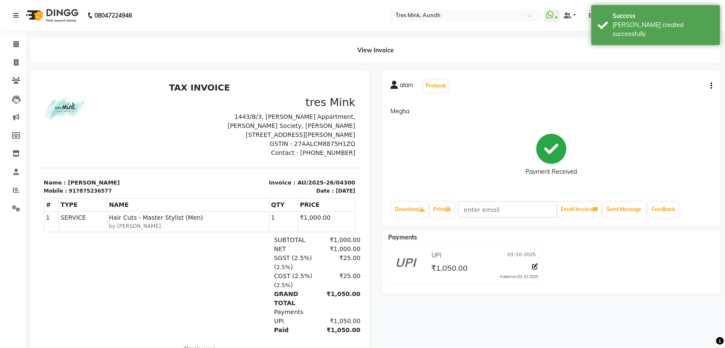
select select "service"
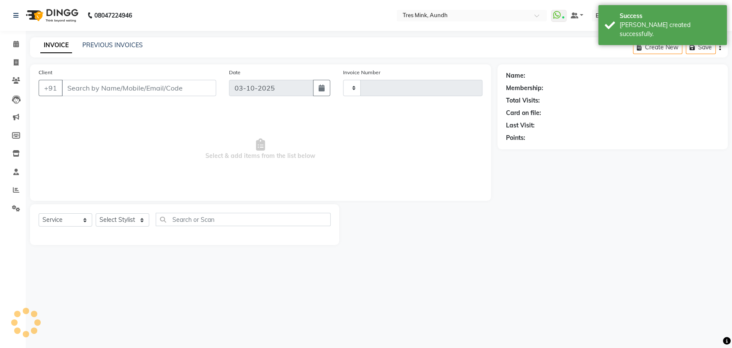
type input "04301"
select select "4235"
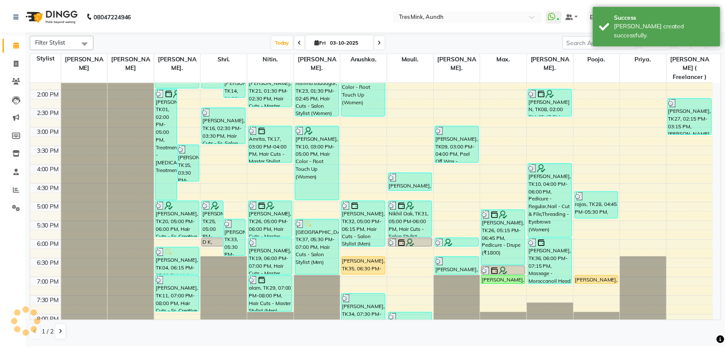
scroll to position [238, 0]
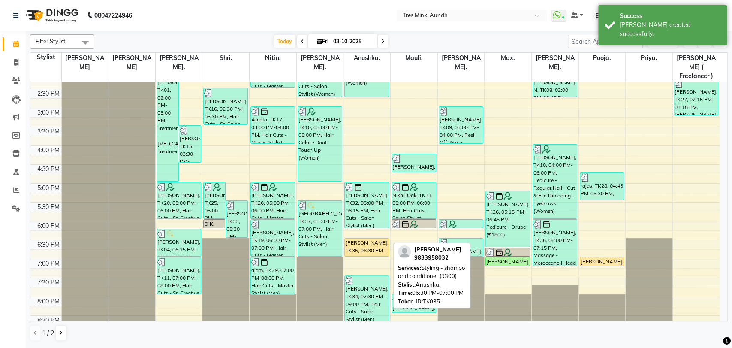
click at [373, 241] on div "[PERSON_NAME], TK35, 06:30 PM-07:00 PM, Styling - shampo and conditioner (₹300)" at bounding box center [367, 247] width 44 height 18
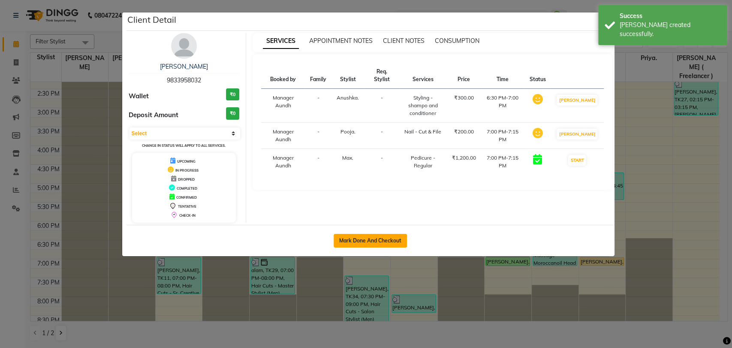
click at [388, 234] on button "Mark Done And Checkout" at bounding box center [370, 241] width 73 height 14
select select "service"
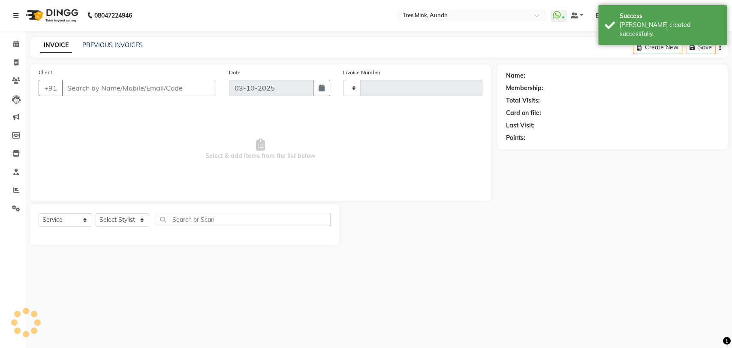
type input "04301"
select select "4235"
type input "9833958032"
select select "86292"
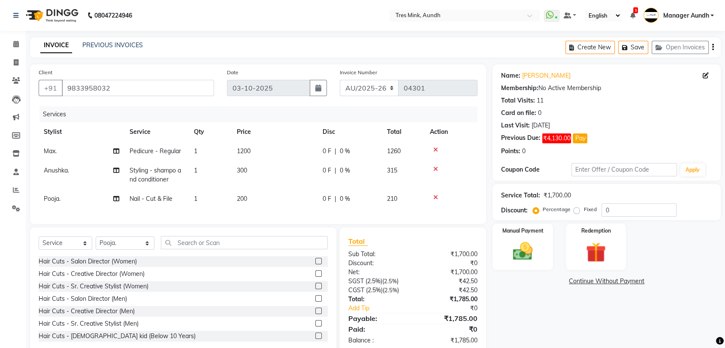
click at [433, 149] on icon at bounding box center [435, 150] width 5 height 6
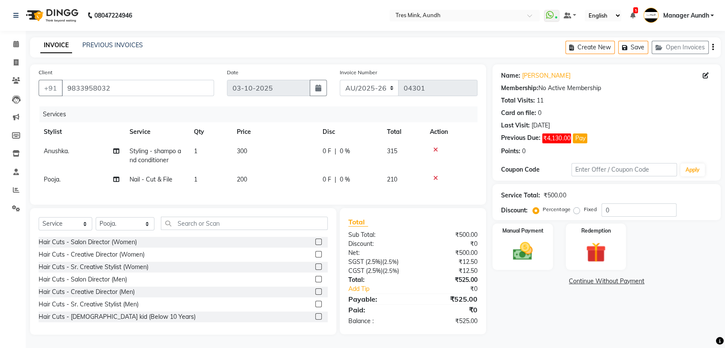
click at [253, 154] on td "300" at bounding box center [275, 156] width 86 height 28
select select "61787"
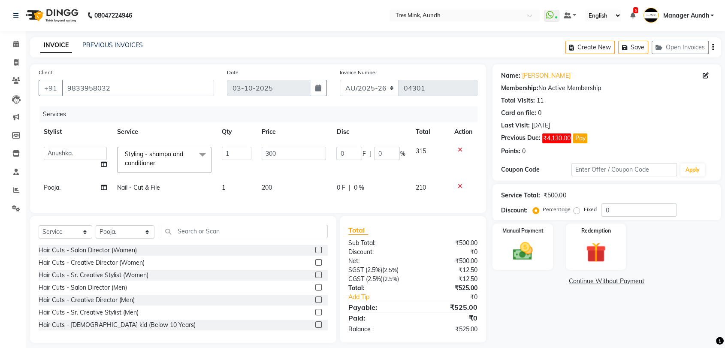
click at [185, 157] on span "Styling - shampo and conditioner x" at bounding box center [160, 159] width 75 height 18
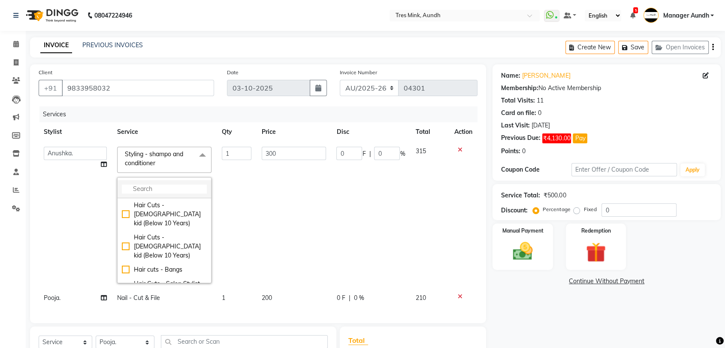
click at [187, 191] on input "multiselect-search" at bounding box center [164, 188] width 85 height 9
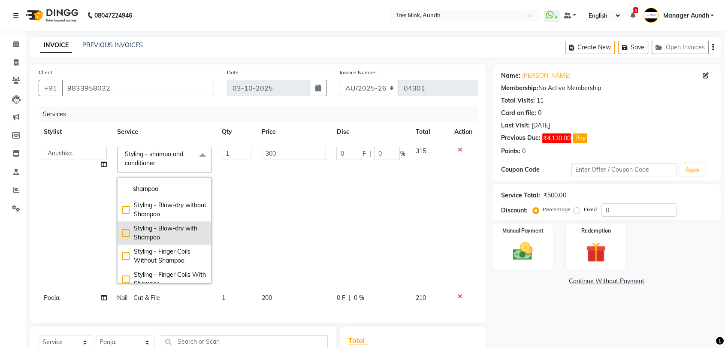
type input "shampoo"
click at [126, 233] on div "Styling - Blow-dry with Shampoo" at bounding box center [164, 233] width 85 height 18
checkbox input "true"
type input "850"
click at [256, 234] on td "850" at bounding box center [293, 215] width 75 height 147
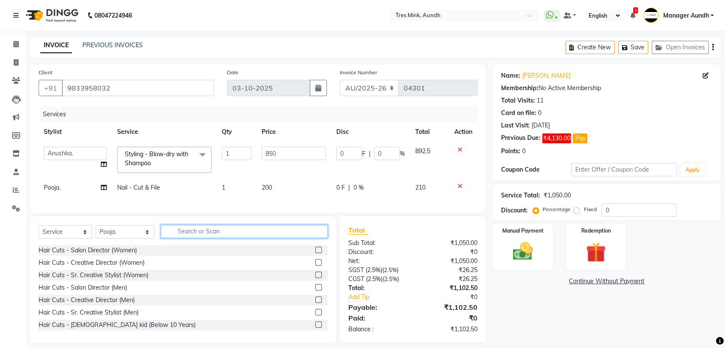
click at [178, 238] on input "text" at bounding box center [244, 231] width 167 height 13
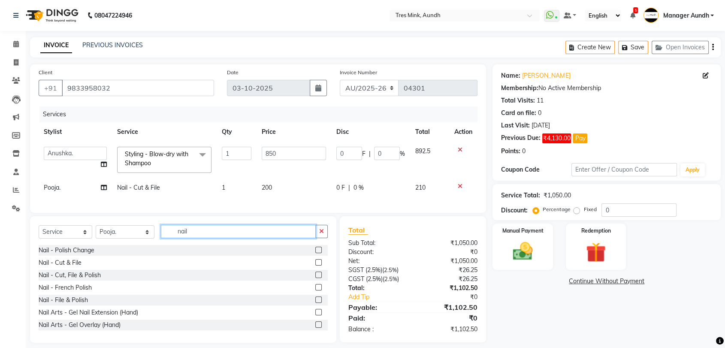
type input "nail"
click at [315, 253] on label at bounding box center [318, 250] width 6 height 6
click at [315, 253] on input "checkbox" at bounding box center [318, 250] width 6 height 6
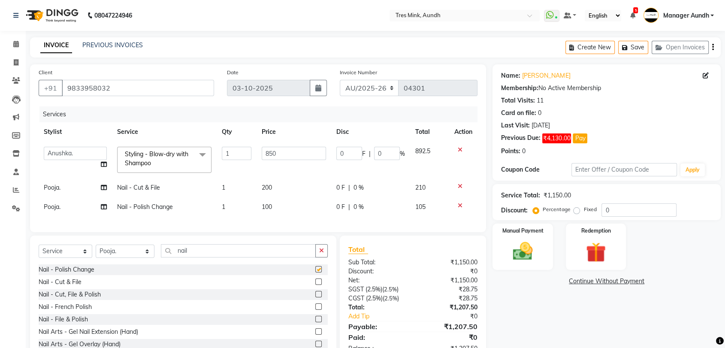
checkbox input "false"
click at [275, 216] on td "100" at bounding box center [293, 206] width 75 height 19
select select "86292"
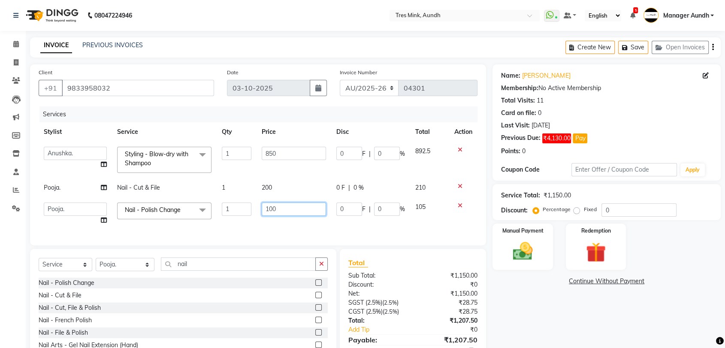
click at [277, 206] on input "100" at bounding box center [294, 208] width 65 height 13
type input "1"
type input "400"
click at [270, 188] on span "200" at bounding box center [267, 188] width 10 height 8
select select "86292"
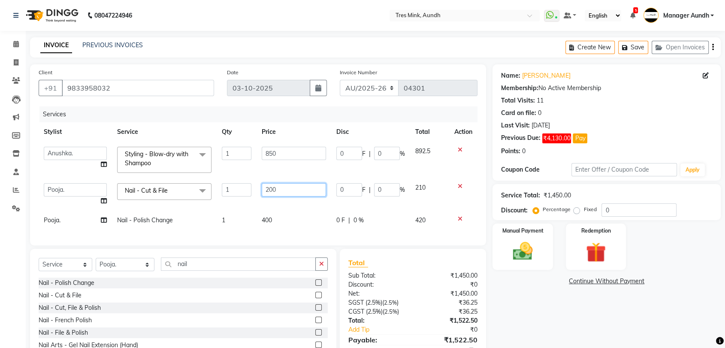
click at [282, 186] on input "200" at bounding box center [294, 189] width 65 height 13
type input "2"
type input "400"
click at [291, 217] on div "Services Stylist Service Qty Price Disc Total Action Ajay S Anjali Pillay Anush…" at bounding box center [258, 171] width 439 height 130
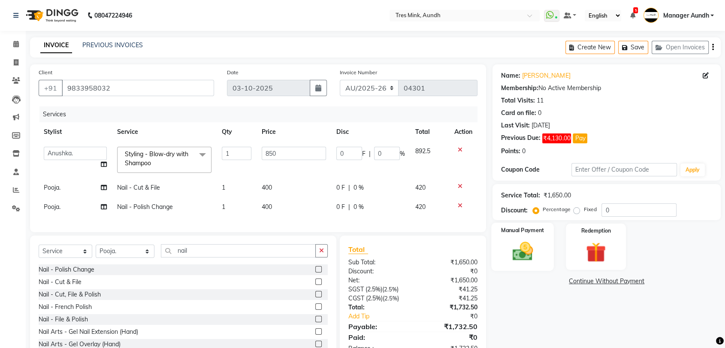
click at [534, 239] on img at bounding box center [522, 251] width 33 height 24
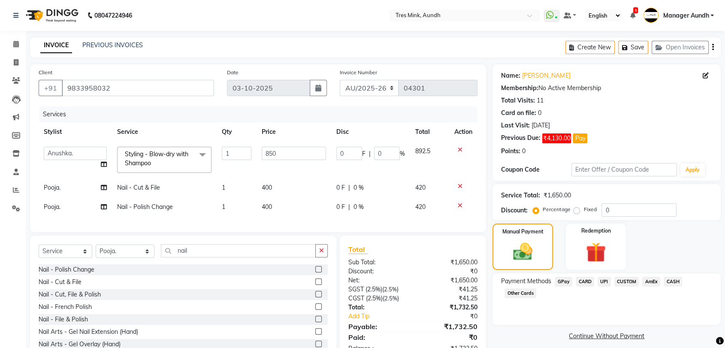
scroll to position [34, 0]
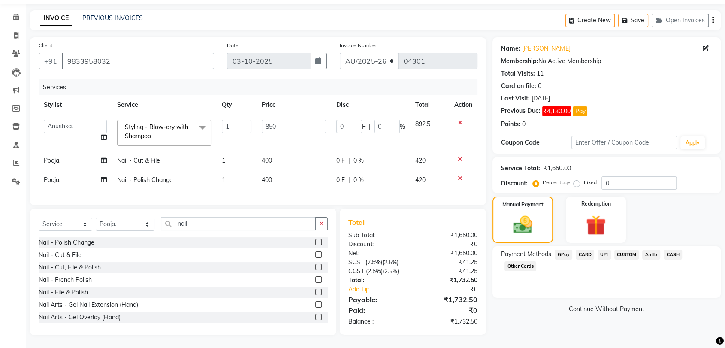
click at [603, 250] on span "UPI" at bounding box center [603, 255] width 13 height 10
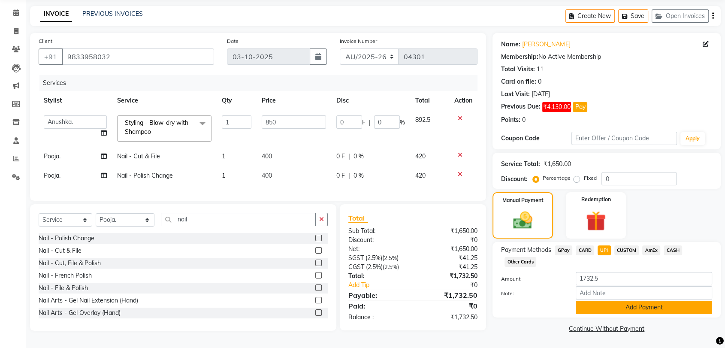
click at [619, 303] on button "Add Payment" at bounding box center [643, 307] width 136 height 13
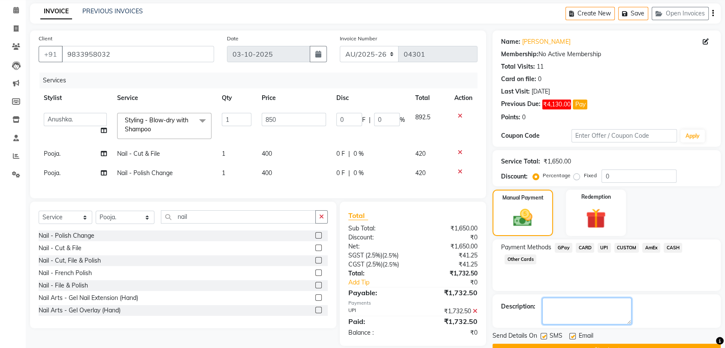
click at [600, 305] on textarea at bounding box center [586, 311] width 89 height 27
type textarea "Anushka"
click at [531, 343] on button "Checkout" at bounding box center [606, 349] width 228 height 13
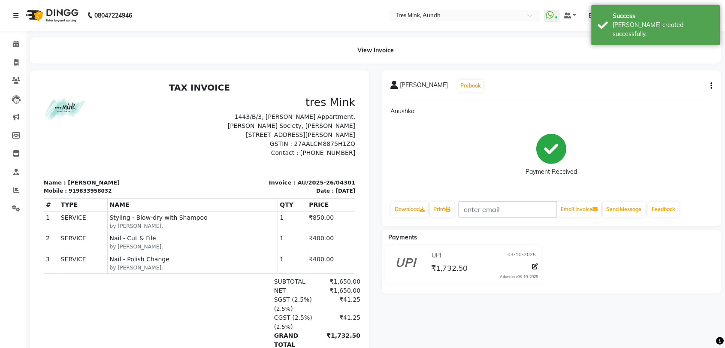
select select "service"
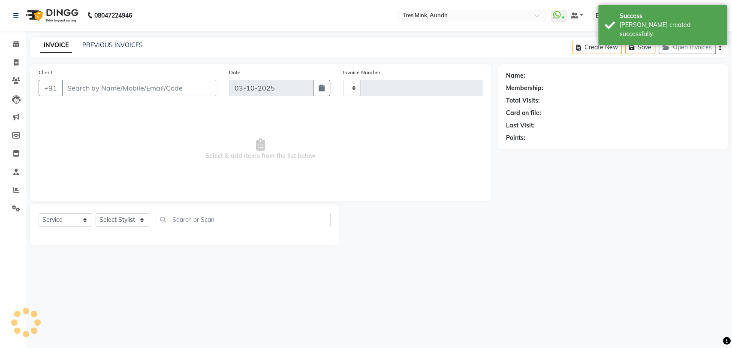
type input "04302"
select select "4235"
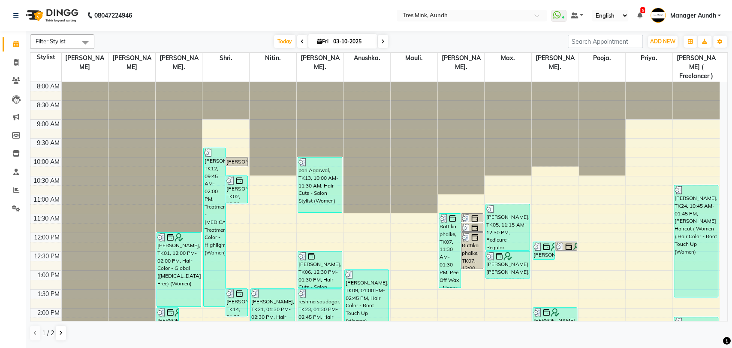
scroll to position [277, 0]
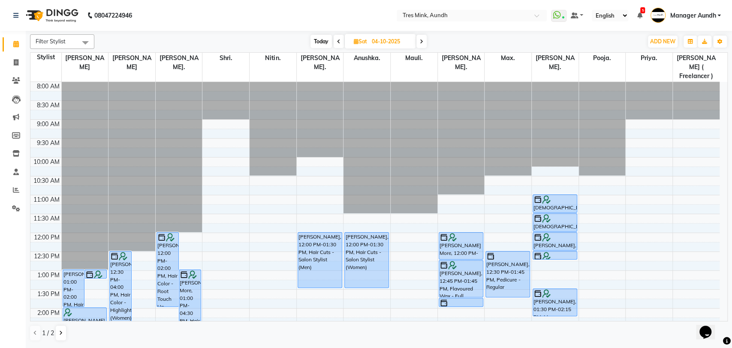
click at [326, 41] on span "Today" at bounding box center [320, 41] width 21 height 13
type input "03-10-2025"
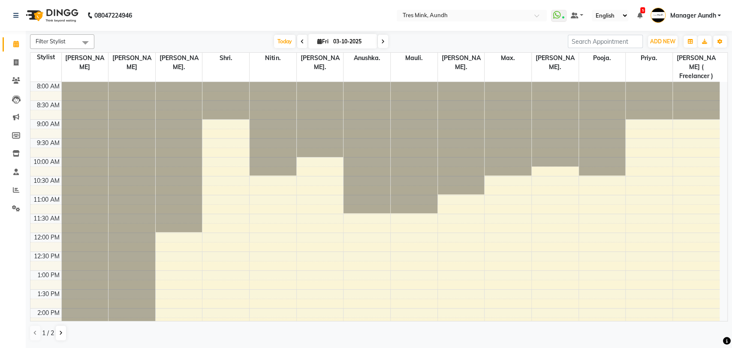
scroll to position [277, 0]
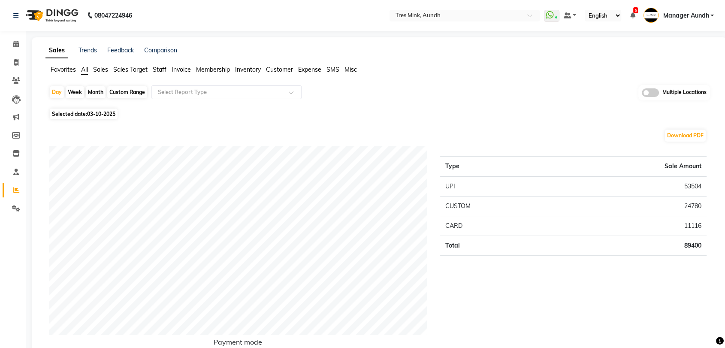
drag, startPoint x: 446, startPoint y: 165, endPoint x: 720, endPoint y: 245, distance: 285.8
copy thead
drag, startPoint x: 496, startPoint y: 136, endPoint x: 496, endPoint y: 132, distance: 4.7
click at [496, 136] on div "Download PDF" at bounding box center [377, 136] width 657 height 14
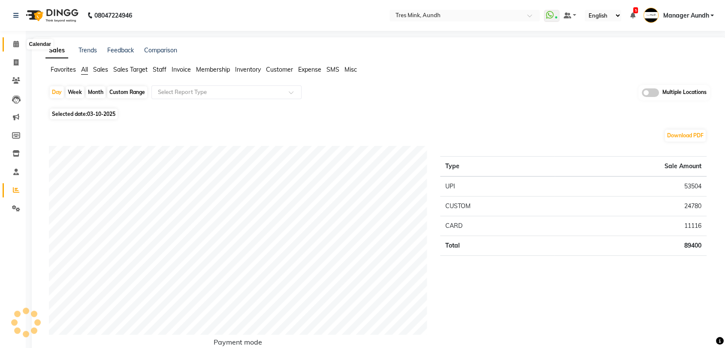
click at [14, 45] on icon at bounding box center [16, 44] width 6 height 6
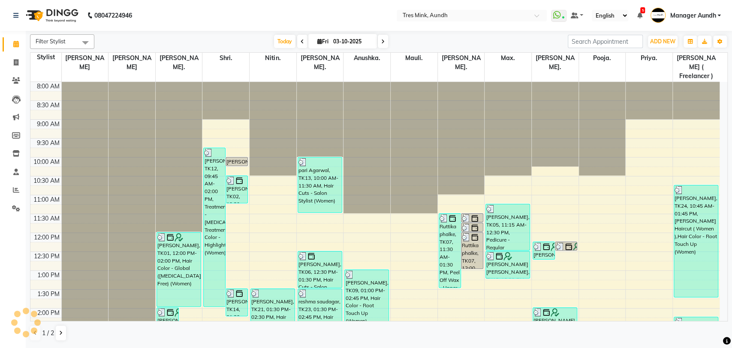
click at [384, 43] on span at bounding box center [383, 41] width 10 height 13
type input "04-10-2025"
